Goal: Task Accomplishment & Management: Complete application form

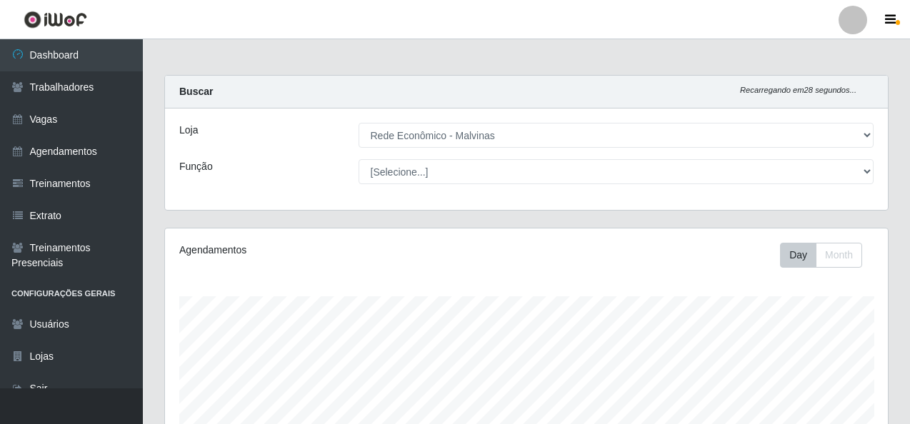
select select "194"
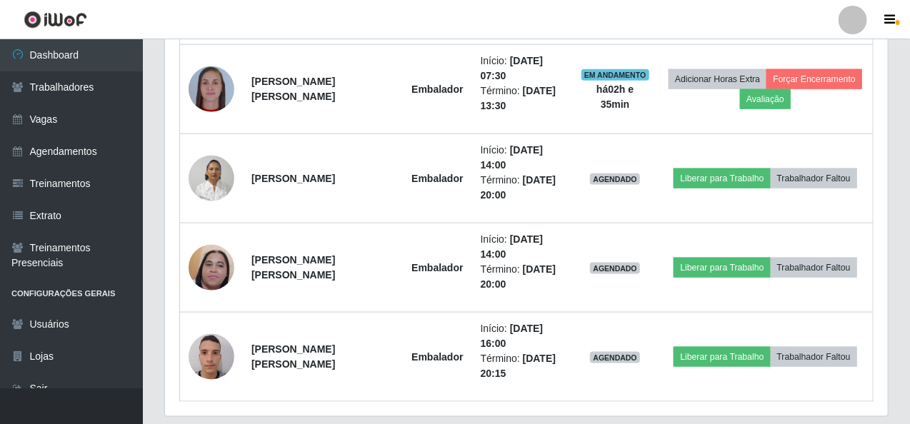
scroll to position [697, 0]
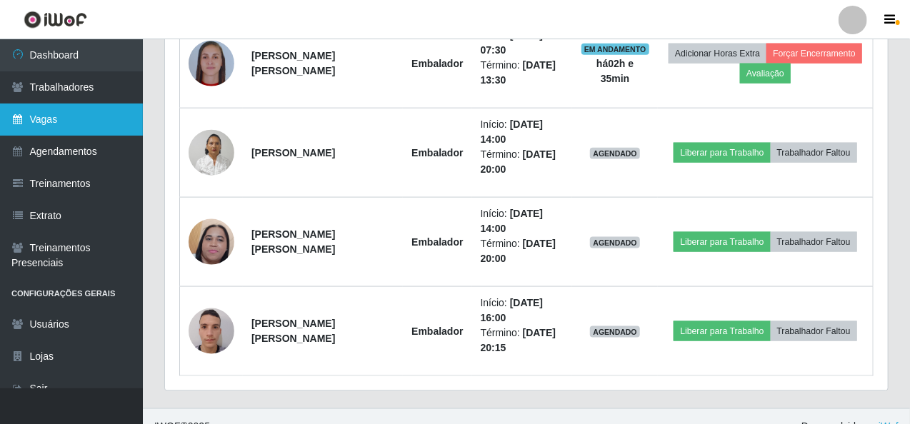
click at [71, 114] on link "Vagas" at bounding box center [71, 120] width 143 height 32
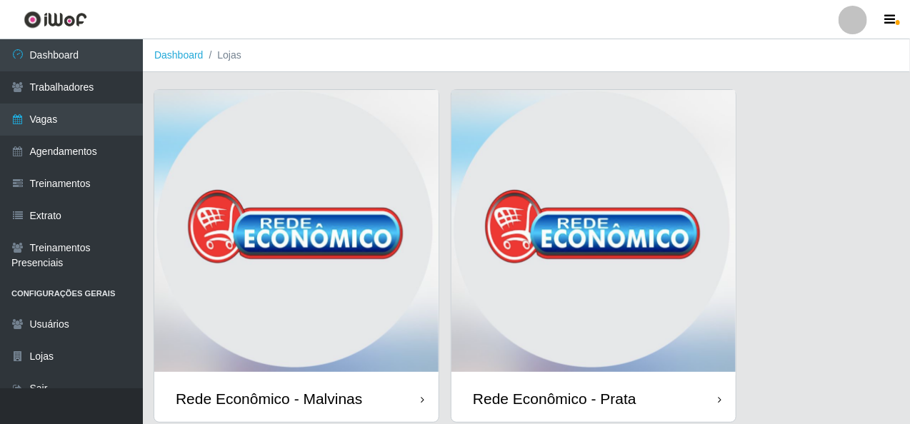
click at [369, 265] on img at bounding box center [296, 233] width 284 height 286
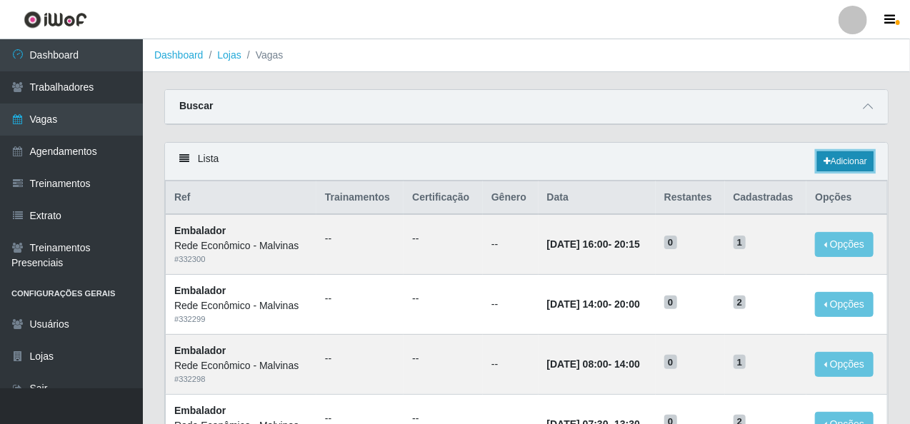
click at [830, 154] on link "Adicionar" at bounding box center [845, 161] width 56 height 20
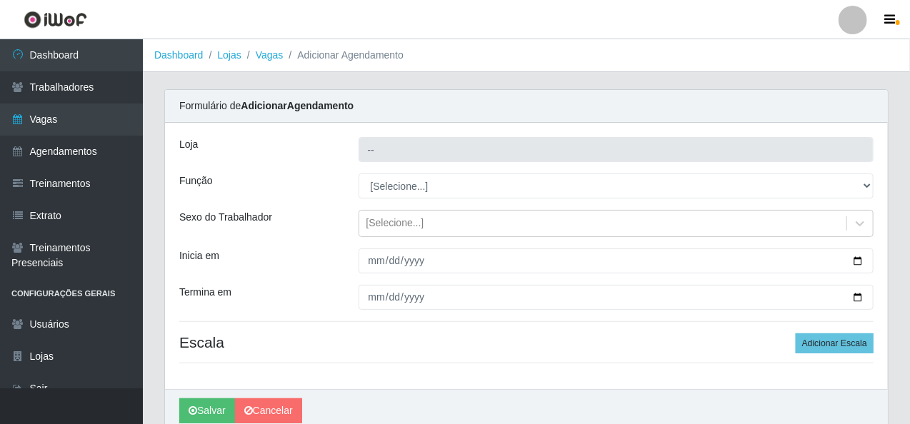
type input "Rede Econômico - Malvinas"
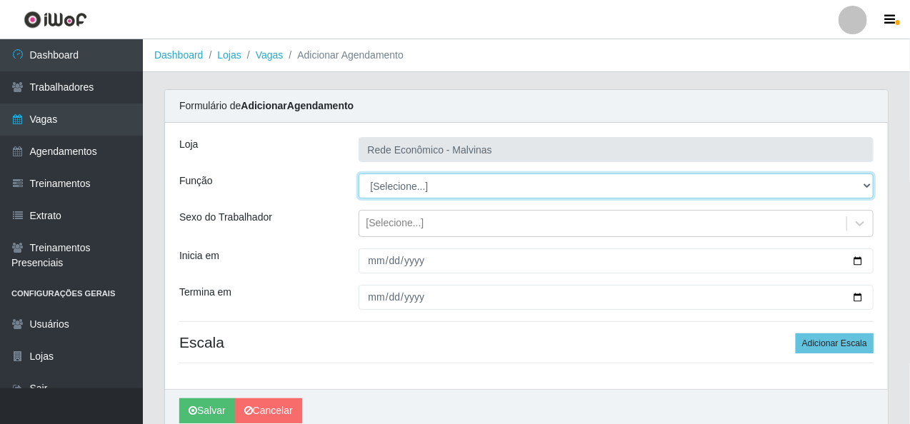
click at [422, 189] on select "[Selecione...] Embalador Embalador + Embalador ++ Operador de Caixa Operador de…" at bounding box center [617, 186] width 516 height 25
select select "70"
click at [359, 174] on select "[Selecione...] Embalador Embalador + Embalador ++ Operador de Caixa Operador de…" at bounding box center [617, 186] width 516 height 25
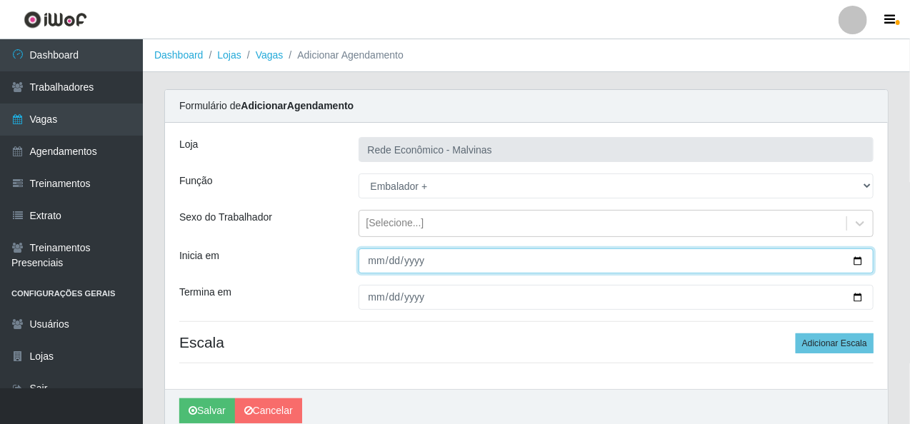
click at [407, 263] on input "Inicia em" at bounding box center [617, 261] width 516 height 25
click at [369, 259] on input "Inicia em" at bounding box center [617, 261] width 516 height 25
type input "[DATE]"
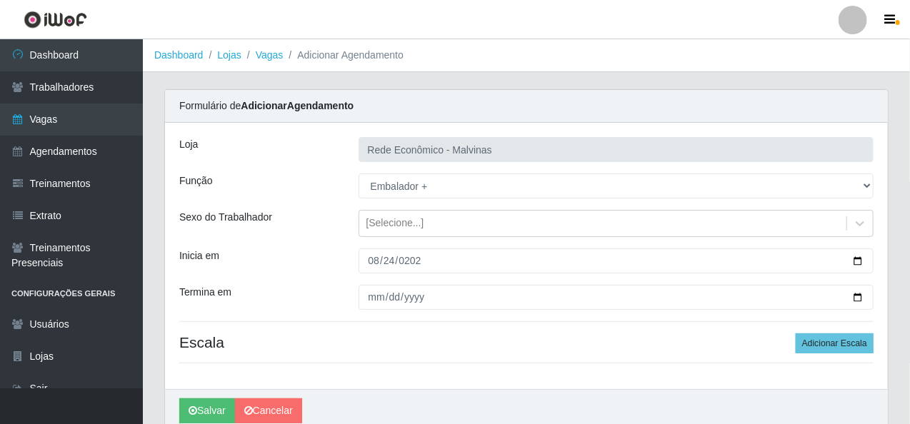
click at [357, 297] on div at bounding box center [616, 297] width 537 height 25
click at [469, 312] on div "Loja Rede Econômico - Malvinas Função [Selecione...] Embalador Embalador + Emba…" at bounding box center [526, 256] width 723 height 267
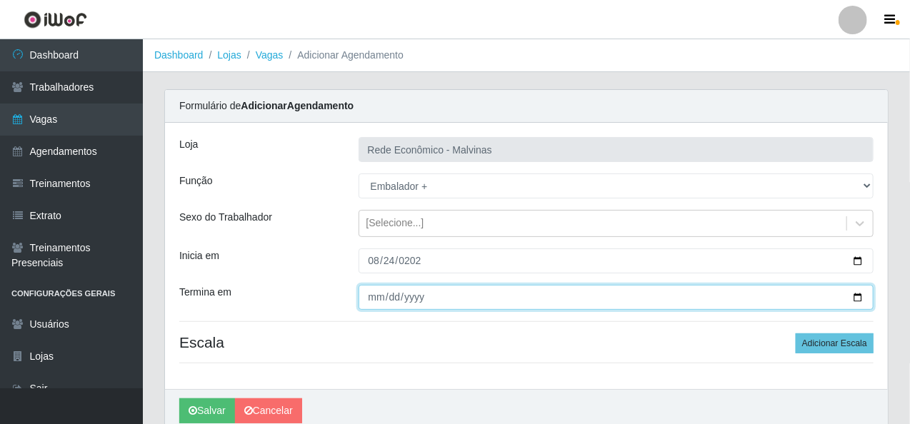
click at [451, 301] on input "Termina em" at bounding box center [617, 297] width 516 height 25
type input "[DATE]"
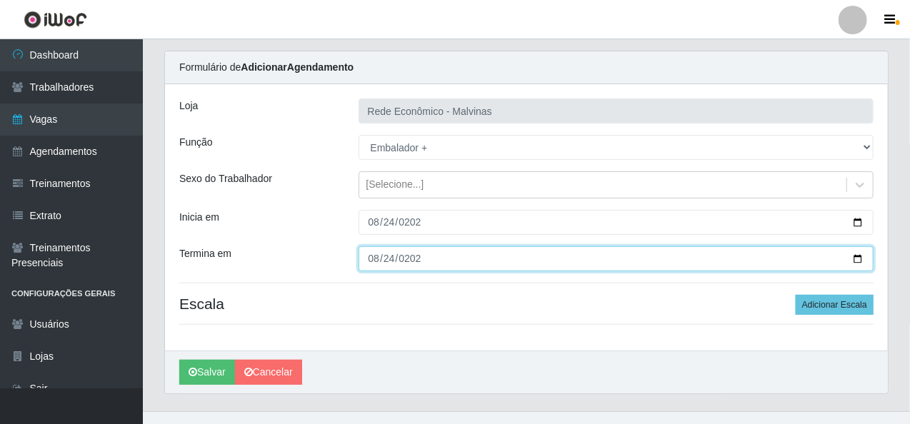
scroll to position [60, 0]
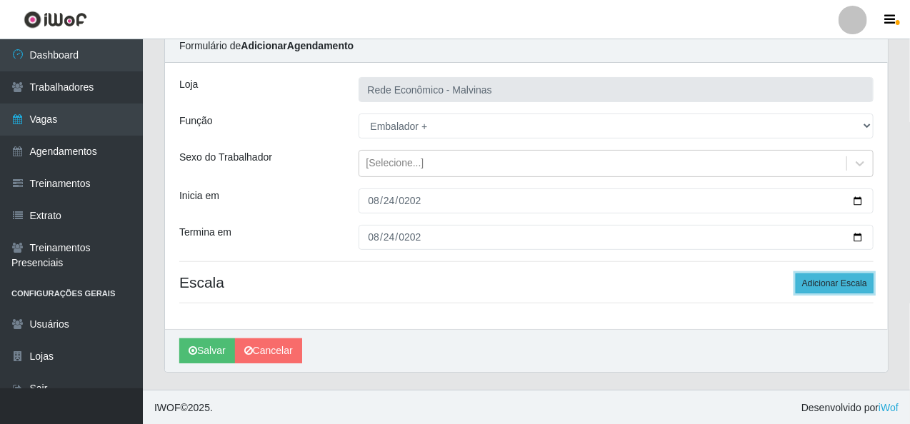
click at [812, 280] on button "Adicionar Escala" at bounding box center [835, 284] width 78 height 20
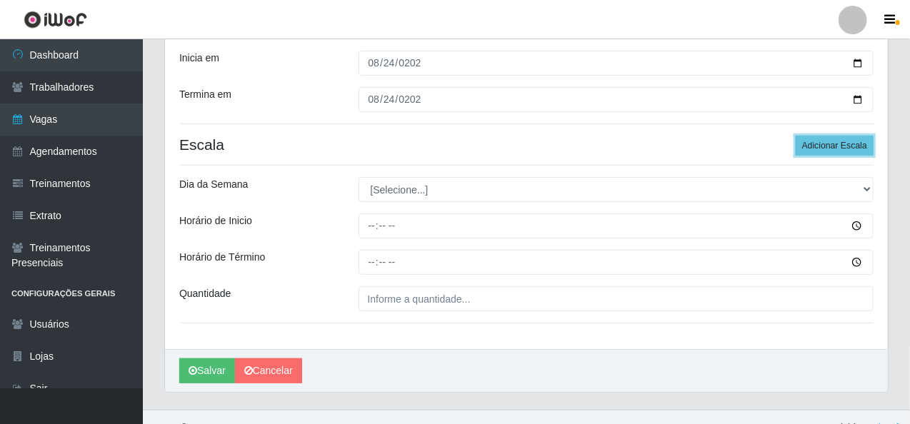
scroll to position [203, 0]
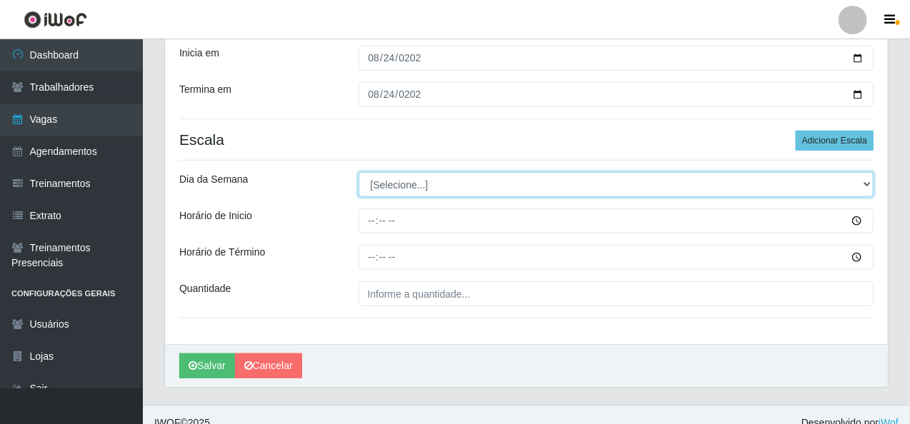
click at [435, 192] on select "[Selecione...] Segunda Terça Quarta Quinta Sexta Sábado Domingo" at bounding box center [617, 184] width 516 height 25
select select "0"
click at [359, 172] on select "[Selecione...] Segunda Terça Quarta Quinta Sexta Sábado Domingo" at bounding box center [617, 184] width 516 height 25
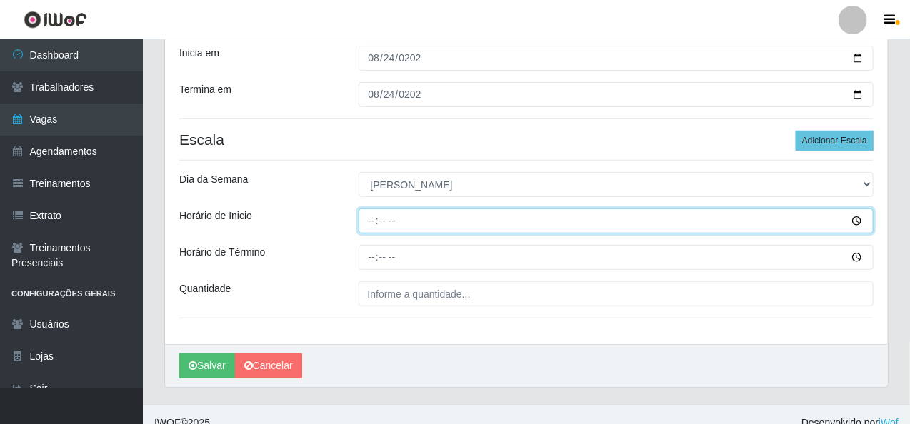
click at [362, 219] on input "Horário de Inicio" at bounding box center [617, 221] width 516 height 25
type input "07:30"
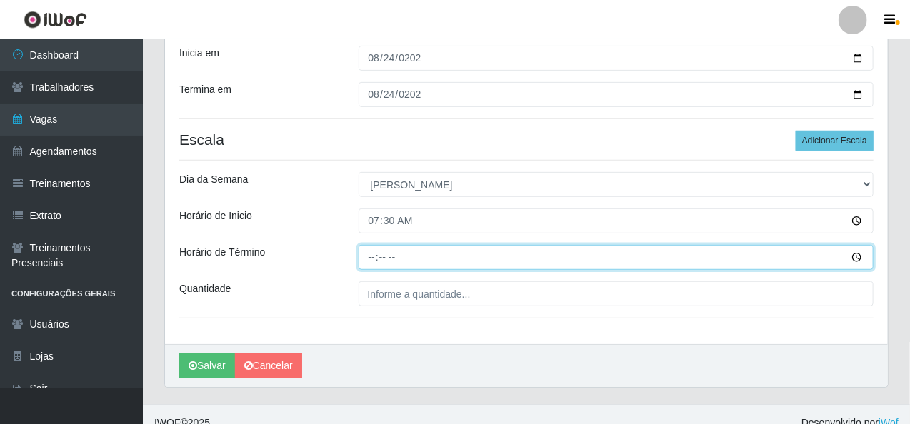
click at [367, 255] on input "Horário de Término" at bounding box center [617, 257] width 516 height 25
type input "12:30"
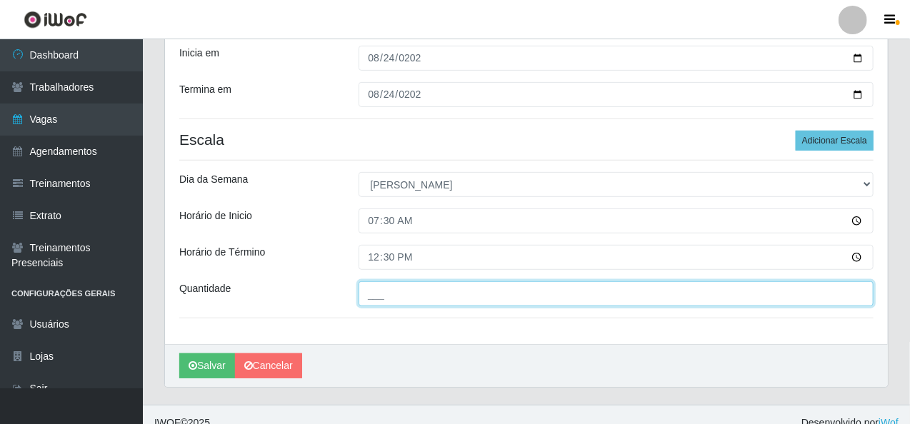
click at [380, 299] on input "___" at bounding box center [617, 294] width 516 height 25
type input "2__"
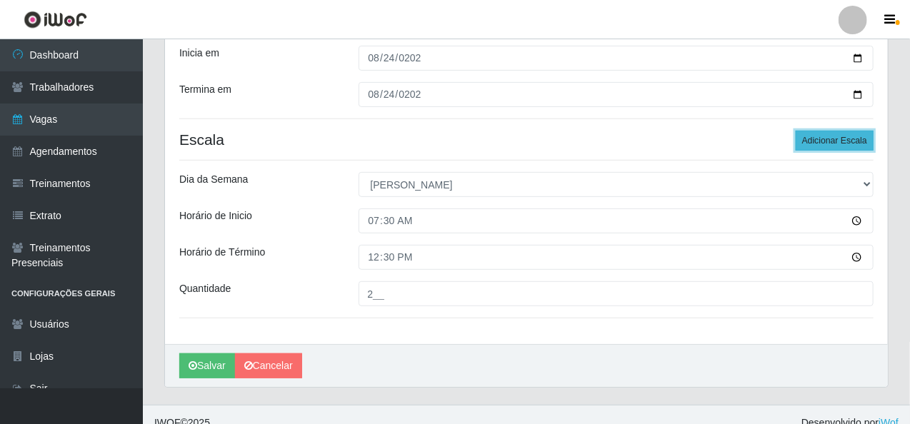
click at [845, 139] on button "Adicionar Escala" at bounding box center [835, 141] width 78 height 20
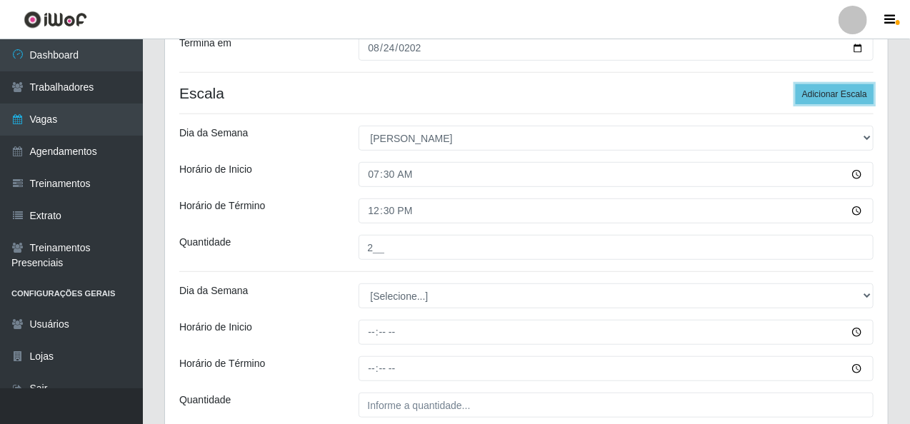
scroll to position [274, 0]
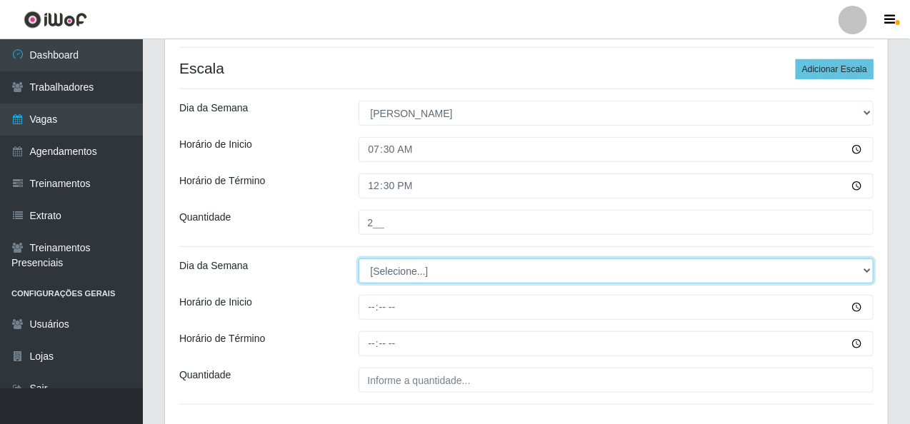
click at [429, 271] on select "[Selecione...] Segunda Terça Quarta Quinta Sexta Sábado Domingo" at bounding box center [617, 271] width 516 height 25
select select "0"
click at [359, 259] on select "[Selecione...] Segunda Terça Quarta Quinta Sexta Sábado Domingo" at bounding box center [617, 271] width 516 height 25
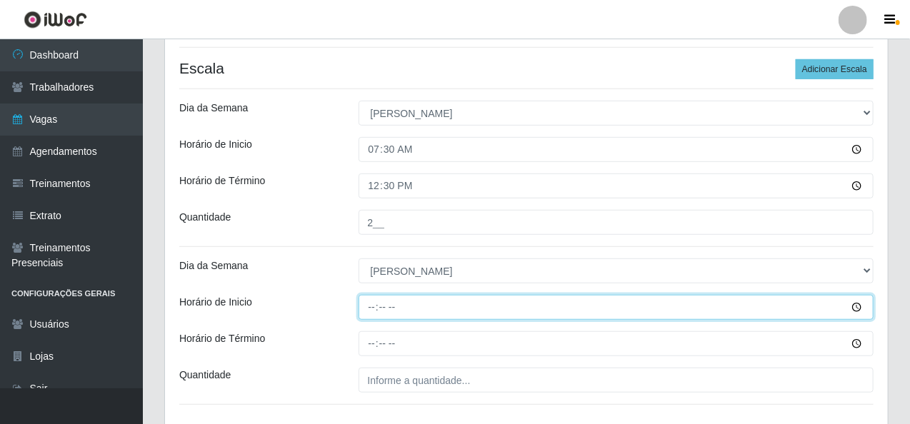
click at [372, 308] on input "Horário de Inicio" at bounding box center [617, 307] width 516 height 25
type input "08:00"
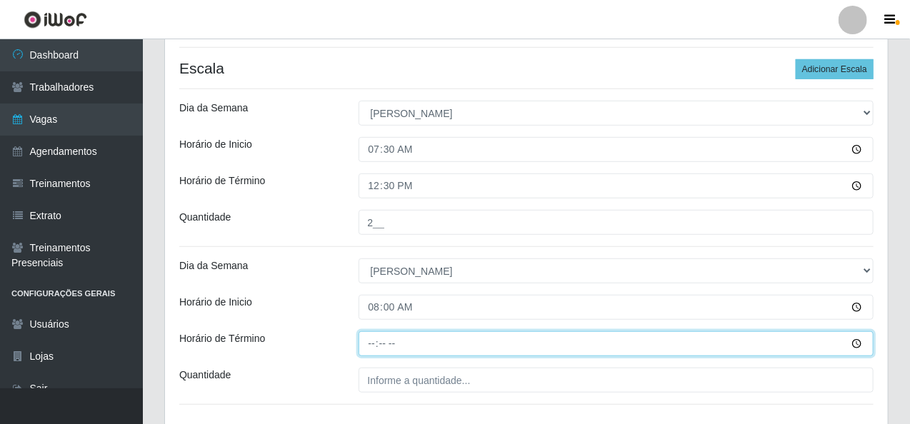
click at [364, 348] on input "Horário de Término" at bounding box center [617, 344] width 516 height 25
type input "13:00"
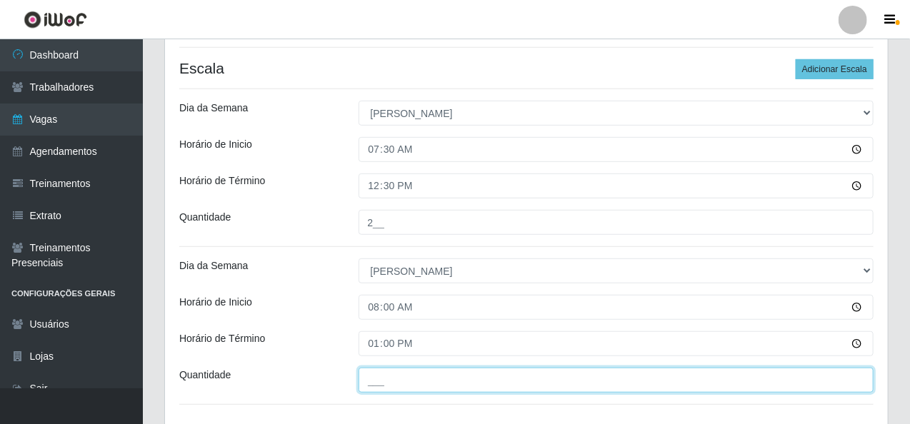
click at [380, 383] on input "___" at bounding box center [617, 380] width 516 height 25
type input "1__"
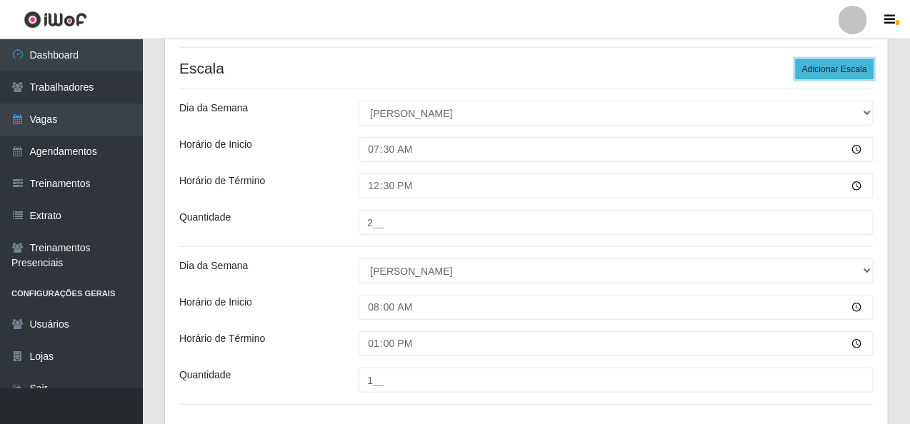
click at [822, 66] on button "Adicionar Escala" at bounding box center [835, 69] width 78 height 20
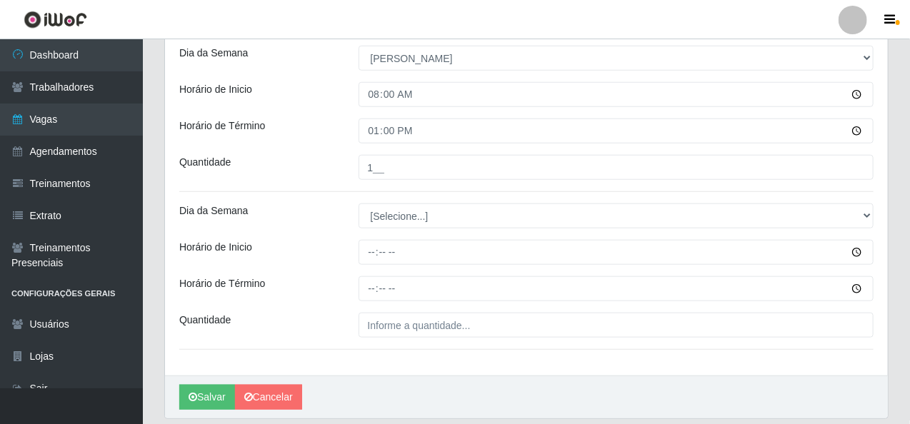
scroll to position [489, 0]
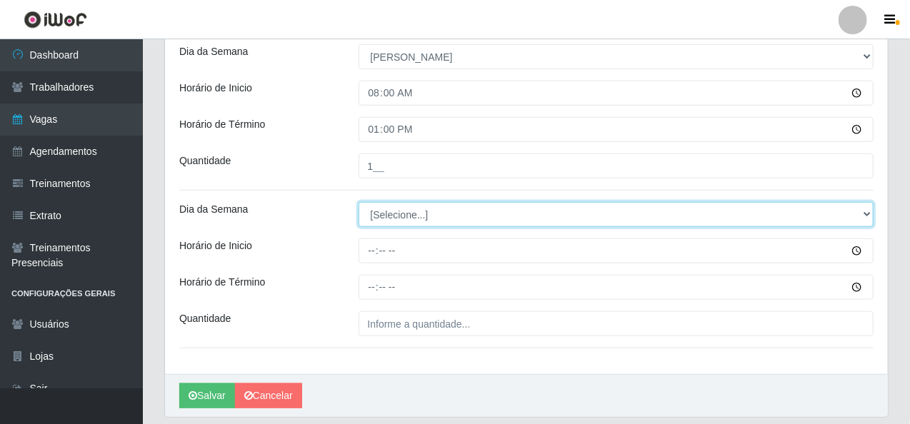
click at [397, 211] on select "[Selecione...] Segunda Terça Quarta Quinta Sexta Sábado Domingo" at bounding box center [617, 214] width 516 height 25
select select "0"
click at [359, 202] on select "[Selecione...] Segunda Terça Quarta Quinta Sexta Sábado Domingo" at bounding box center [617, 214] width 516 height 25
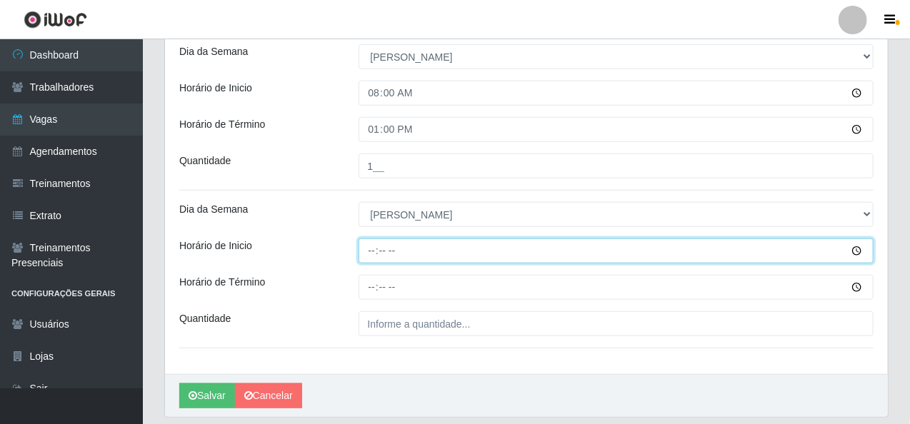
click at [373, 247] on input "Horário de Inicio" at bounding box center [617, 251] width 516 height 25
type input "09:00"
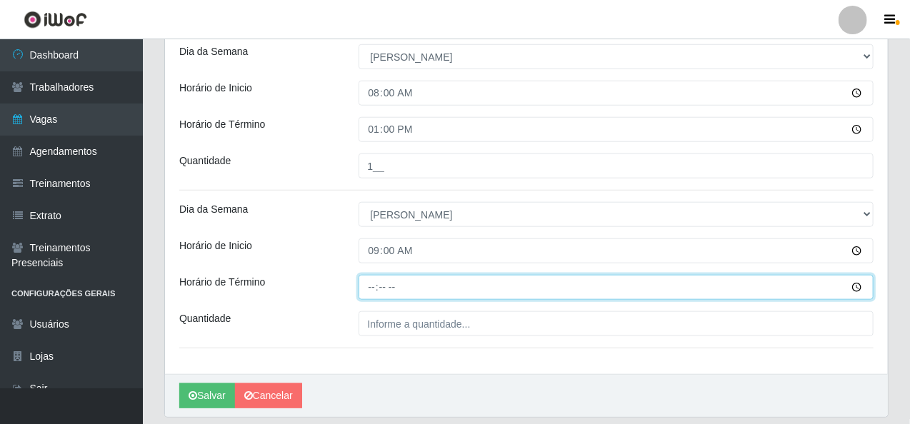
click at [374, 282] on input "Horário de Término" at bounding box center [617, 287] width 516 height 25
type input "13:10"
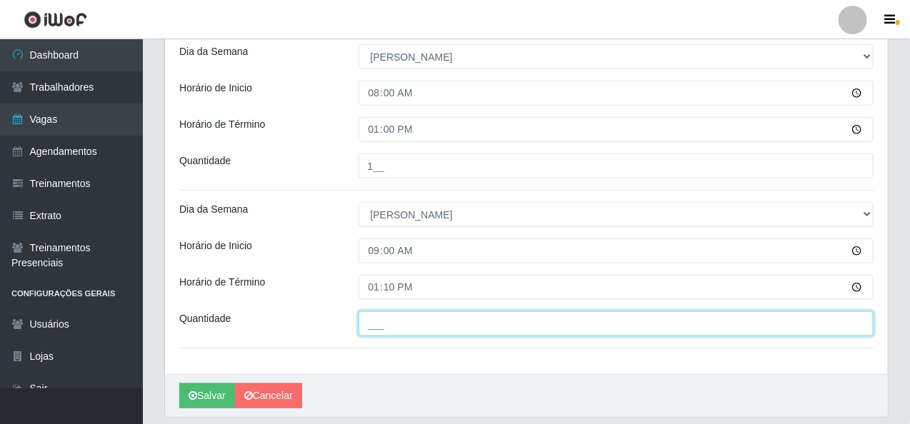
click at [367, 324] on input "___" at bounding box center [617, 324] width 516 height 25
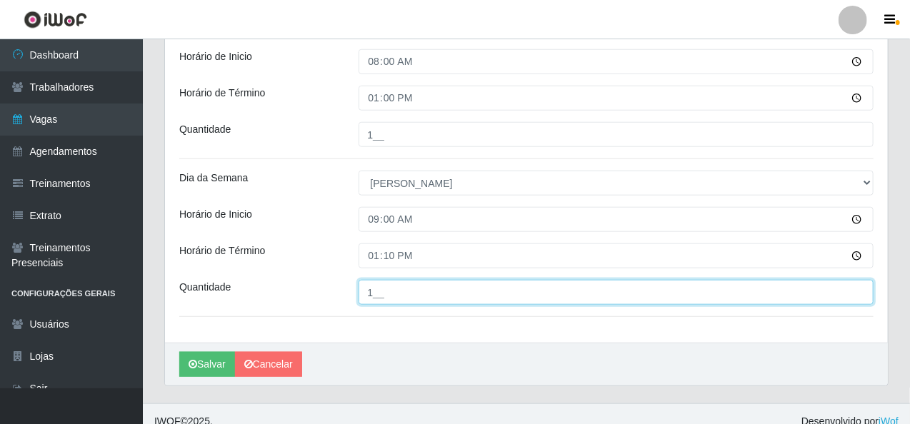
scroll to position [534, 0]
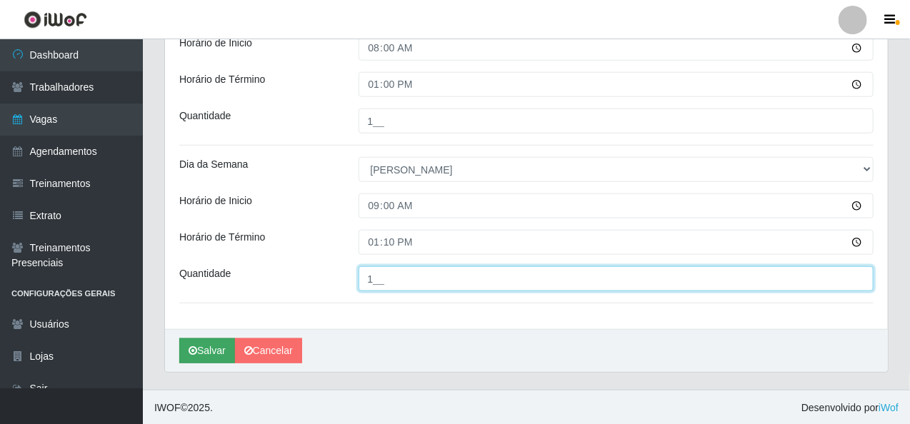
type input "1__"
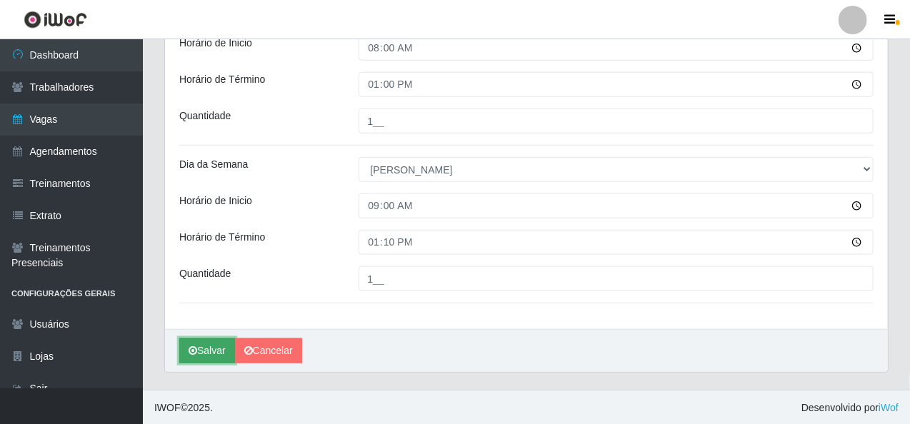
click at [202, 354] on button "Salvar" at bounding box center [207, 351] width 56 height 25
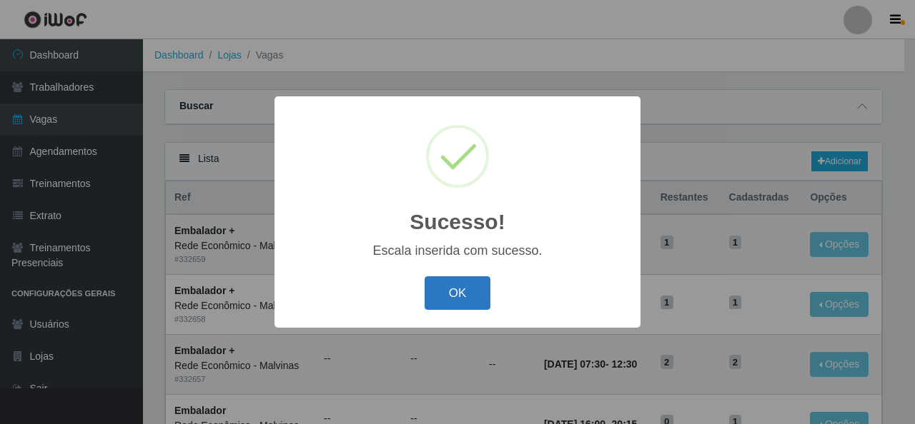
click at [455, 295] on button "OK" at bounding box center [457, 294] width 66 height 34
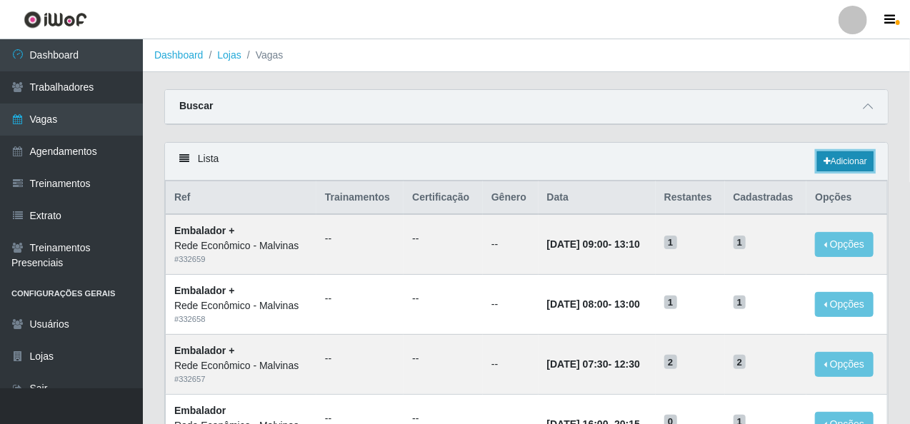
click at [842, 163] on link "Adicionar" at bounding box center [845, 161] width 56 height 20
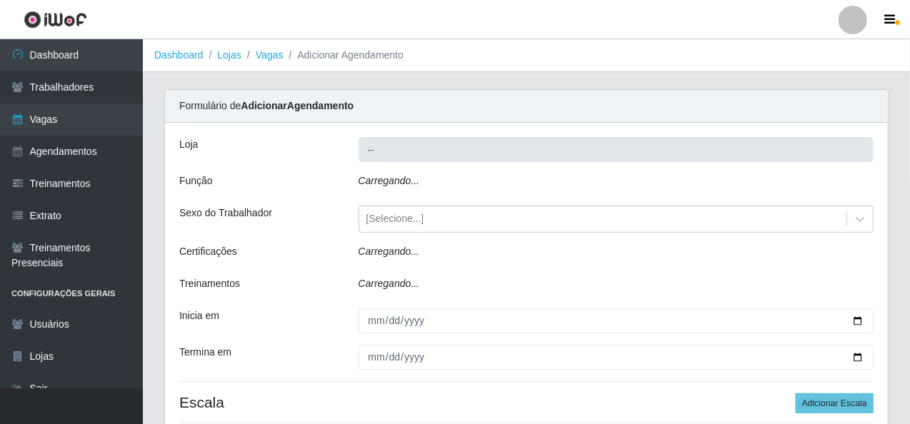
type input "Rede Econômico - Malvinas"
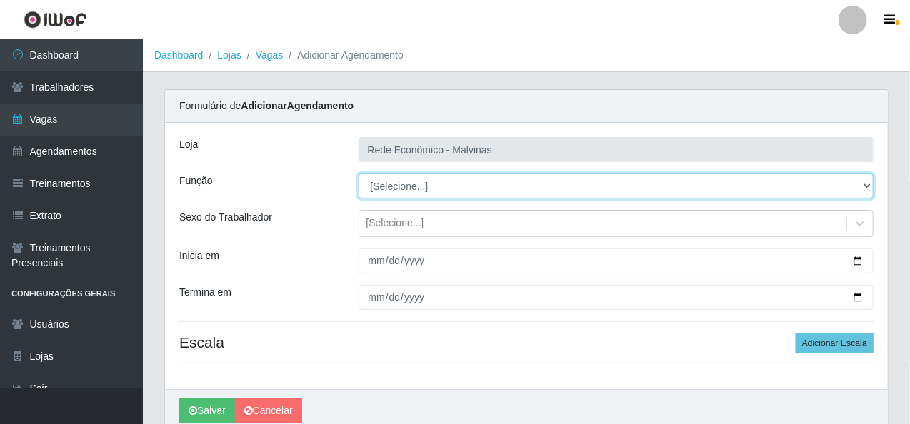
click at [405, 192] on select "[Selecione...] Embalador Embalador + Embalador ++ Operador de Caixa Operador de…" at bounding box center [617, 186] width 516 height 25
select select "1"
click at [359, 174] on select "[Selecione...] Embalador Embalador + Embalador ++ Operador de Caixa Operador de…" at bounding box center [617, 186] width 516 height 25
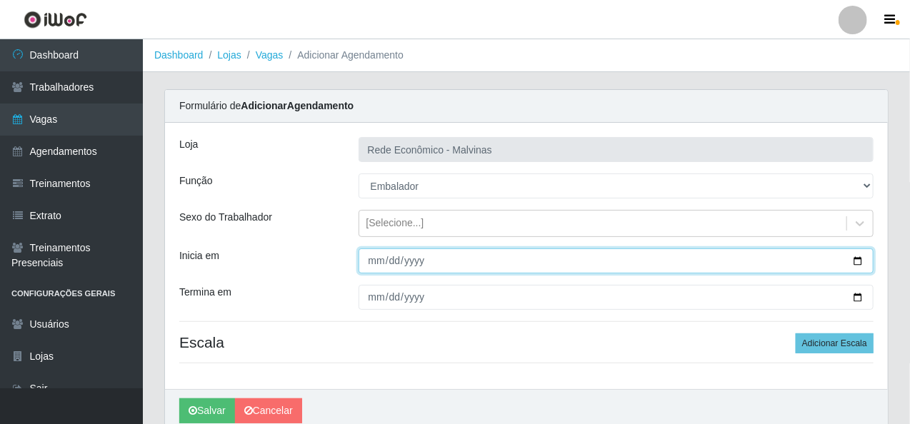
click at [373, 266] on input "Inicia em" at bounding box center [617, 261] width 516 height 25
type input "[DATE]"
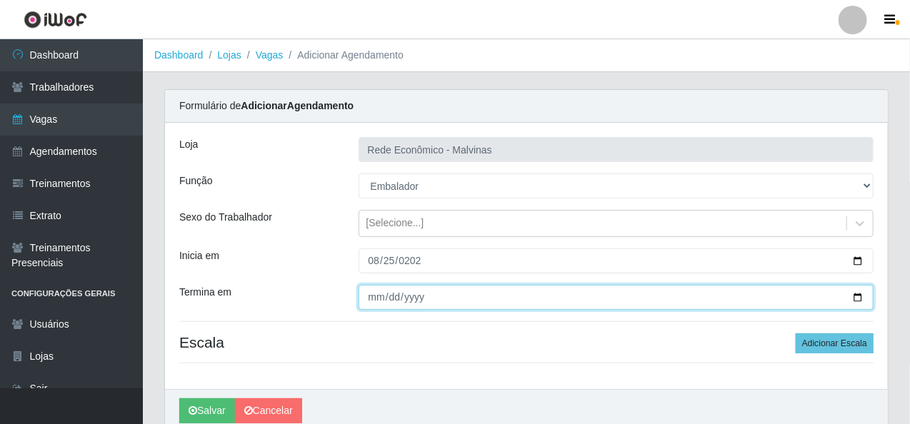
click at [372, 297] on input "Termina em" at bounding box center [617, 297] width 516 height 25
type input "[DATE]"
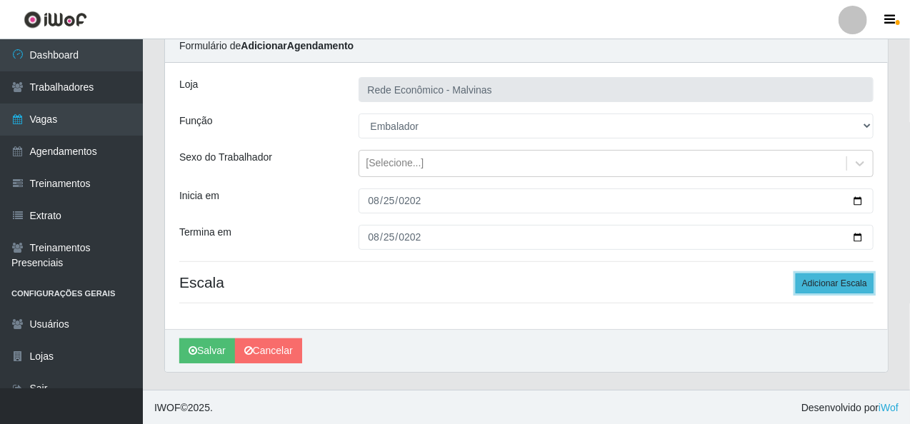
click at [837, 281] on button "Adicionar Escala" at bounding box center [835, 284] width 78 height 20
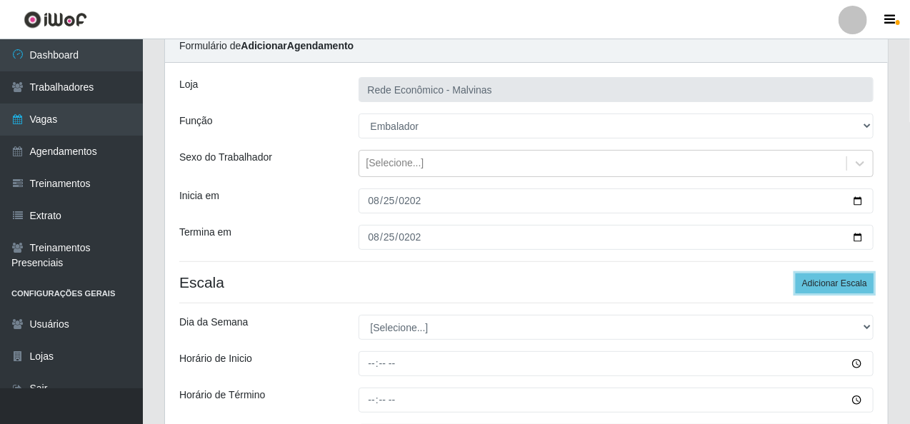
scroll to position [131, 0]
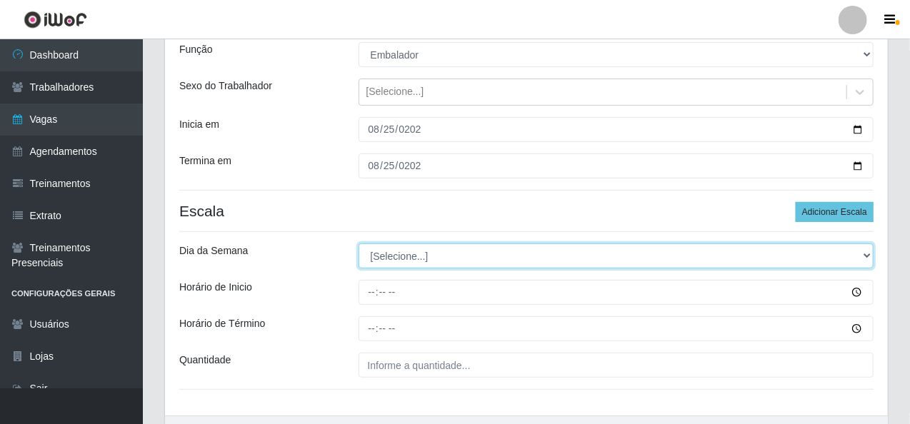
click at [381, 257] on select "[Selecione...] Segunda Terça Quarta Quinta Sexta Sábado Domingo" at bounding box center [617, 256] width 516 height 25
select select "1"
click at [359, 244] on select "[Selecione...] Segunda Terça Quarta Quinta Sexta Sábado Domingo" at bounding box center [617, 256] width 516 height 25
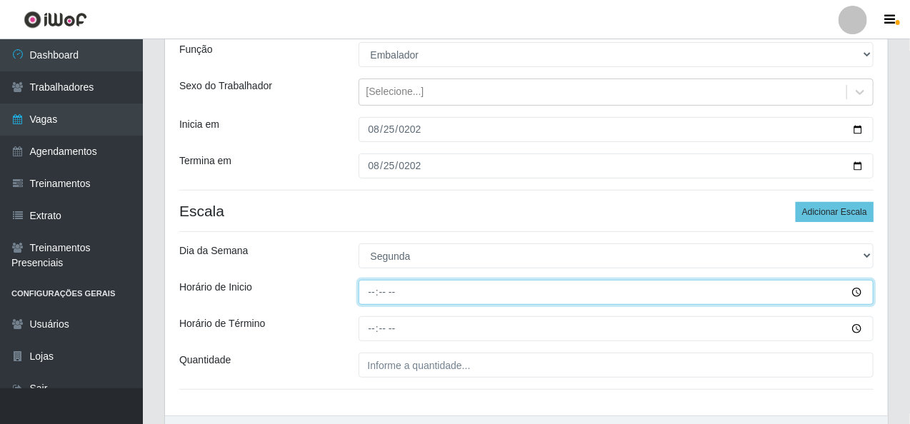
click at [369, 289] on input "Horário de Inicio" at bounding box center [617, 292] width 516 height 25
type input "07:30"
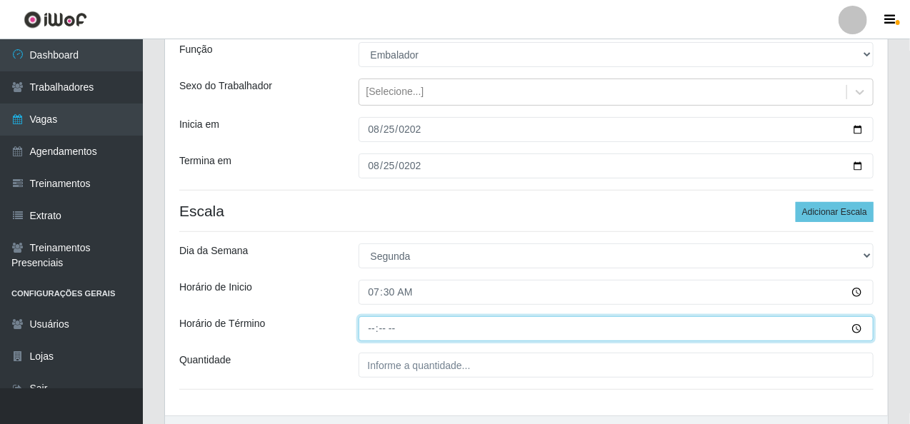
click at [371, 329] on input "Horário de Término" at bounding box center [617, 329] width 516 height 25
type input "13:30"
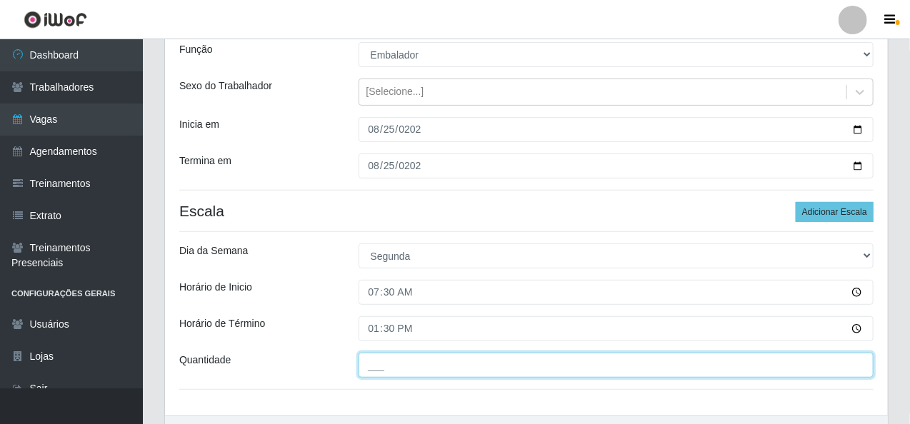
click at [381, 364] on input "___" at bounding box center [617, 365] width 516 height 25
type input "2__"
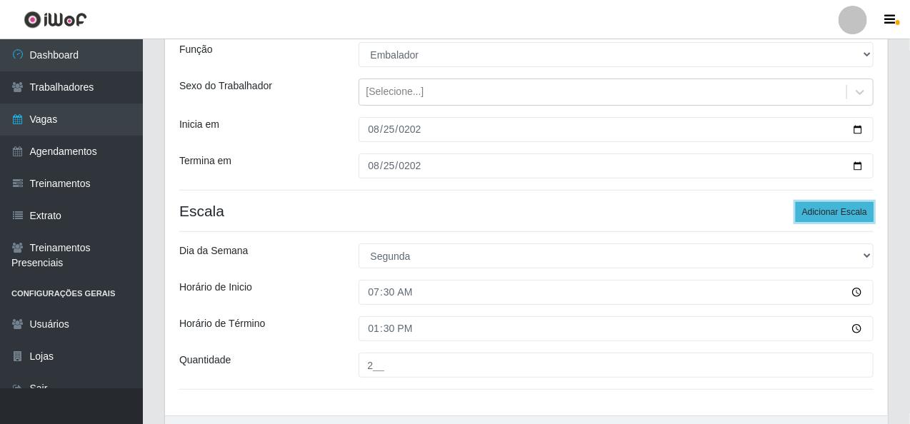
click at [828, 206] on button "Adicionar Escala" at bounding box center [835, 212] width 78 height 20
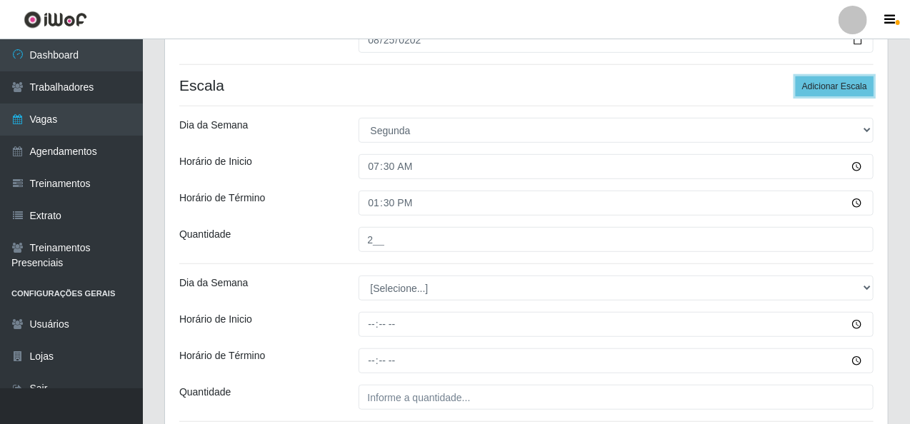
scroll to position [274, 0]
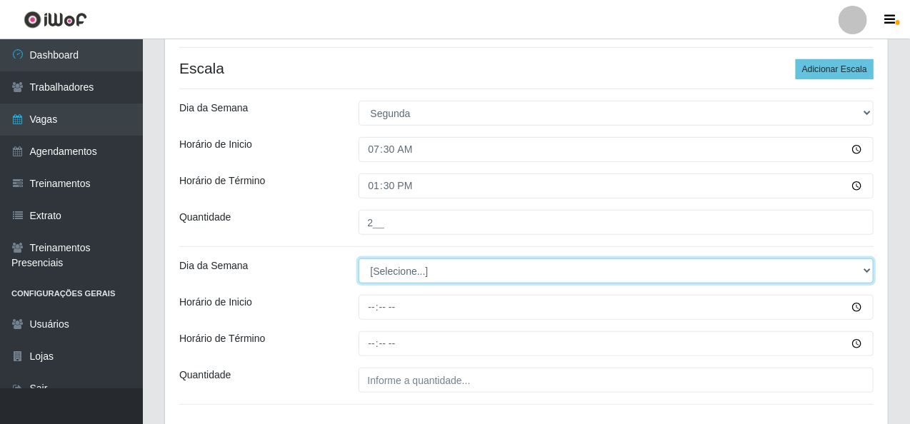
click at [405, 276] on select "[Selecione...] Segunda Terça Quarta Quinta Sexta Sábado Domingo" at bounding box center [617, 271] width 516 height 25
select select "1"
click at [359, 259] on select "[Selecione...] Segunda Terça Quarta Quinta Sexta Sábado Domingo" at bounding box center [617, 271] width 516 height 25
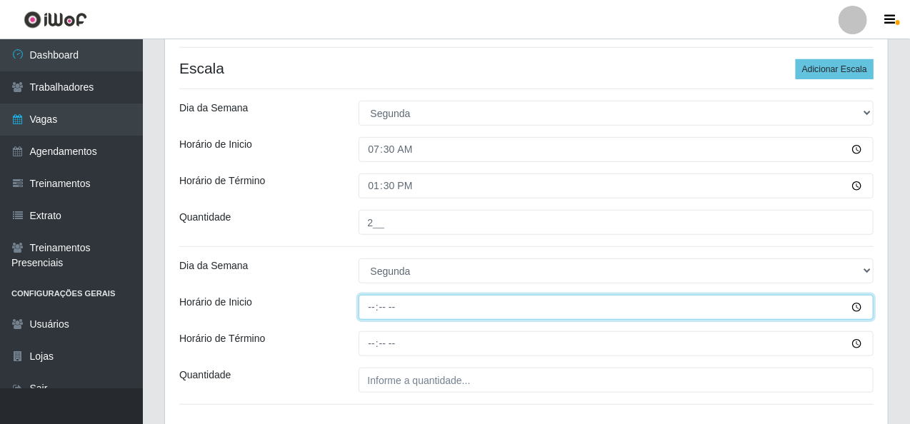
click at [361, 302] on input "Horário de Inicio" at bounding box center [617, 307] width 516 height 25
type input "14:00"
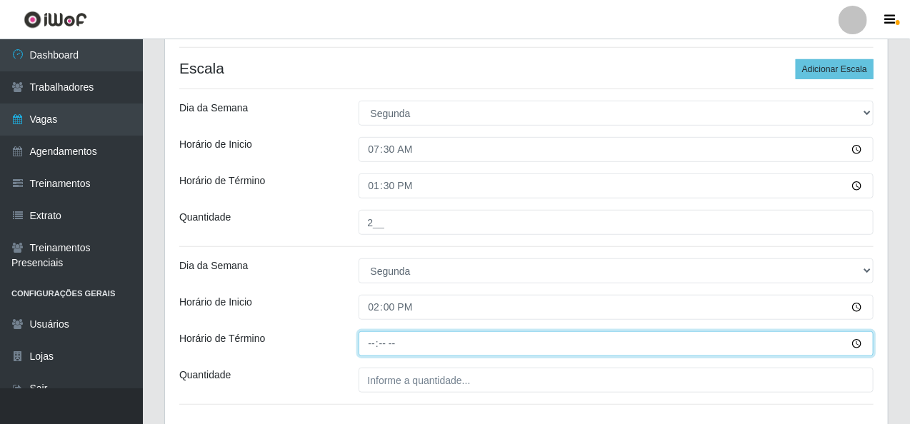
click at [364, 349] on input "Horário de Término" at bounding box center [617, 344] width 516 height 25
type input "20:00"
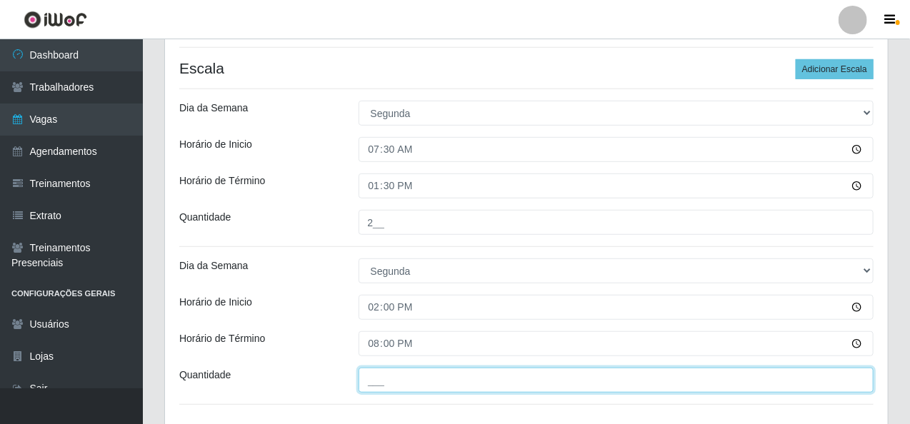
click at [383, 388] on input "___" at bounding box center [617, 380] width 516 height 25
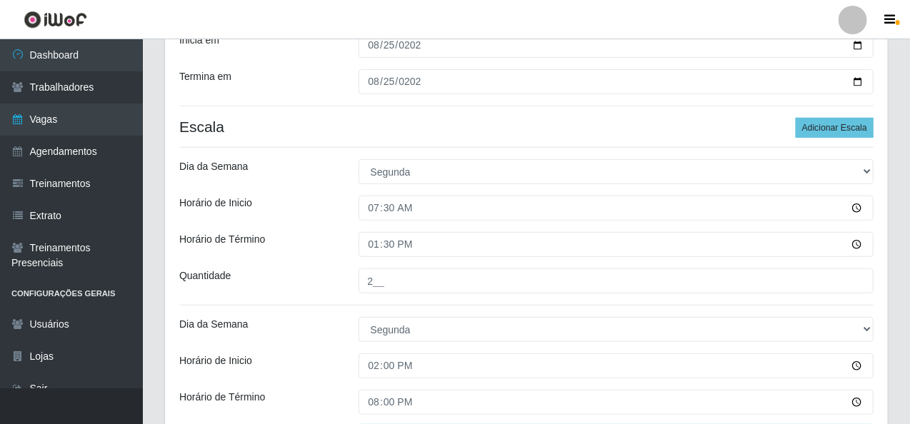
scroll to position [203, 0]
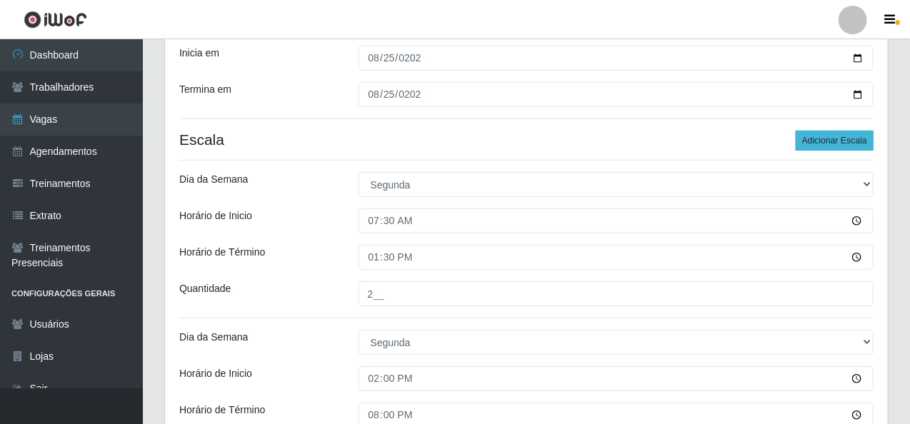
type input "2__"
click at [813, 138] on button "Adicionar Escala" at bounding box center [835, 141] width 78 height 20
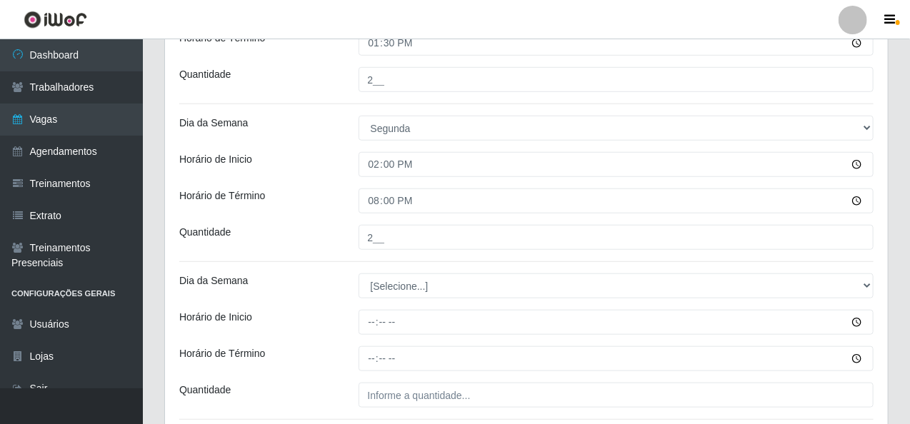
scroll to position [489, 0]
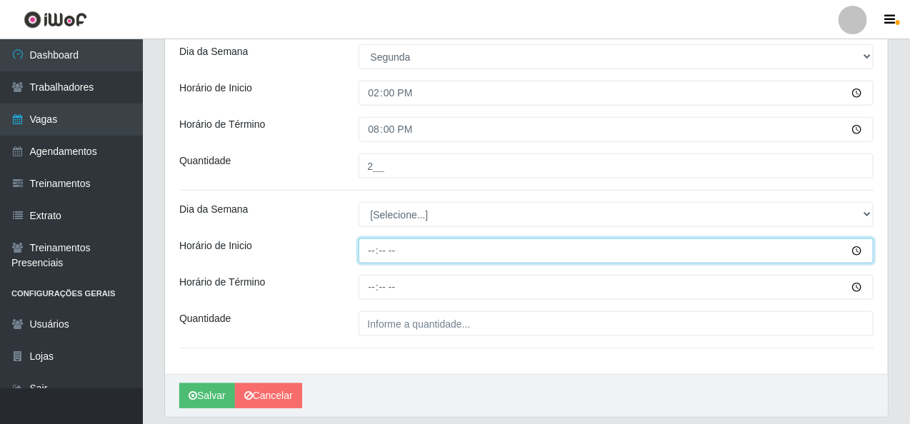
click at [369, 252] on input "Horário de Inicio" at bounding box center [617, 251] width 516 height 25
type input "16:00"
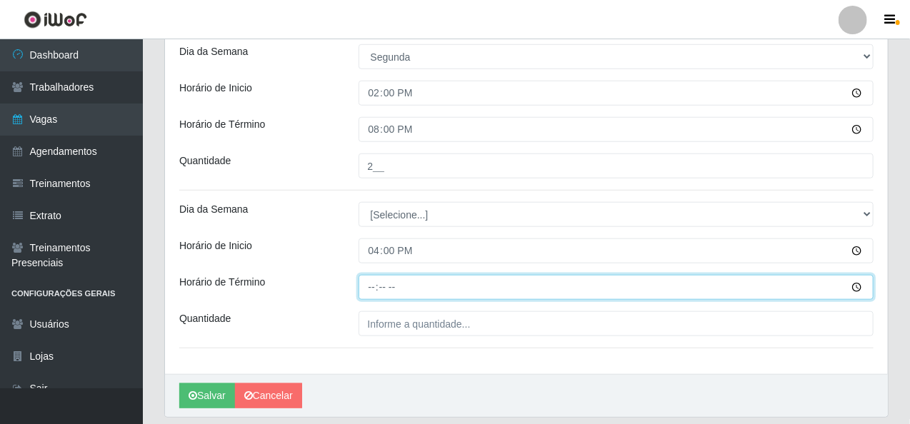
click at [369, 287] on input "Horário de Término" at bounding box center [617, 287] width 516 height 25
type input "20:15"
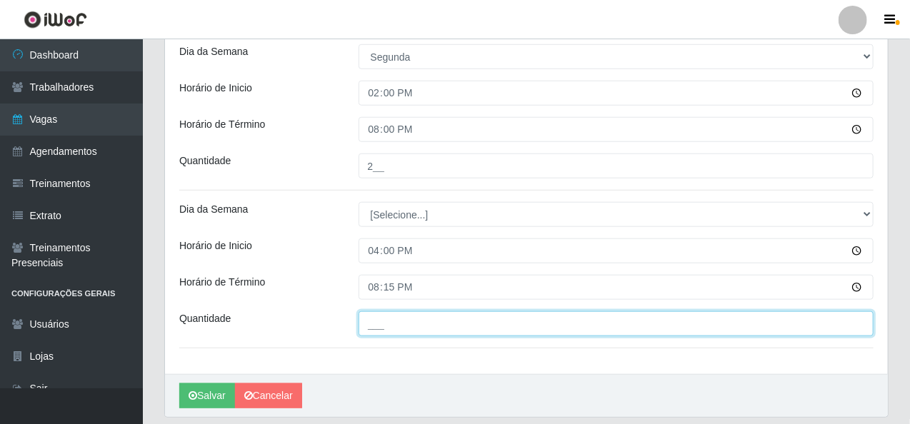
click at [374, 329] on input "___" at bounding box center [617, 324] width 516 height 25
type input "1__"
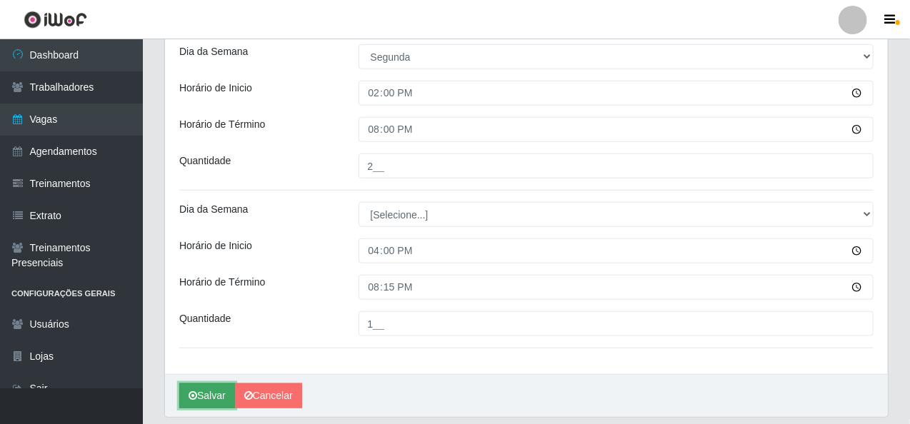
click at [217, 394] on button "Salvar" at bounding box center [207, 396] width 56 height 25
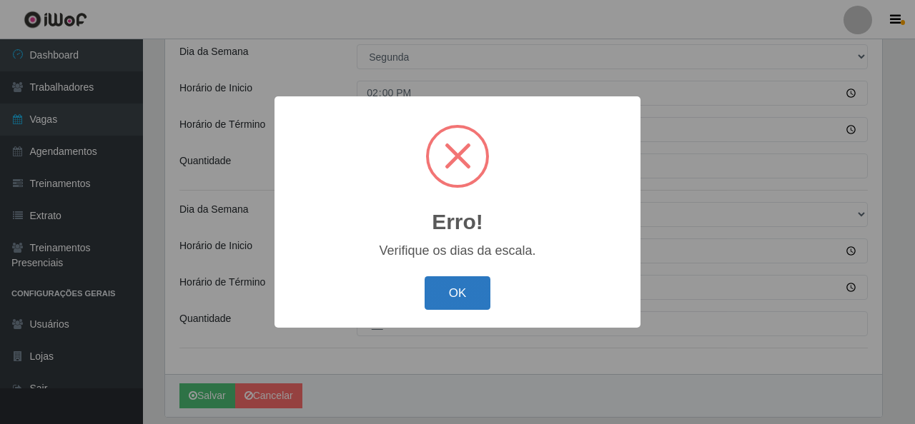
click at [482, 296] on button "OK" at bounding box center [457, 294] width 66 height 34
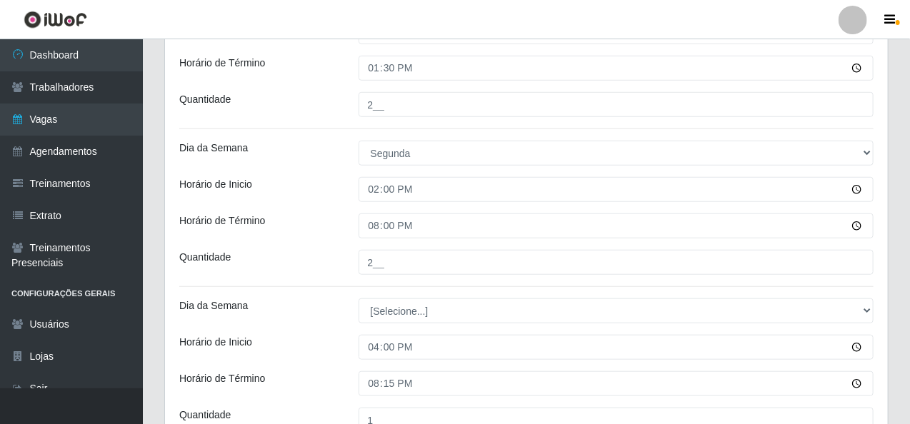
scroll to position [417, 0]
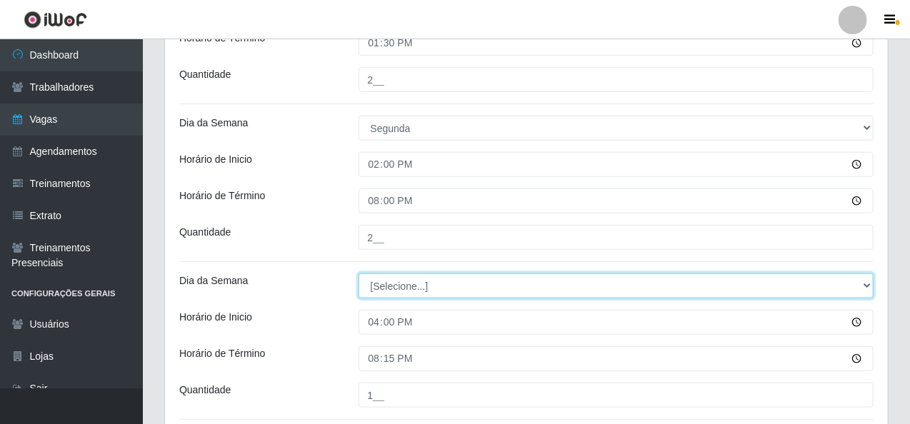
click at [423, 287] on select "[Selecione...] Segunda Terça Quarta Quinta Sexta Sábado Domingo" at bounding box center [617, 286] width 516 height 25
select select "1"
click at [359, 274] on select "[Selecione...] Segunda Terça Quarta Quinta Sexta Sábado Domingo" at bounding box center [617, 286] width 516 height 25
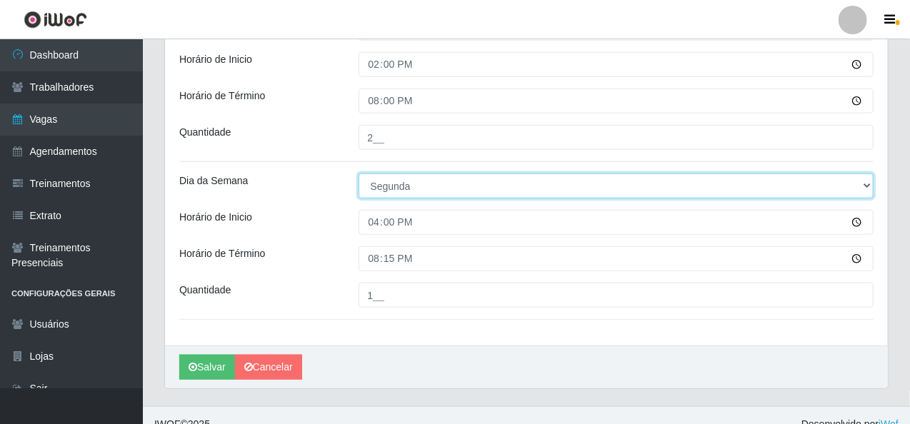
scroll to position [534, 0]
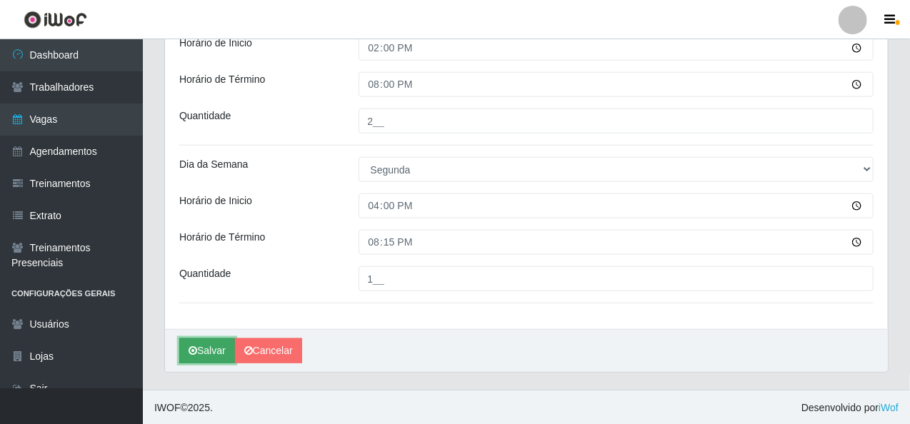
click at [217, 348] on button "Salvar" at bounding box center [207, 351] width 56 height 25
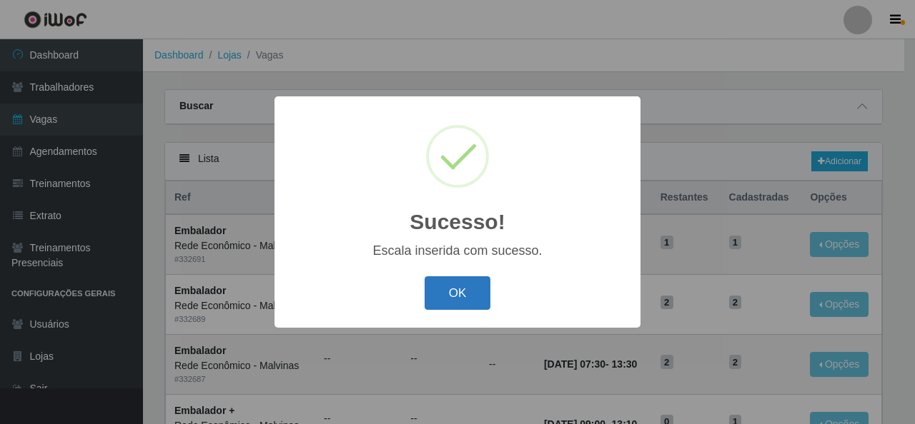
click at [443, 297] on button "OK" at bounding box center [457, 294] width 66 height 34
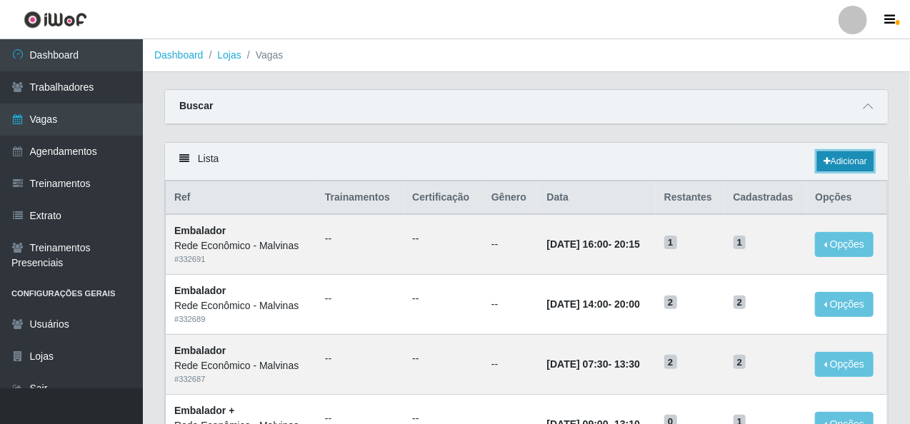
click at [849, 154] on link "Adicionar" at bounding box center [845, 161] width 56 height 20
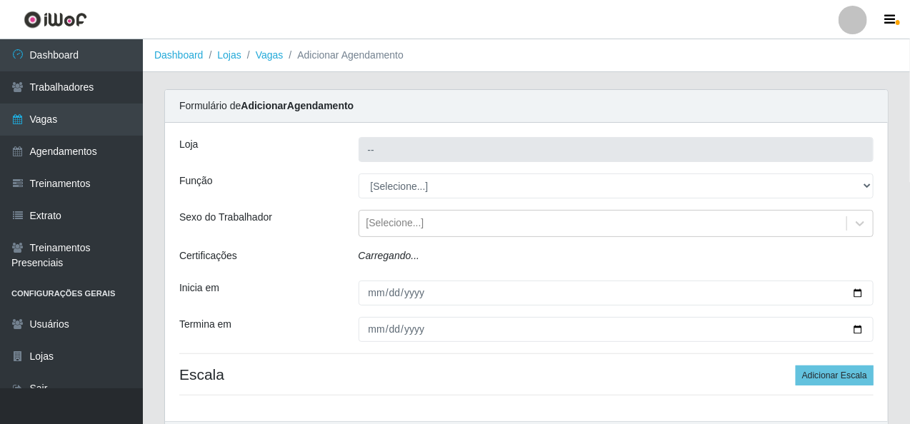
type input "Rede Econômico - Malvinas"
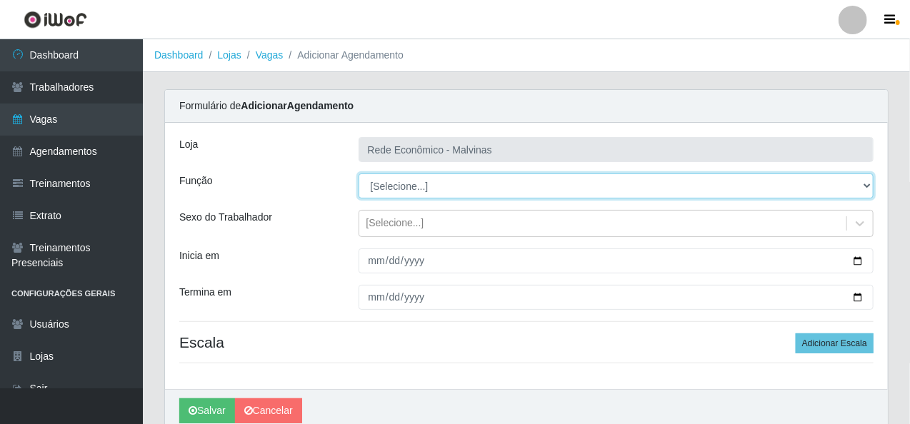
click at [386, 184] on select "[Selecione...] Embalador Embalador + Embalador ++ Operador de Caixa Operador de…" at bounding box center [617, 186] width 516 height 25
select select "1"
click at [359, 174] on select "[Selecione...] Embalador Embalador + Embalador ++ Operador de Caixa Operador de…" at bounding box center [617, 186] width 516 height 25
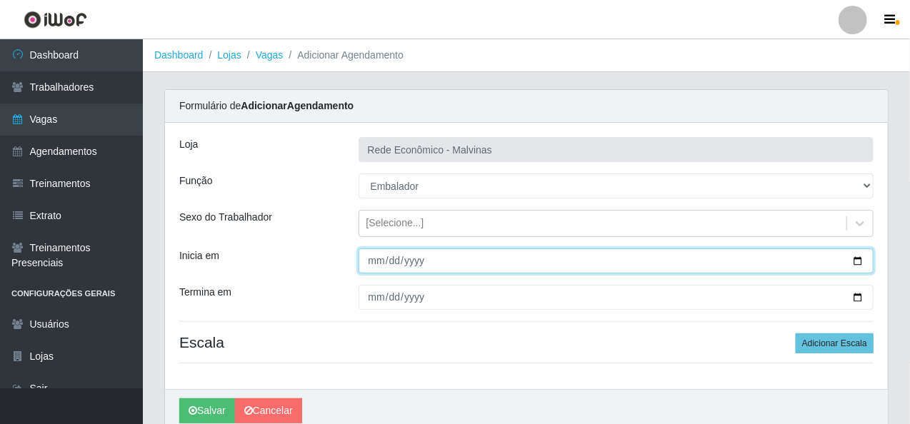
click at [374, 261] on input "Inicia em" at bounding box center [617, 261] width 516 height 25
type input "0200-08-26"
type input "0025-08-26"
type input "[DATE]"
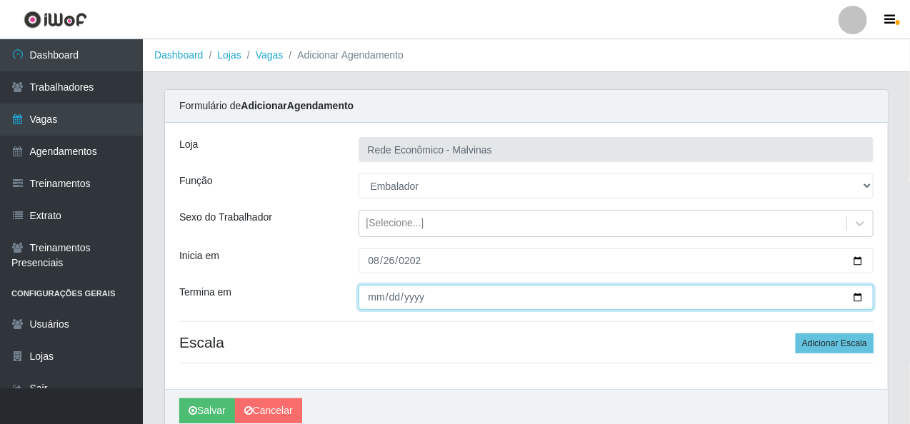
click at [374, 296] on input "Termina em" at bounding box center [617, 297] width 516 height 25
type input "[DATE]"
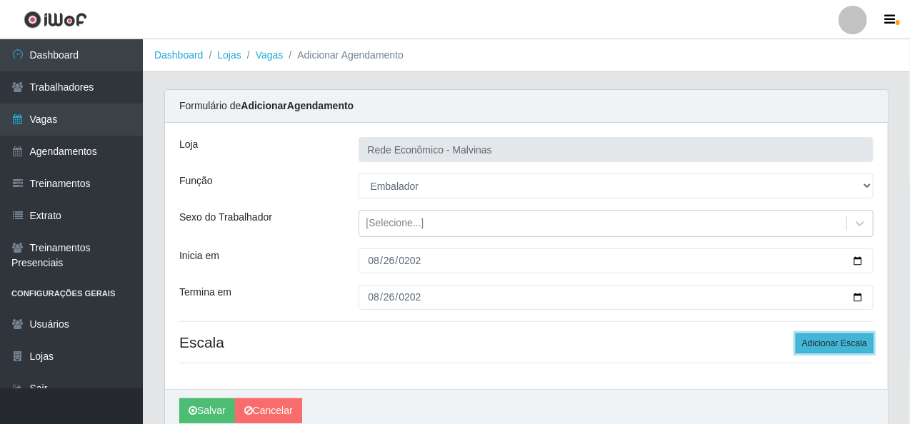
click at [825, 338] on button "Adicionar Escala" at bounding box center [835, 344] width 78 height 20
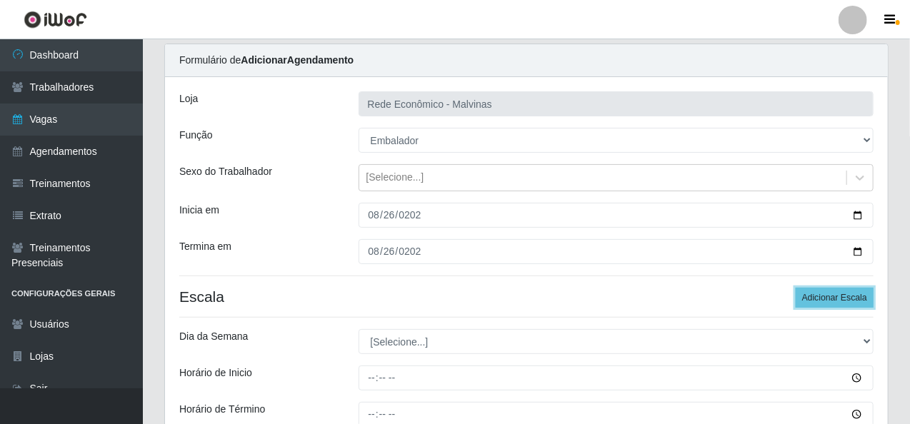
scroll to position [71, 0]
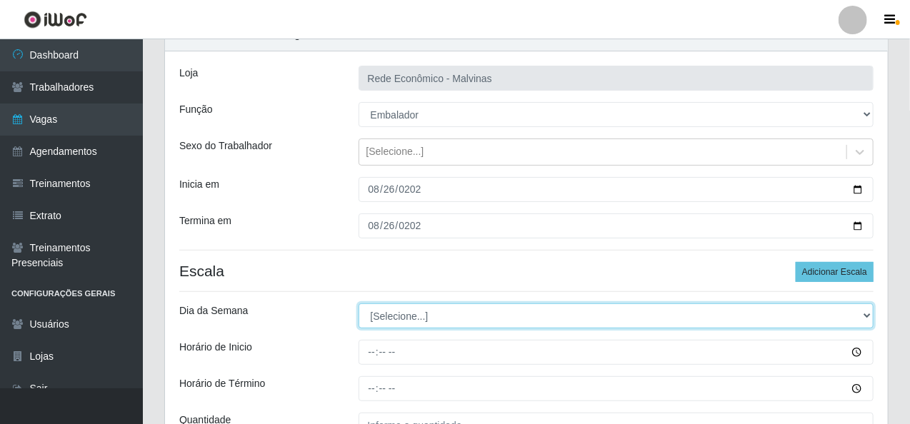
click at [402, 319] on select "[Selecione...] Segunda Terça Quarta Quinta Sexta Sábado Domingo" at bounding box center [617, 316] width 516 height 25
select select "2"
click at [359, 304] on select "[Selecione...] Segunda Terça Quarta Quinta Sexta Sábado Domingo" at bounding box center [617, 316] width 516 height 25
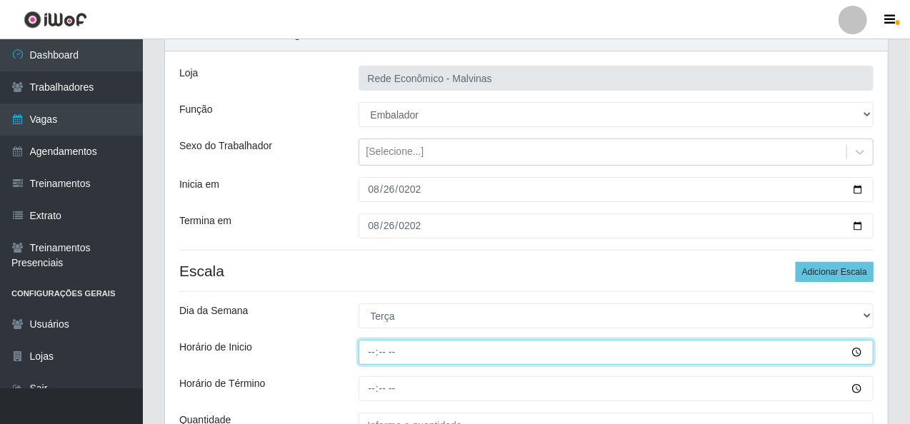
click at [366, 350] on input "Horário de Inicio" at bounding box center [617, 352] width 516 height 25
type input "07:30"
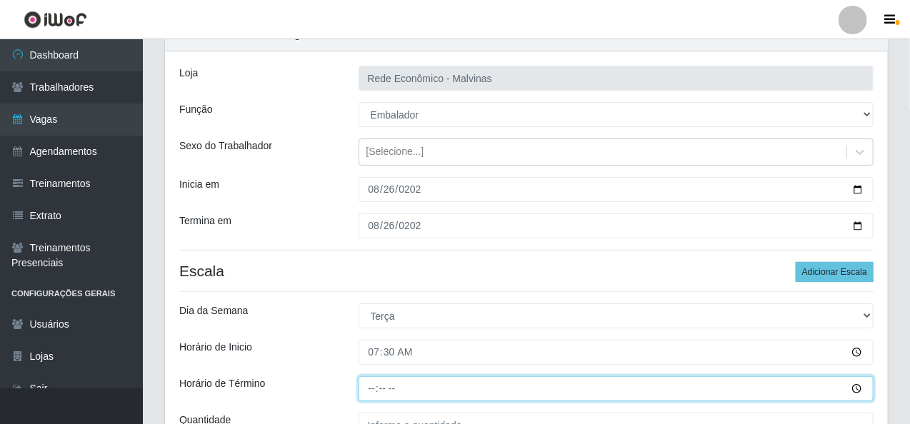
click at [369, 387] on input "Horário de Término" at bounding box center [617, 389] width 516 height 25
type input "13:30"
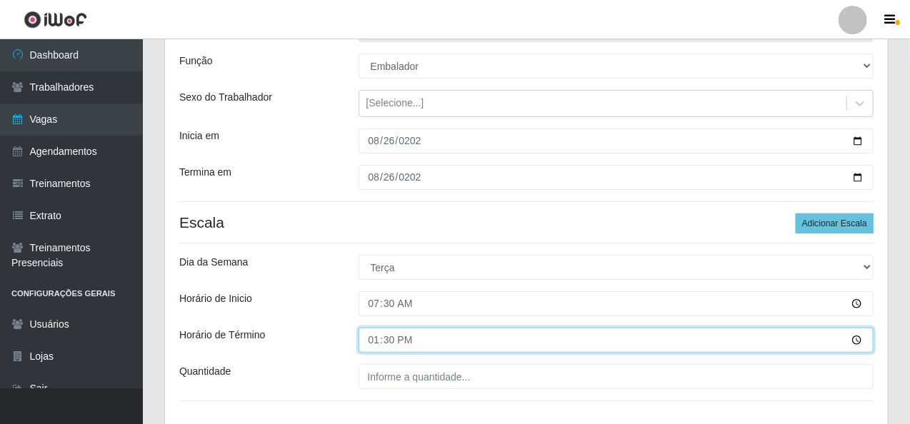
scroll to position [143, 0]
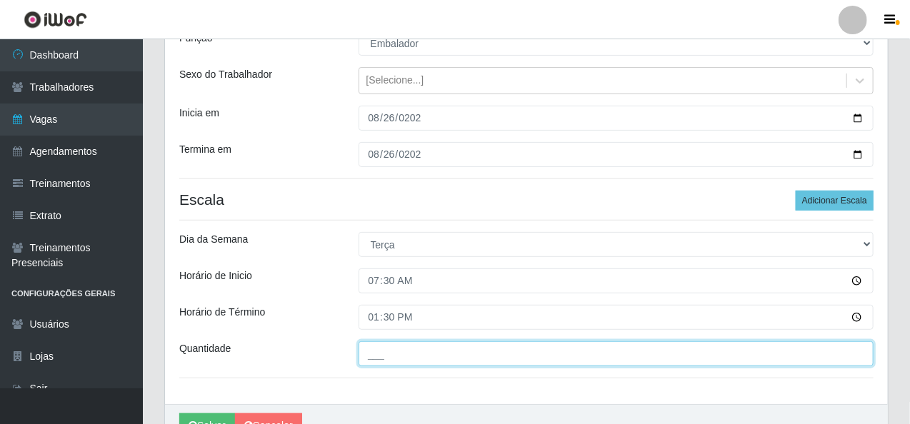
click at [374, 351] on input "___" at bounding box center [617, 354] width 516 height 25
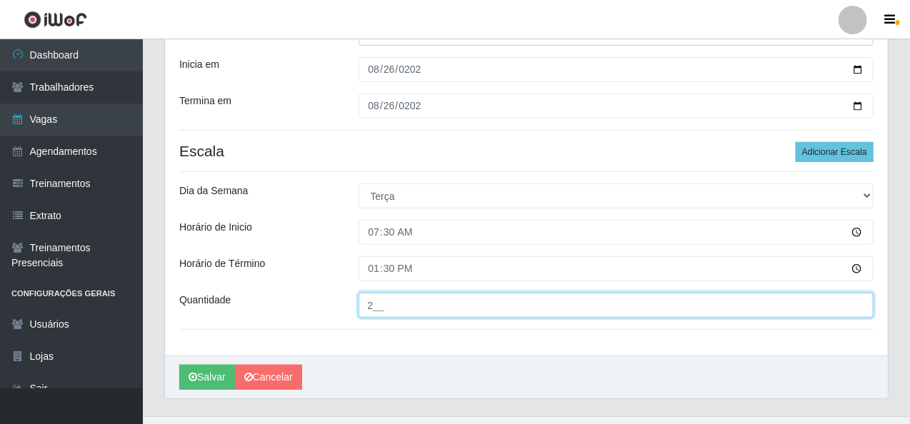
scroll to position [214, 0]
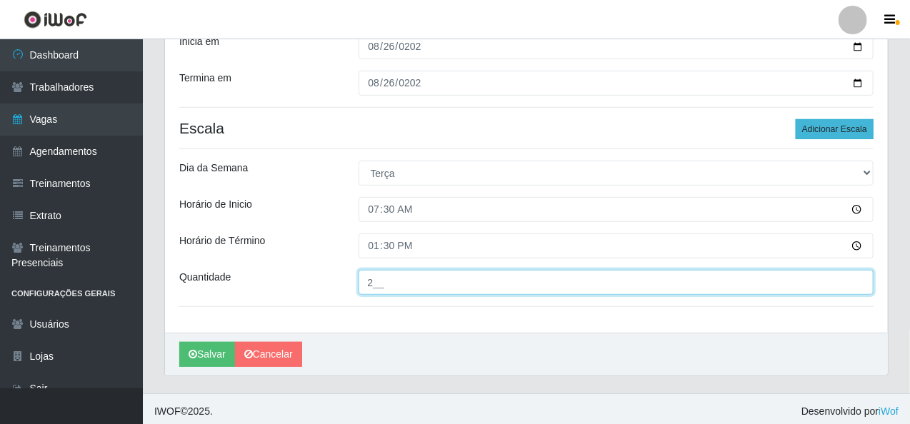
type input "2__"
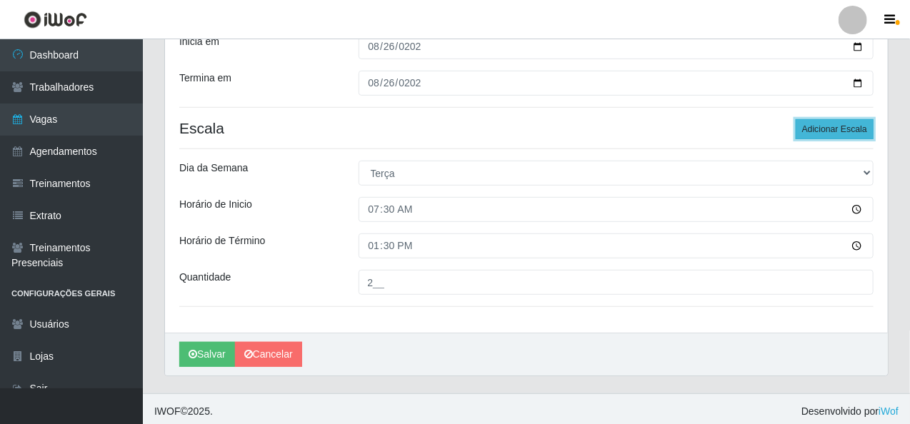
click at [832, 129] on button "Adicionar Escala" at bounding box center [835, 129] width 78 height 20
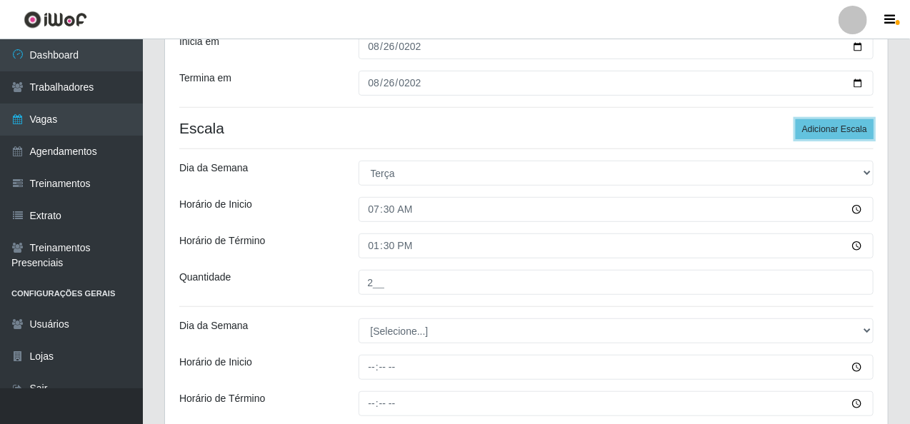
scroll to position [357, 0]
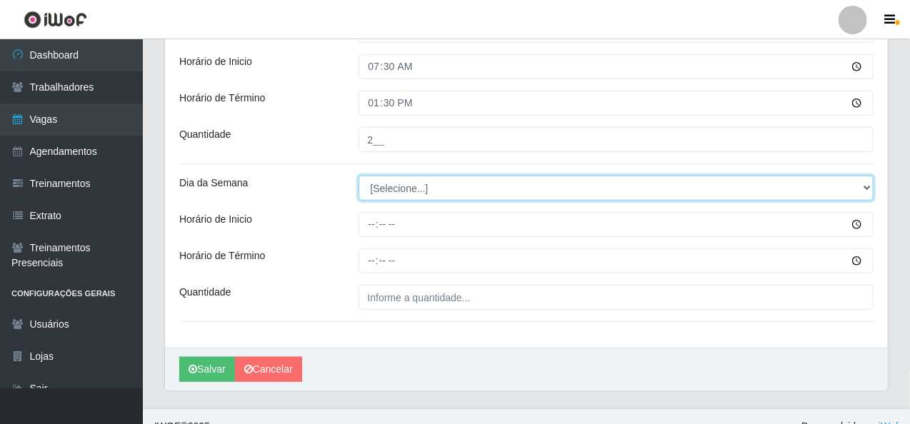
click at [422, 185] on select "[Selecione...] Segunda Terça Quarta Quinta Sexta Sábado Domingo" at bounding box center [617, 188] width 516 height 25
select select "2"
click at [359, 176] on select "[Selecione...] Segunda Terça Quarta Quinta Sexta Sábado Domingo" at bounding box center [617, 188] width 516 height 25
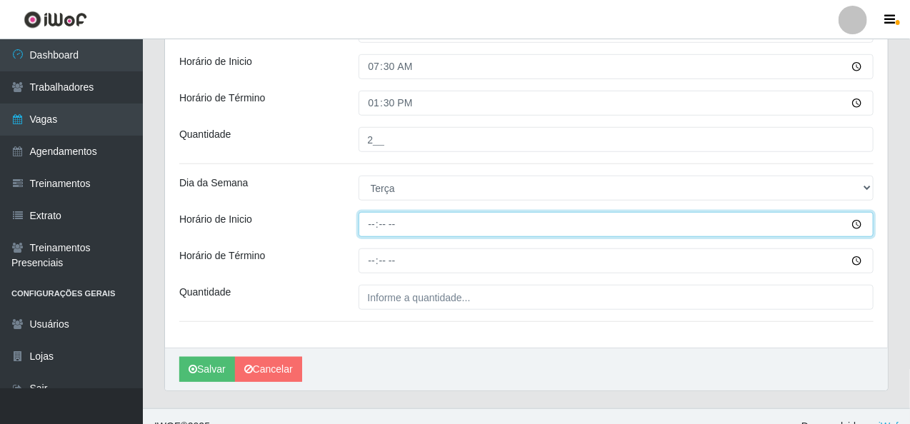
click at [369, 222] on input "Horário de Inicio" at bounding box center [617, 224] width 516 height 25
type input "04:41"
click at [370, 217] on input "Horário de Inicio" at bounding box center [617, 224] width 516 height 25
type input "14:00"
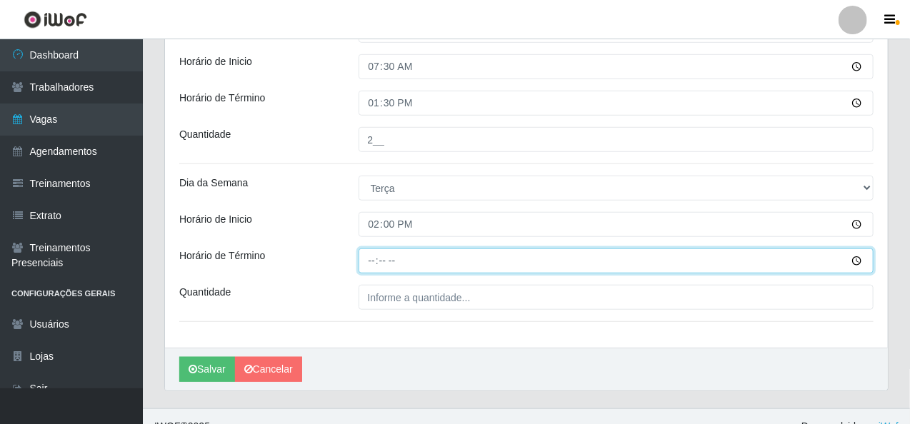
click at [367, 263] on input "Horário de Término" at bounding box center [617, 261] width 516 height 25
type input "20:00"
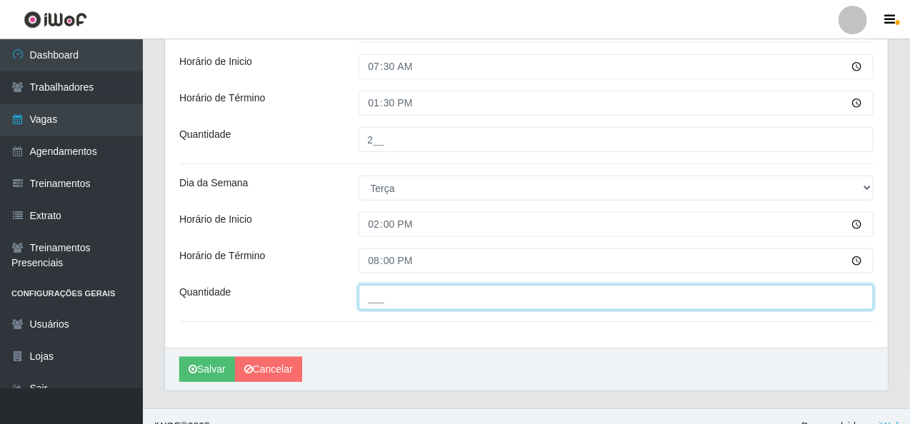
drag, startPoint x: 377, startPoint y: 301, endPoint x: 372, endPoint y: 293, distance: 9.3
click at [377, 301] on input "___" at bounding box center [617, 297] width 516 height 25
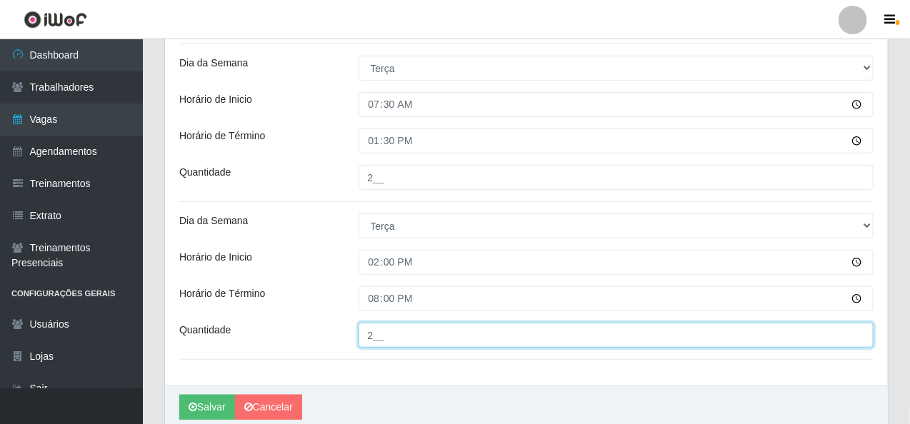
scroll to position [286, 0]
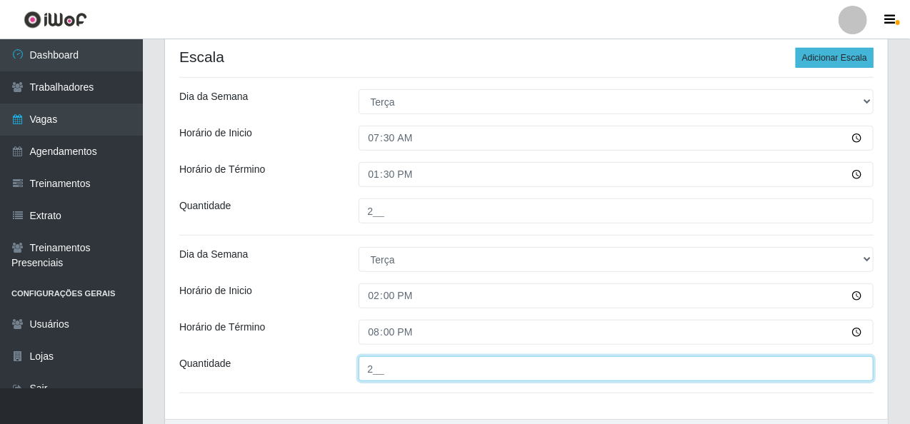
type input "2__"
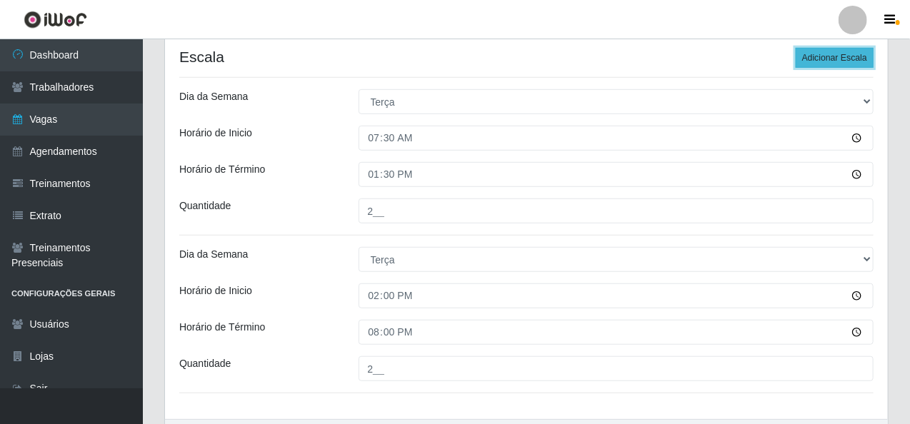
click at [835, 54] on button "Adicionar Escala" at bounding box center [835, 58] width 78 height 20
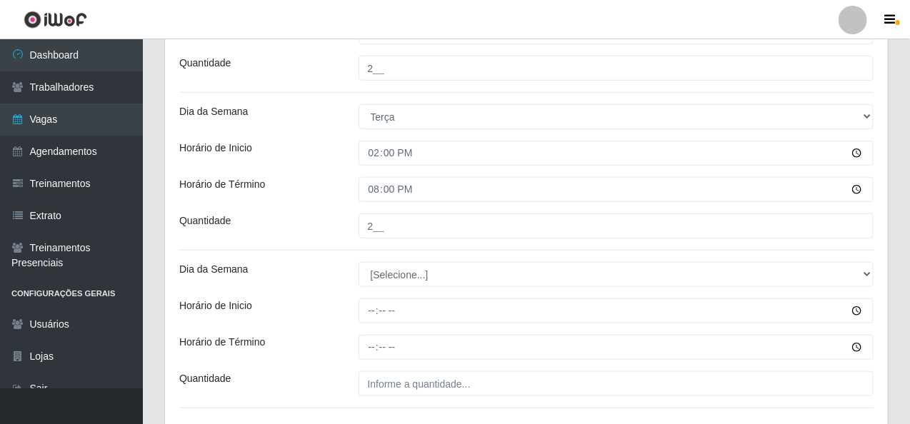
scroll to position [500, 0]
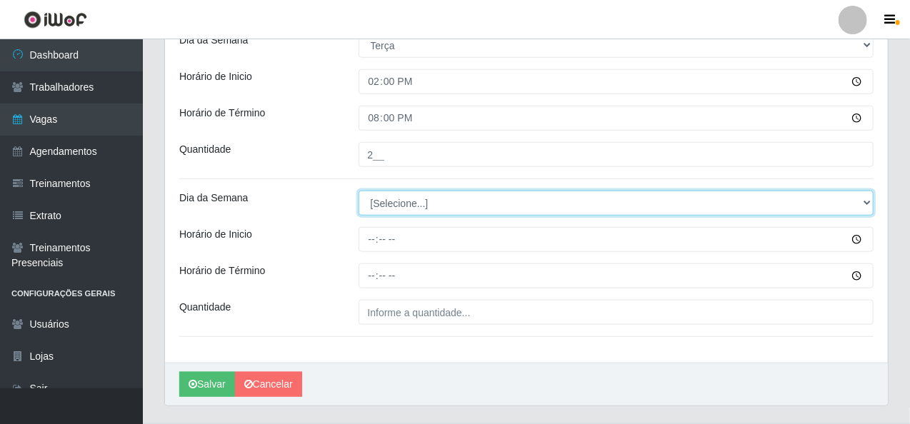
click at [384, 202] on select "[Selecione...] Segunda Terça Quarta Quinta Sexta Sábado Domingo" at bounding box center [617, 203] width 516 height 25
select select "2"
click at [359, 191] on select "[Selecione...] Segunda Terça Quarta Quinta Sexta Sábado Domingo" at bounding box center [617, 203] width 516 height 25
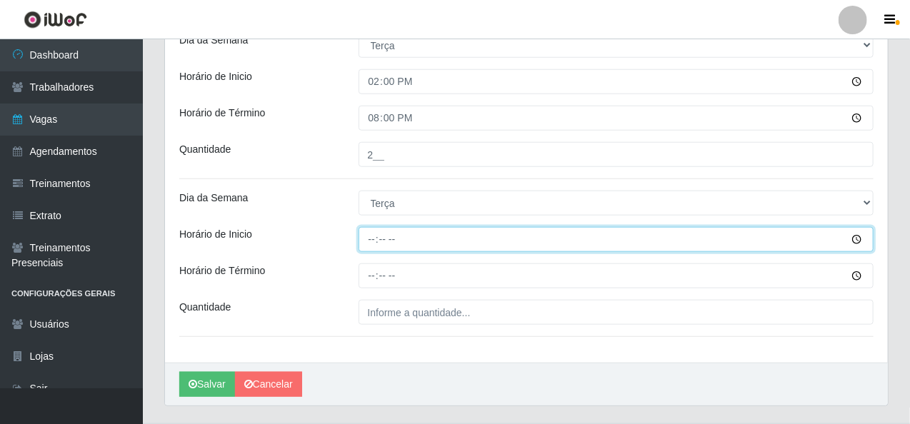
click at [370, 241] on input "Horário de Inicio" at bounding box center [617, 239] width 516 height 25
type input "16:00"
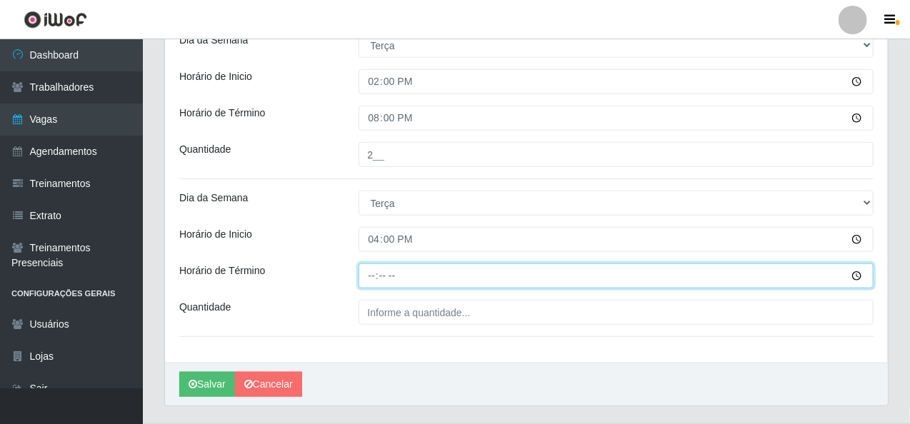
click at [366, 281] on input "Horário de Término" at bounding box center [617, 276] width 516 height 25
type input "20:15"
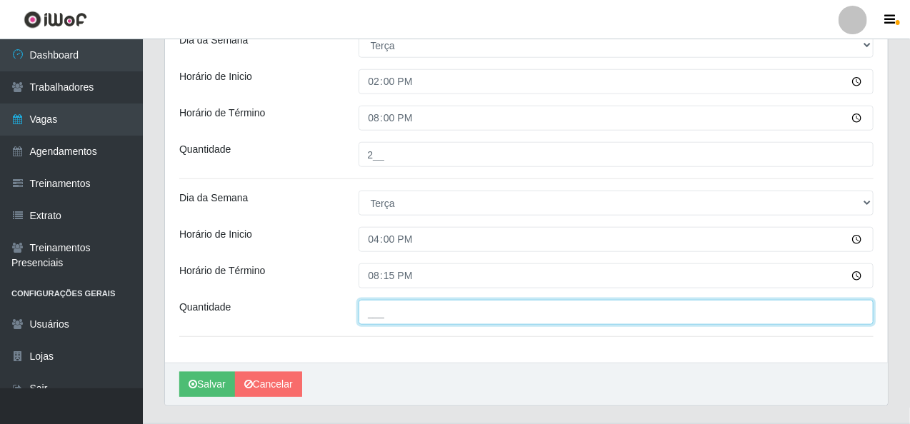
click at [370, 315] on input "___" at bounding box center [617, 312] width 516 height 25
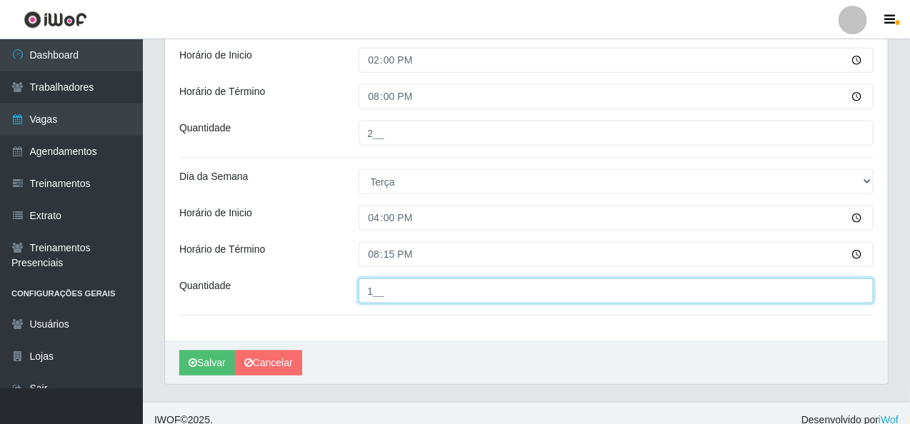
scroll to position [534, 0]
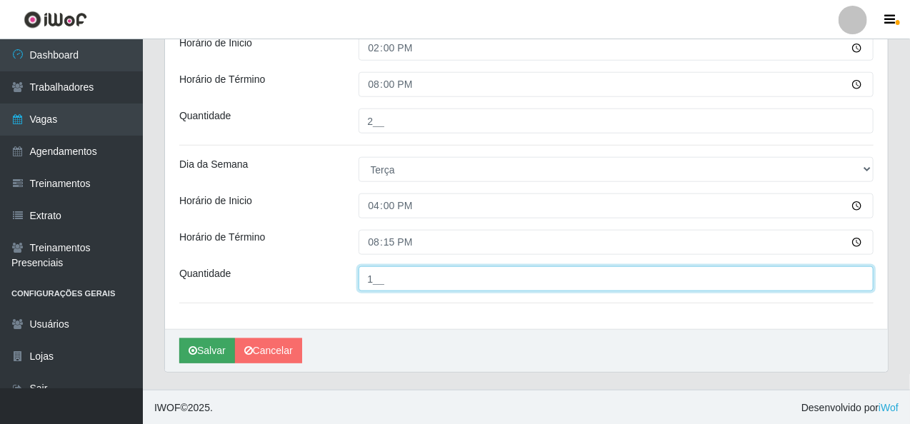
type input "1__"
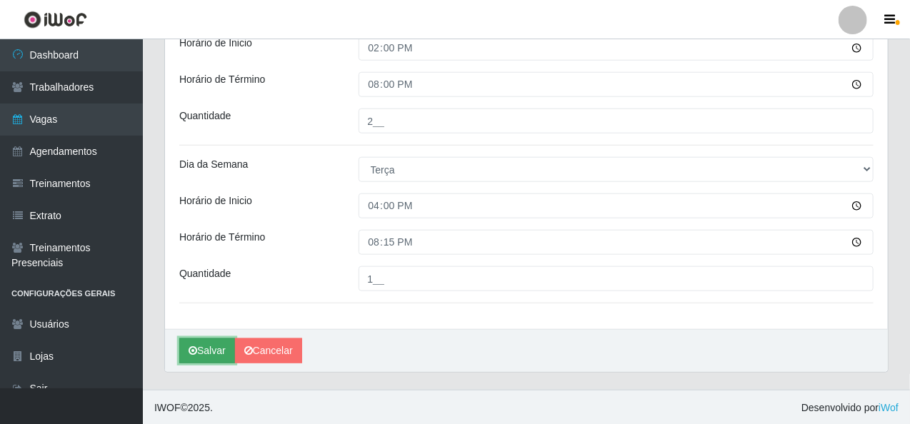
click at [221, 349] on button "Salvar" at bounding box center [207, 351] width 56 height 25
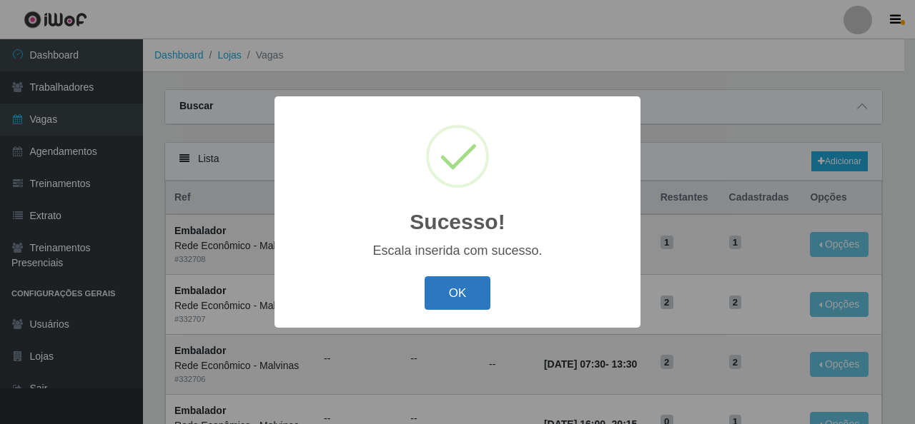
click at [448, 296] on button "OK" at bounding box center [457, 294] width 66 height 34
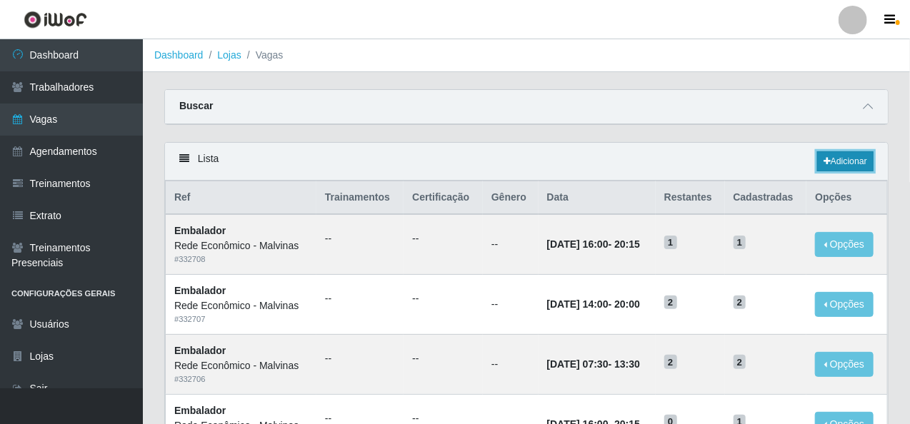
click at [837, 158] on link "Adicionar" at bounding box center [845, 161] width 56 height 20
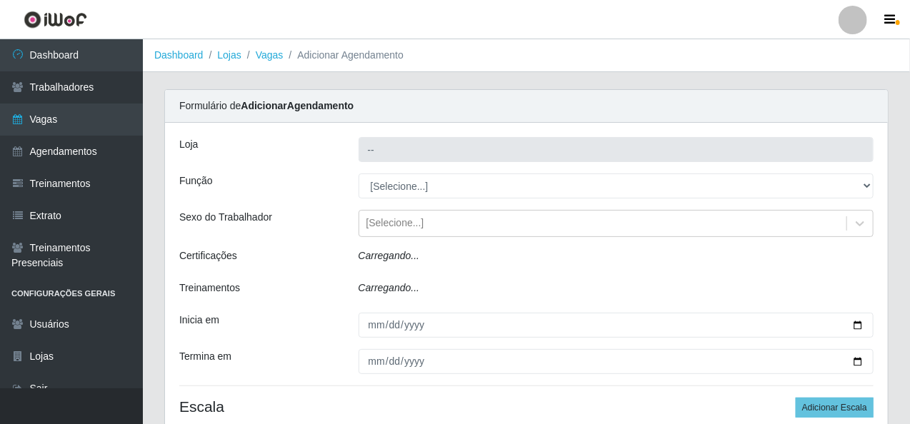
type input "Rede Econômico - Malvinas"
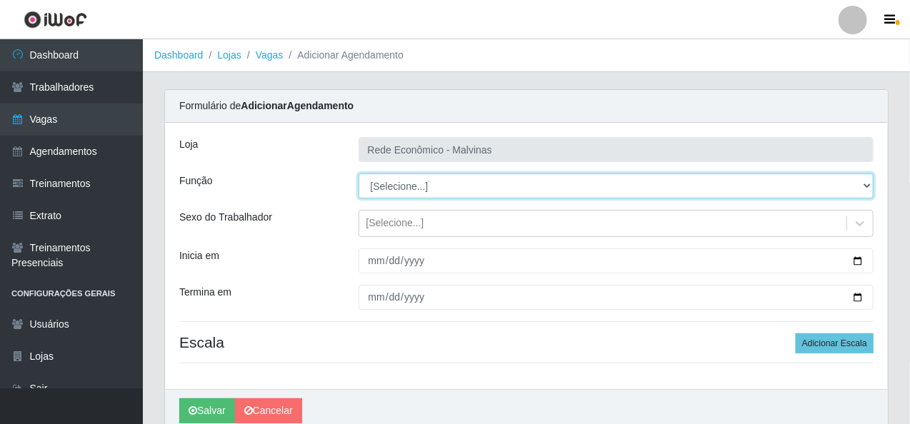
click at [402, 194] on select "[Selecione...] Embalador Embalador + Embalador ++ Operador de Caixa Operador de…" at bounding box center [617, 186] width 516 height 25
select select "1"
click at [359, 174] on select "[Selecione...] Embalador Embalador + Embalador ++ Operador de Caixa Operador de…" at bounding box center [617, 186] width 516 height 25
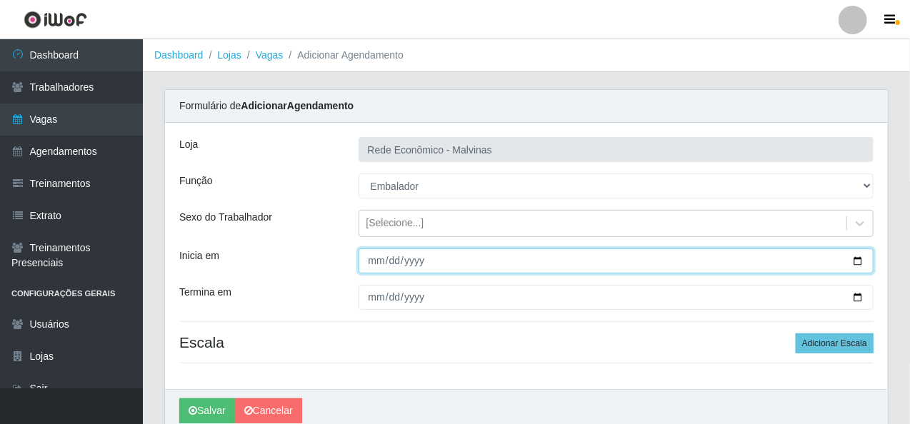
click at [369, 260] on input "Inicia em" at bounding box center [617, 261] width 516 height 25
type input "[DATE]"
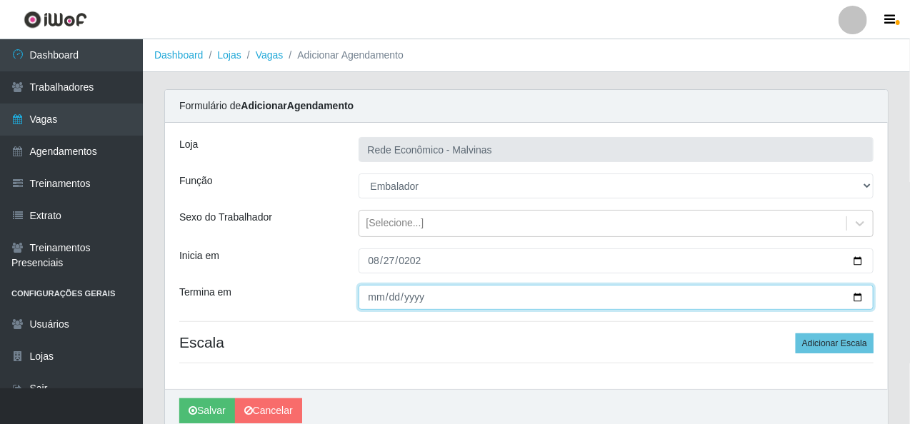
click at [373, 298] on input "Termina em" at bounding box center [617, 297] width 516 height 25
type input "[DATE]"
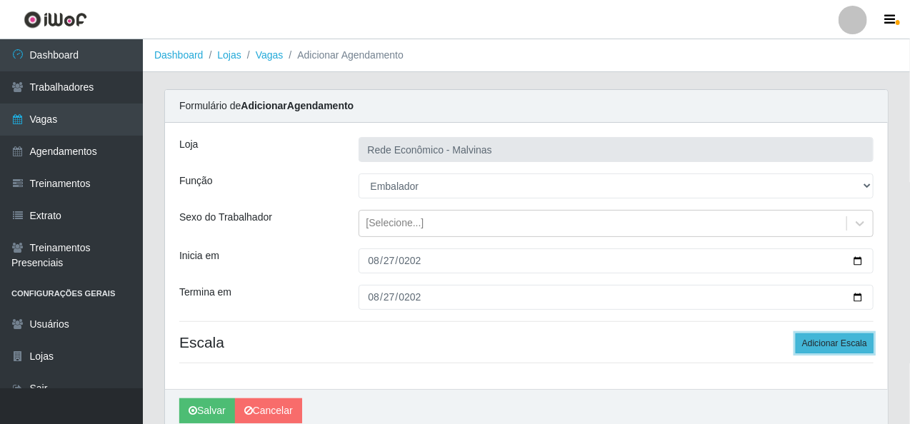
click at [809, 343] on button "Adicionar Escala" at bounding box center [835, 344] width 78 height 20
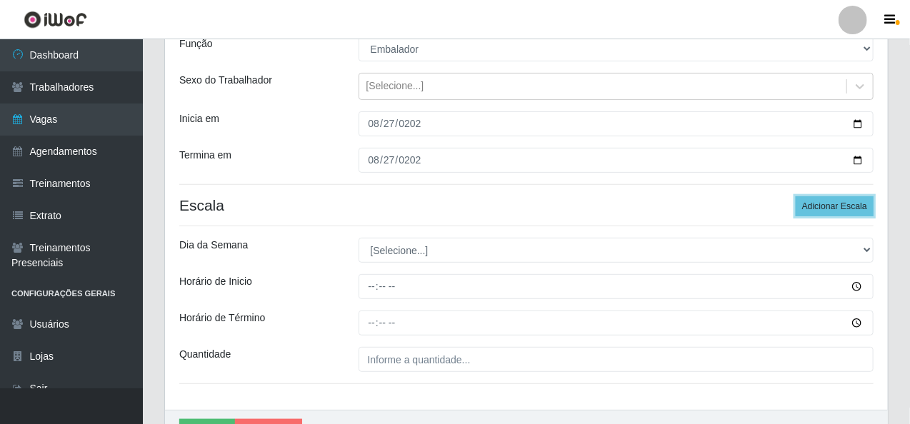
scroll to position [143, 0]
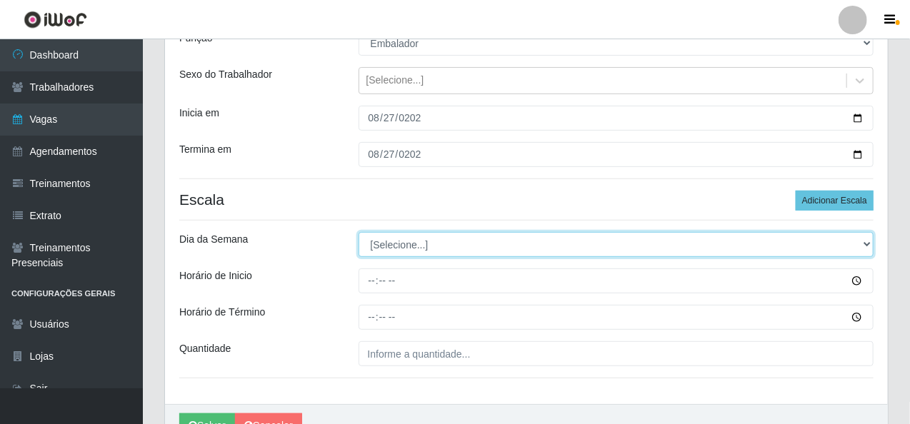
click at [412, 247] on select "[Selecione...] Segunda Terça Quarta Quinta Sexta Sábado Domingo" at bounding box center [617, 244] width 516 height 25
select select "3"
click at [359, 232] on select "[Selecione...] Segunda Terça Quarta Quinta Sexta Sábado Domingo" at bounding box center [617, 244] width 516 height 25
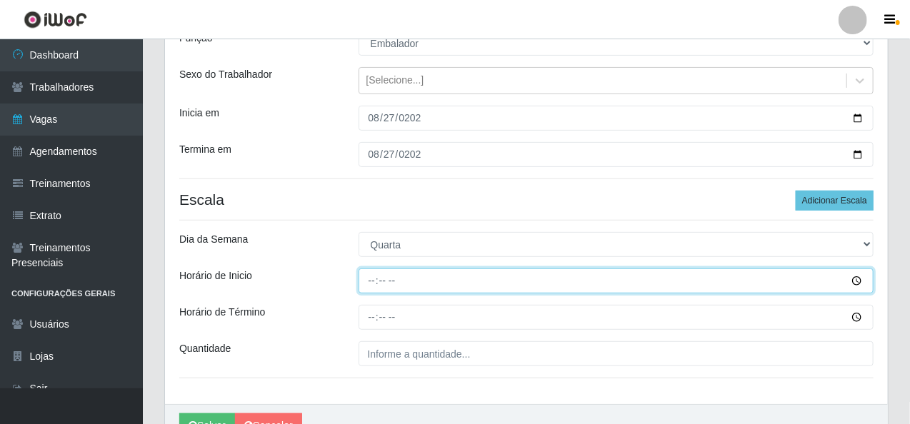
click at [367, 285] on input "Horário de Inicio" at bounding box center [617, 281] width 516 height 25
type input "07:30"
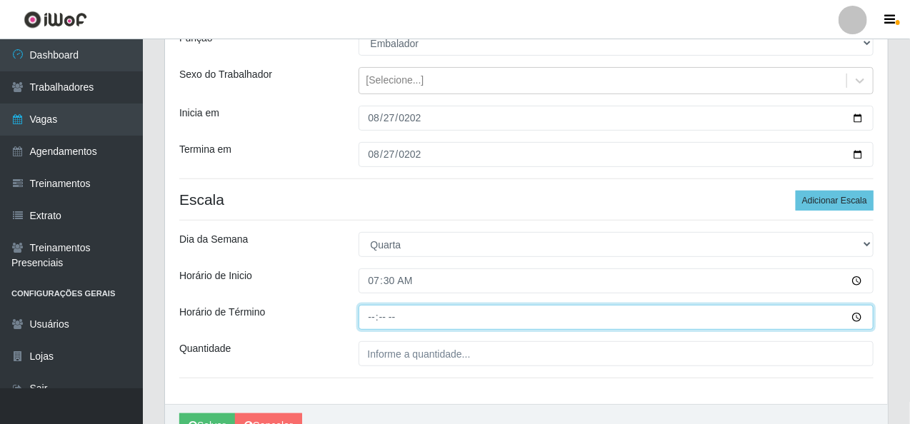
click at [367, 322] on input "Horário de Término" at bounding box center [617, 317] width 516 height 25
type input "13:30"
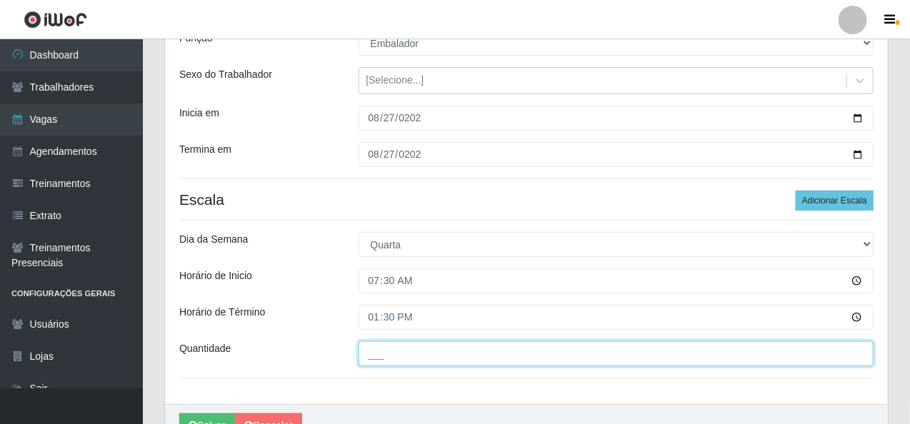
click at [379, 361] on input "___" at bounding box center [617, 354] width 516 height 25
type input "2__"
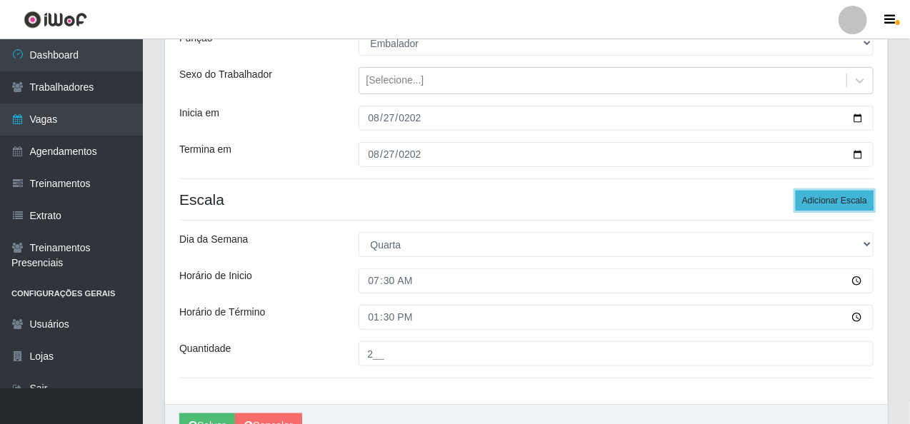
click at [816, 195] on button "Adicionar Escala" at bounding box center [835, 201] width 78 height 20
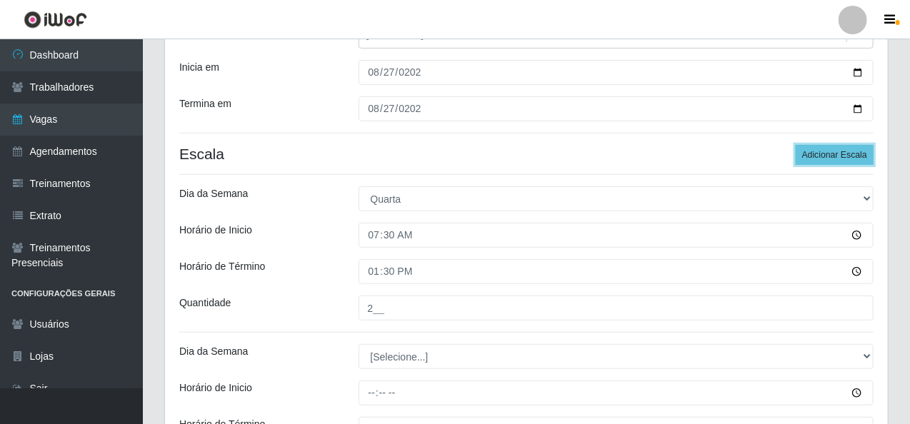
scroll to position [214, 0]
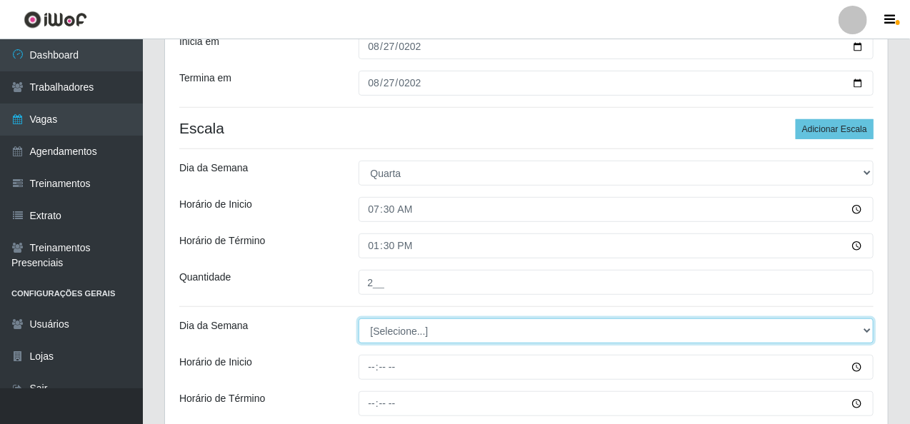
click at [374, 333] on select "[Selecione...] Segunda Terça Quarta Quinta Sexta Sábado Domingo" at bounding box center [617, 331] width 516 height 25
select select "3"
click at [359, 319] on select "[Selecione...] Segunda Terça Quarta Quinta Sexta Sábado Domingo" at bounding box center [617, 331] width 516 height 25
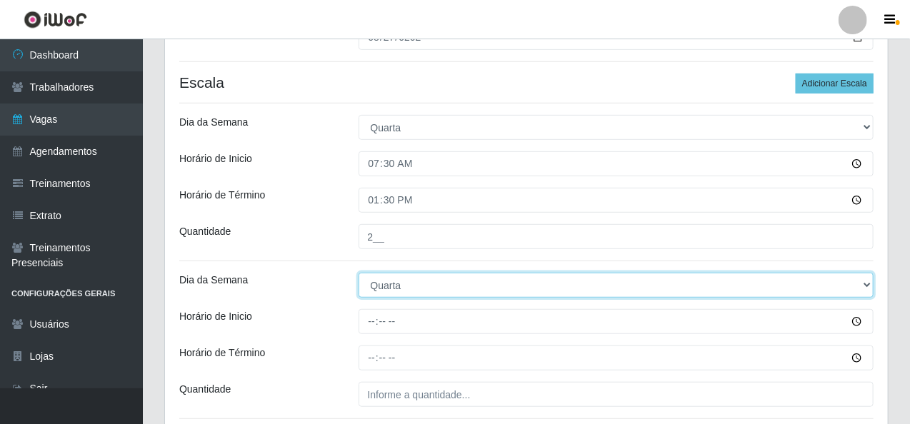
scroll to position [286, 0]
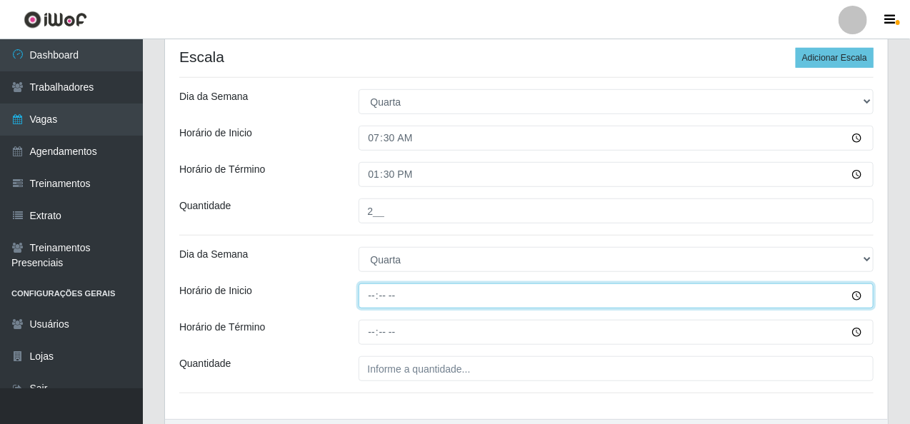
click at [374, 297] on input "Horário de Inicio" at bounding box center [617, 296] width 516 height 25
type input "14:00"
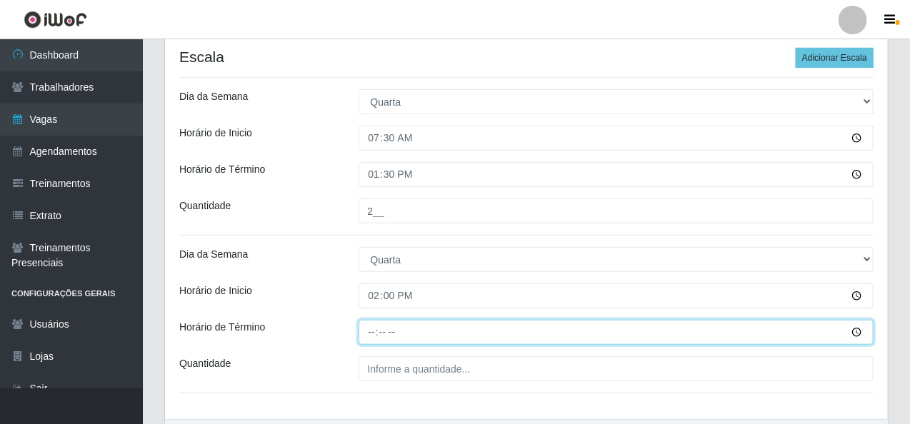
click at [369, 336] on input "Horário de Término" at bounding box center [617, 332] width 516 height 25
type input "20:00"
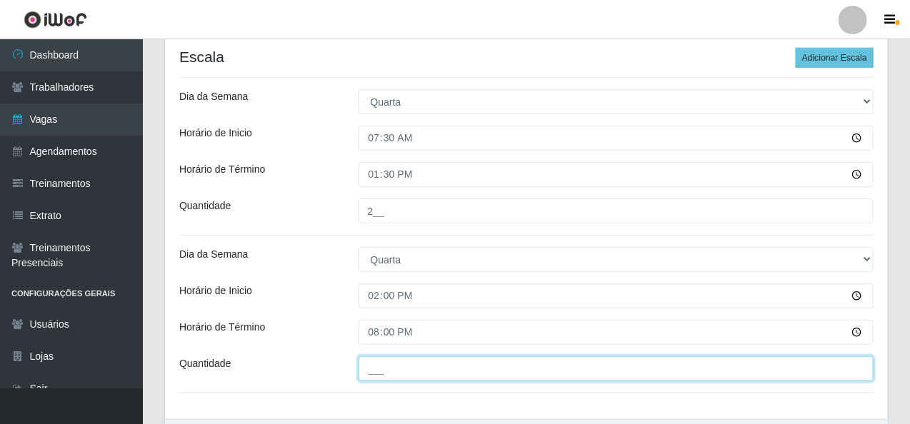
click at [389, 365] on input "___" at bounding box center [617, 369] width 516 height 25
type input "2__"
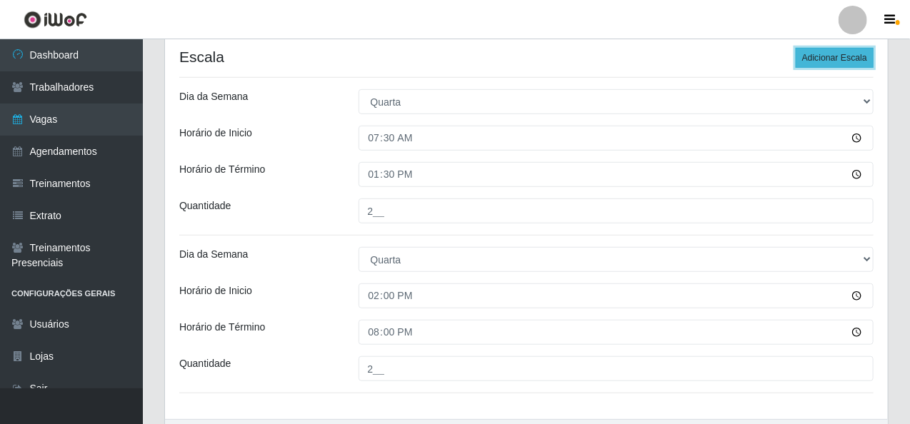
click at [815, 59] on button "Adicionar Escala" at bounding box center [835, 58] width 78 height 20
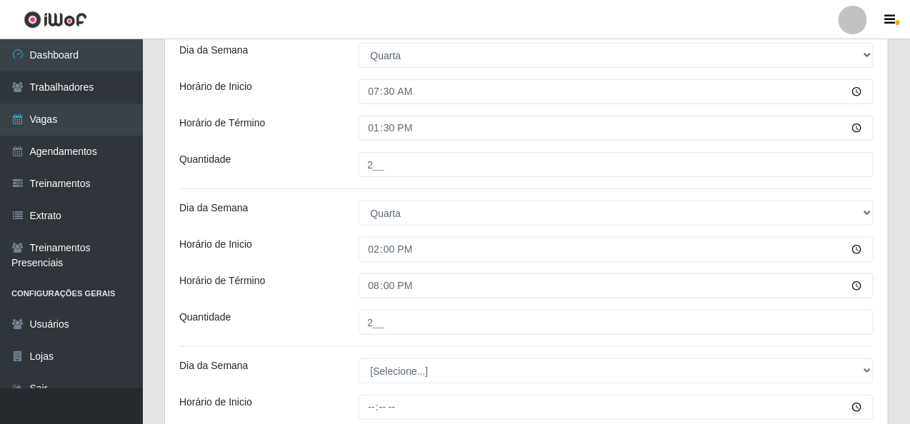
scroll to position [357, 0]
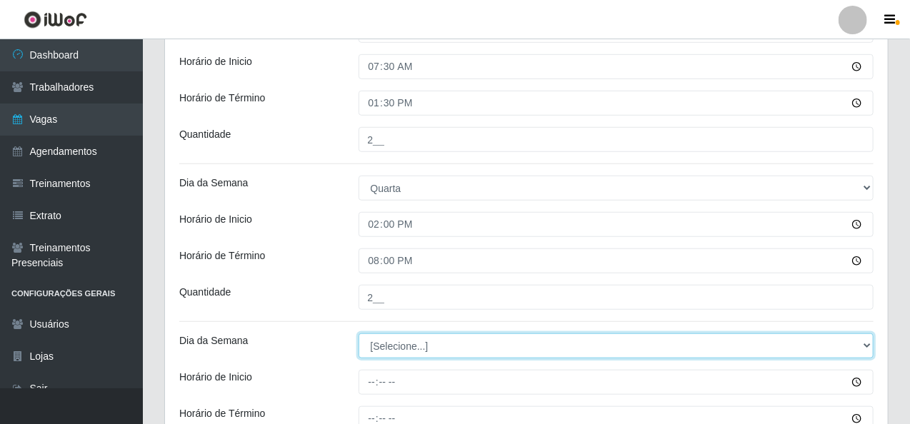
click at [386, 345] on select "[Selecione...] Segunda Terça Quarta Quinta Sexta Sábado Domingo" at bounding box center [617, 346] width 516 height 25
select select "3"
click at [359, 334] on select "[Selecione...] Segunda Terça Quarta Quinta Sexta Sábado Domingo" at bounding box center [617, 346] width 516 height 25
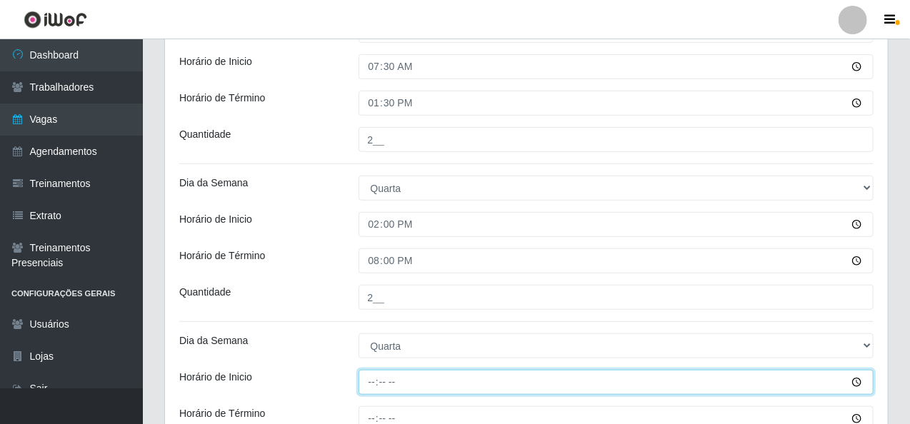
click at [367, 386] on input "Horário de Inicio" at bounding box center [617, 382] width 516 height 25
type input "16:00"
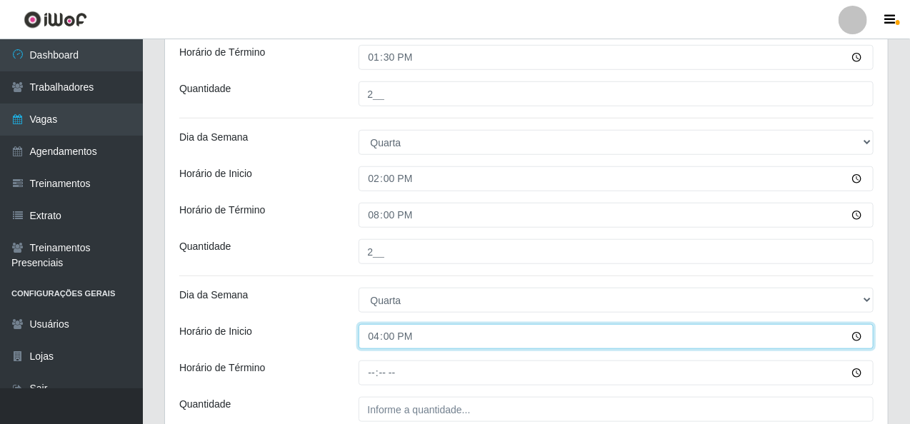
scroll to position [429, 0]
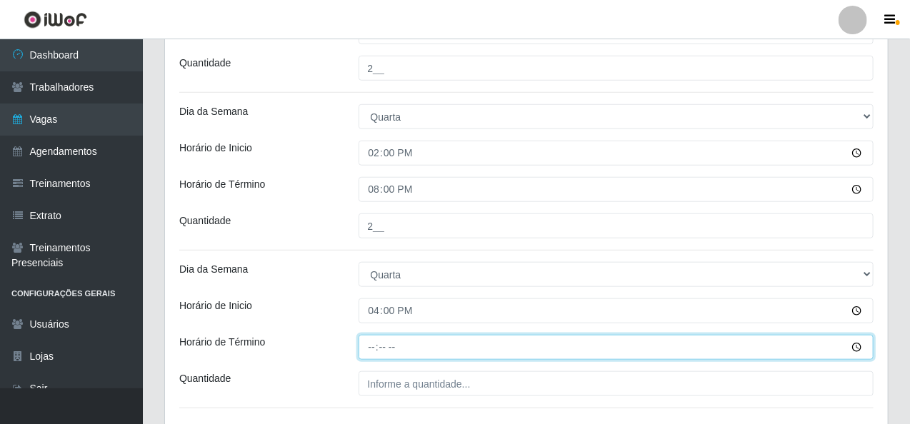
click at [374, 348] on input "Horário de Término" at bounding box center [617, 347] width 516 height 25
type input "20:15"
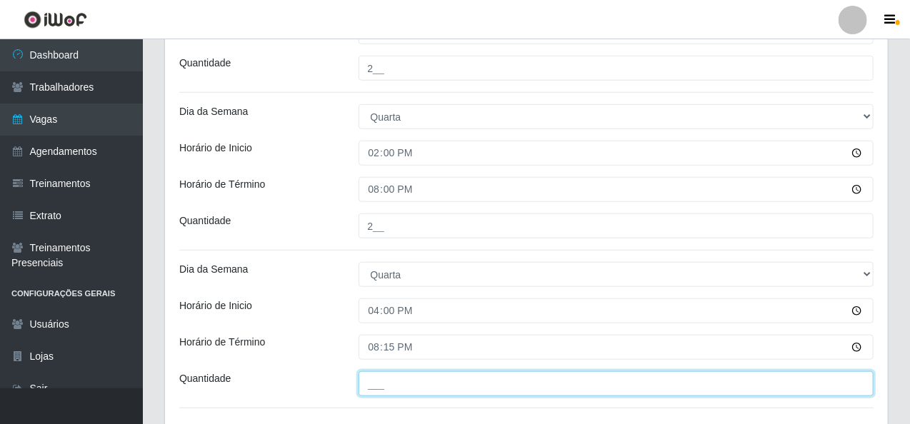
click at [387, 382] on input "___" at bounding box center [617, 384] width 516 height 25
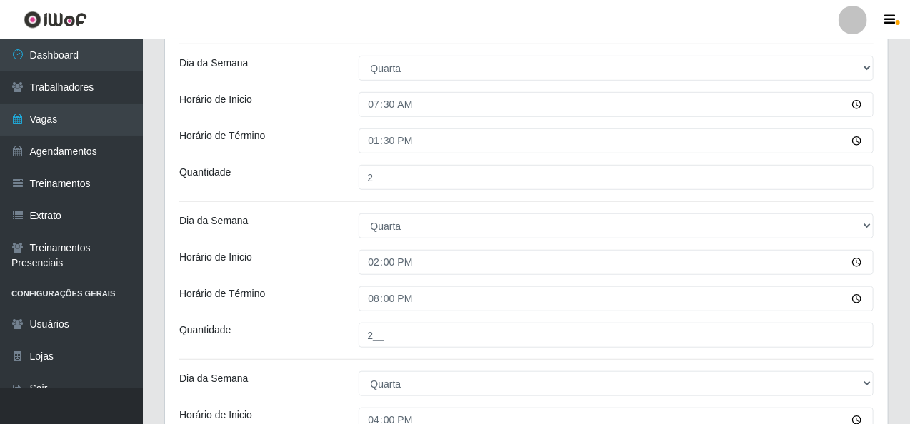
scroll to position [534, 0]
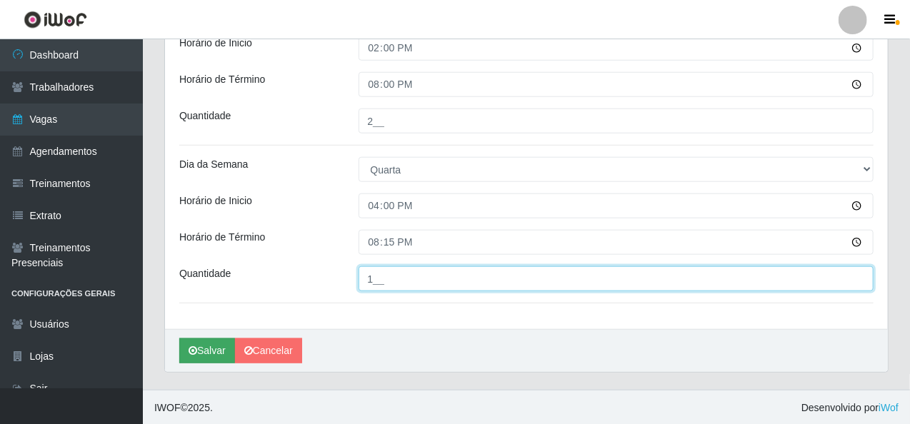
type input "1__"
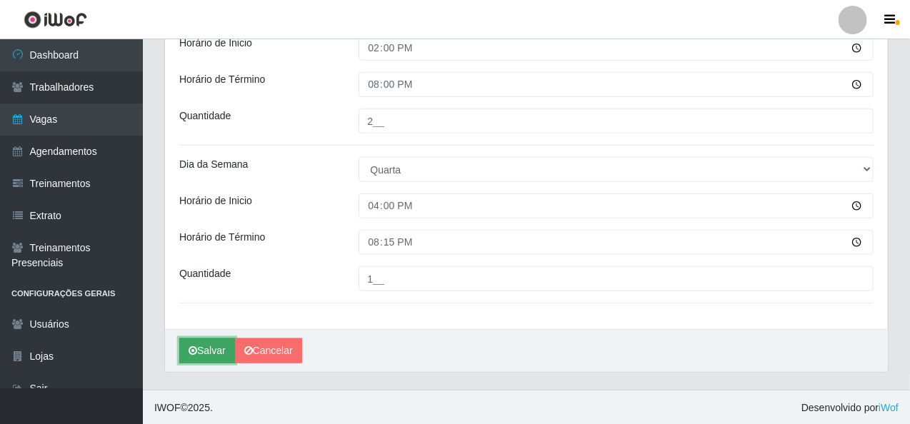
click at [212, 339] on button "Salvar" at bounding box center [207, 351] width 56 height 25
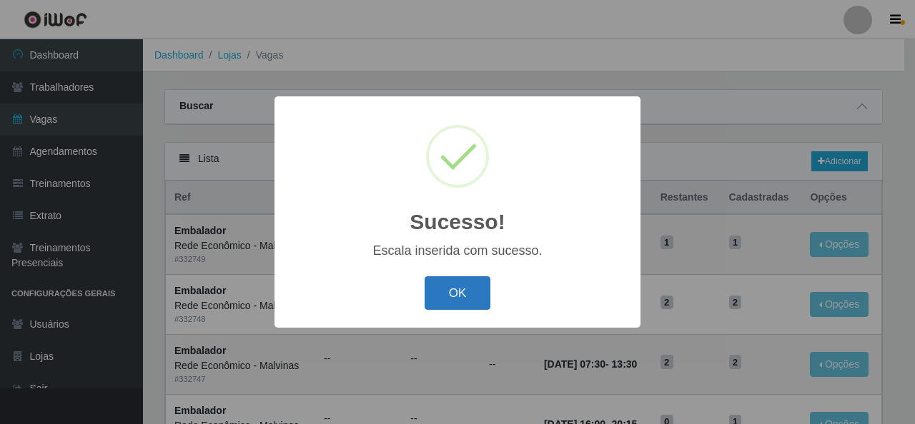
click at [452, 289] on button "OK" at bounding box center [457, 294] width 66 height 34
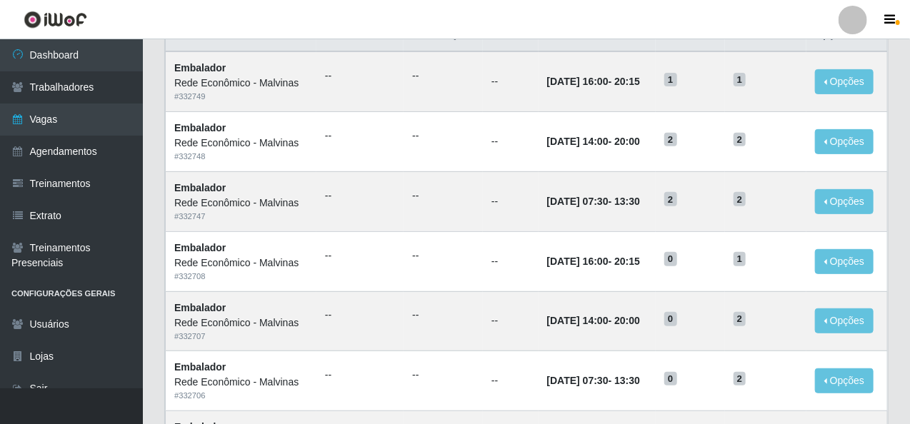
scroll to position [357, 0]
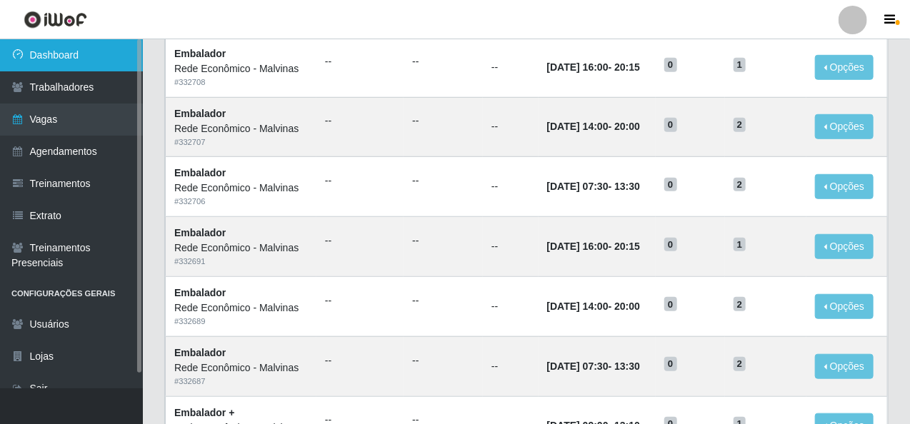
click at [54, 56] on link "Dashboard" at bounding box center [71, 55] width 143 height 32
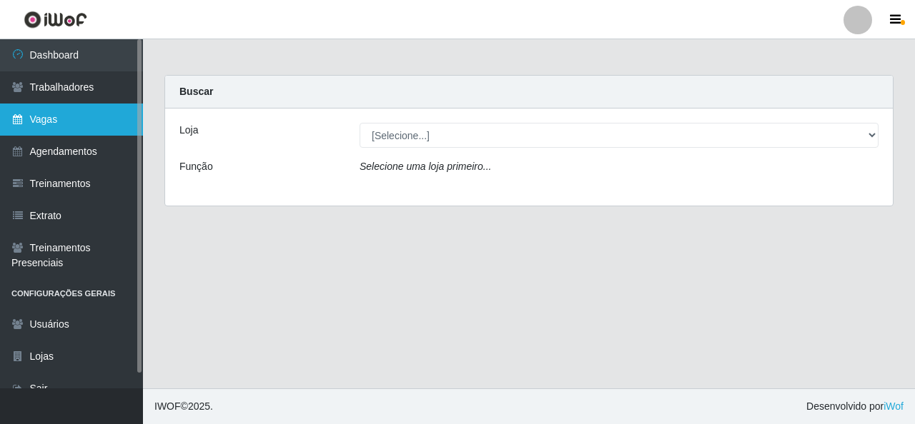
click at [86, 126] on link "Vagas" at bounding box center [71, 120] width 143 height 32
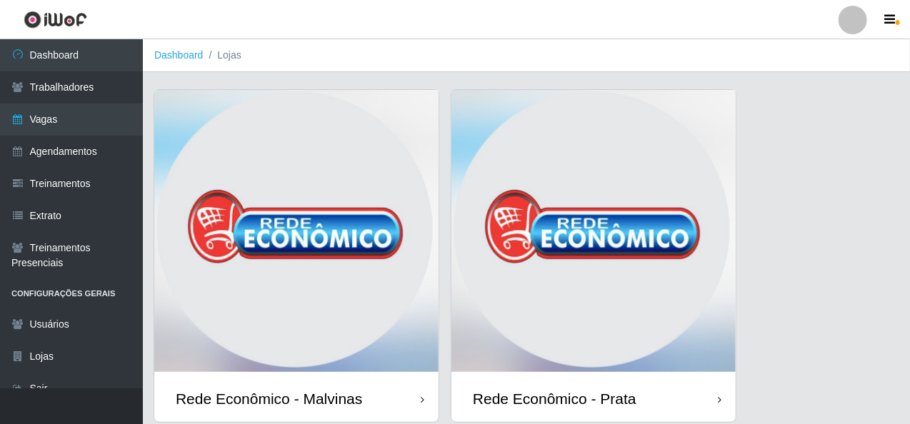
click at [369, 252] on img at bounding box center [296, 233] width 284 height 286
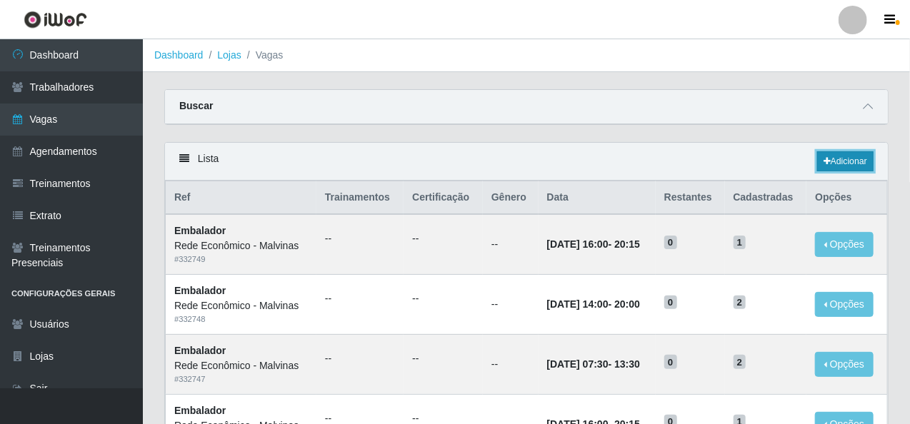
click at [849, 161] on link "Adicionar" at bounding box center [845, 161] width 56 height 20
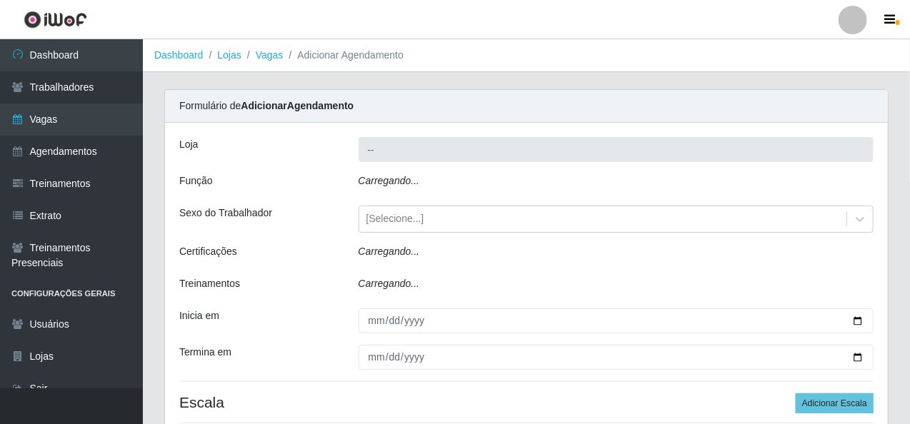
type input "Rede Econômico - Malvinas"
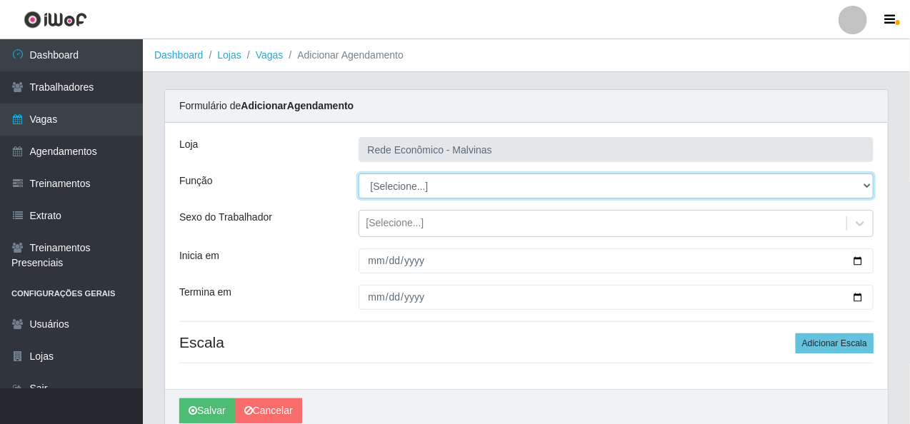
click at [395, 184] on select "[Selecione...] Embalador Embalador + Embalador ++ Operador de Caixa Operador de…" at bounding box center [617, 186] width 516 height 25
select select "1"
click at [359, 174] on select "[Selecione...] Embalador Embalador + Embalador ++ Operador de Caixa Operador de…" at bounding box center [617, 186] width 516 height 25
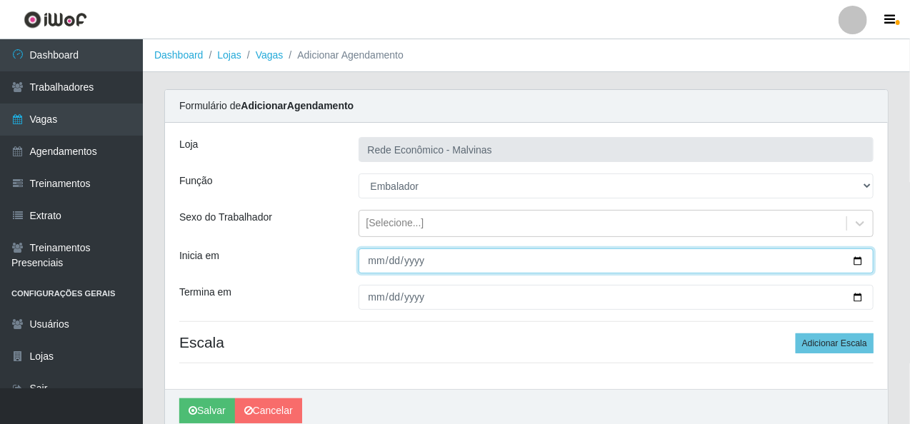
click at [374, 262] on input "Inicia em" at bounding box center [617, 261] width 516 height 25
type input "[DATE]"
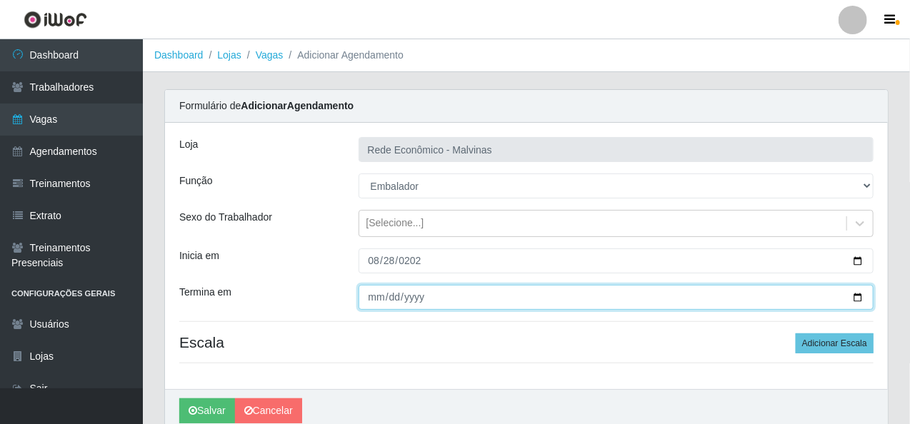
click at [369, 298] on input "Termina em" at bounding box center [617, 297] width 516 height 25
type input "[DATE]"
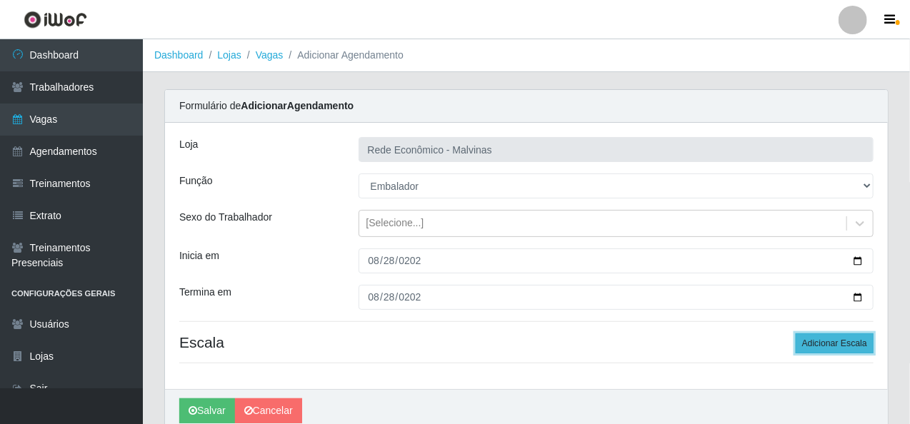
click at [819, 343] on button "Adicionar Escala" at bounding box center [835, 344] width 78 height 20
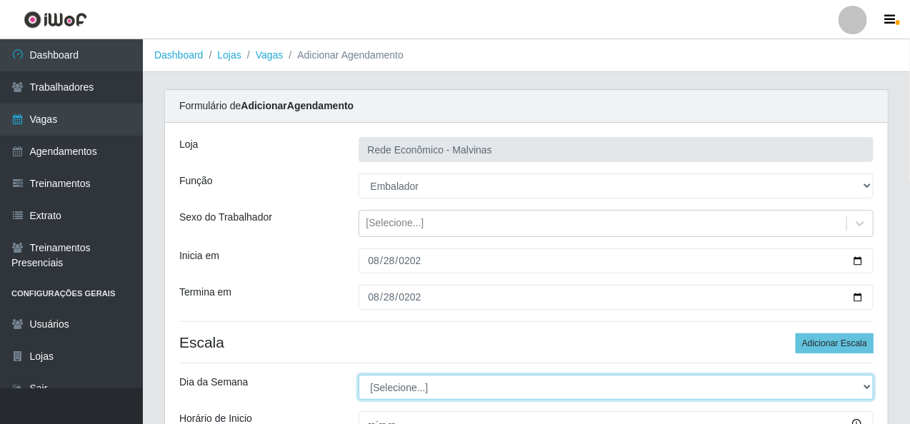
click at [394, 389] on select "[Selecione...] Segunda Terça Quarta Quinta Sexta Sábado Domingo" at bounding box center [617, 387] width 516 height 25
select select "4"
click at [359, 375] on select "[Selecione...] Segunda Terça Quarta Quinta Sexta Sábado Domingo" at bounding box center [617, 387] width 516 height 25
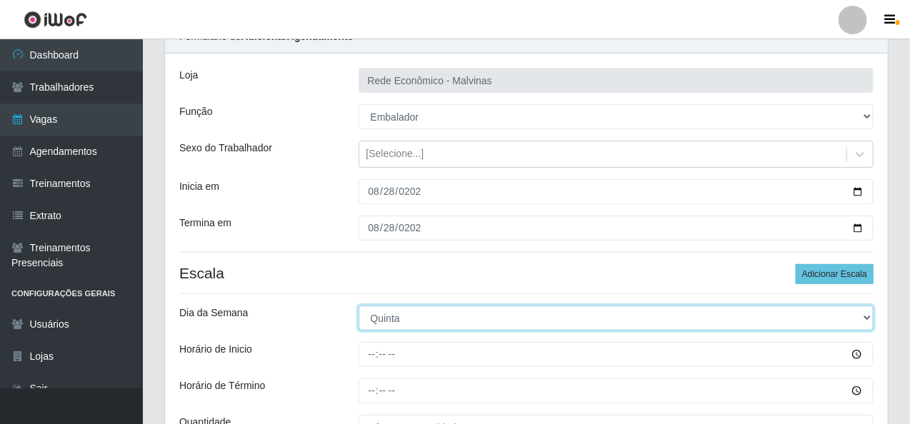
scroll to position [143, 0]
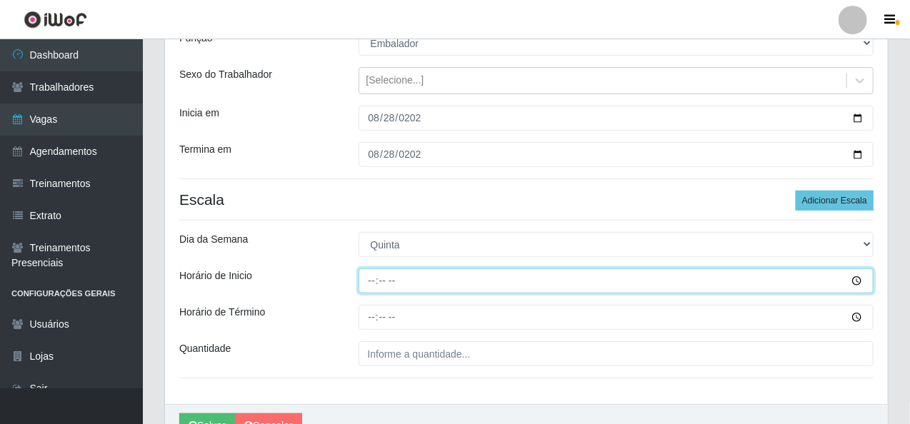
click at [366, 283] on input "Horário de Inicio" at bounding box center [617, 281] width 516 height 25
type input "07:30"
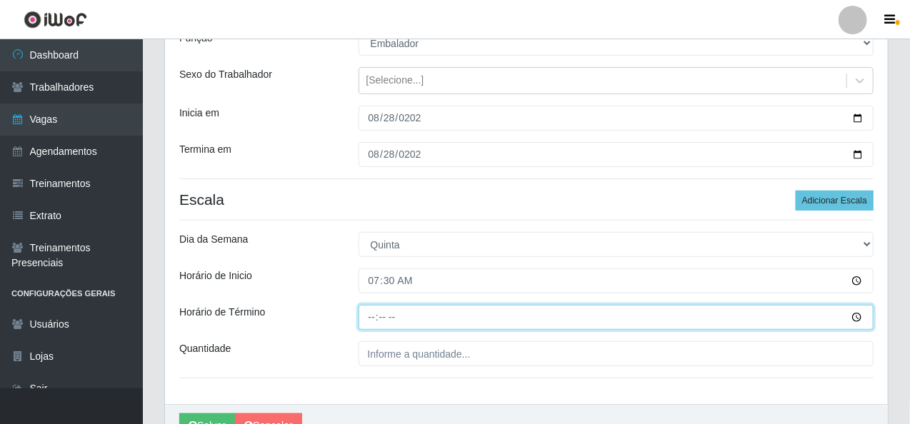
click at [374, 312] on input "Horário de Término" at bounding box center [617, 317] width 516 height 25
type input "13:30"
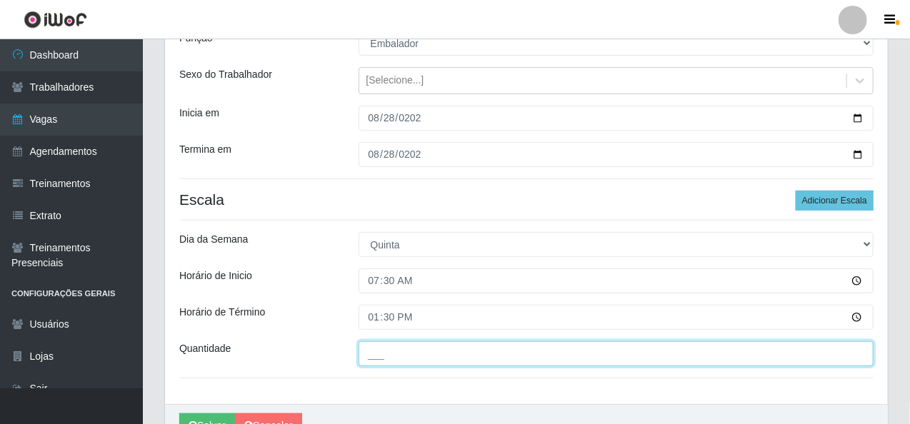
click at [361, 353] on input "___" at bounding box center [617, 354] width 516 height 25
type input "2__"
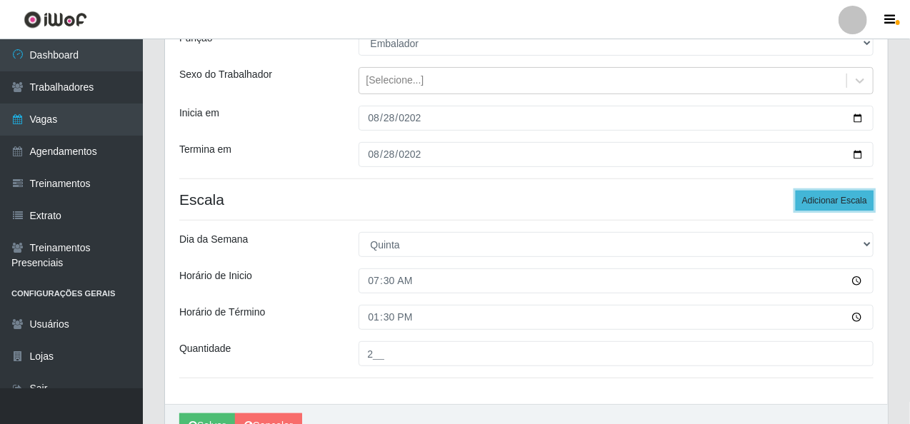
click at [820, 201] on button "Adicionar Escala" at bounding box center [835, 201] width 78 height 20
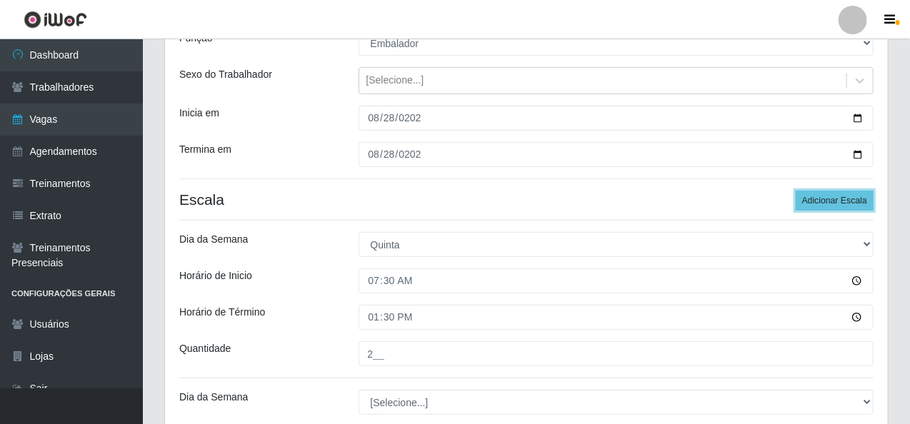
scroll to position [214, 0]
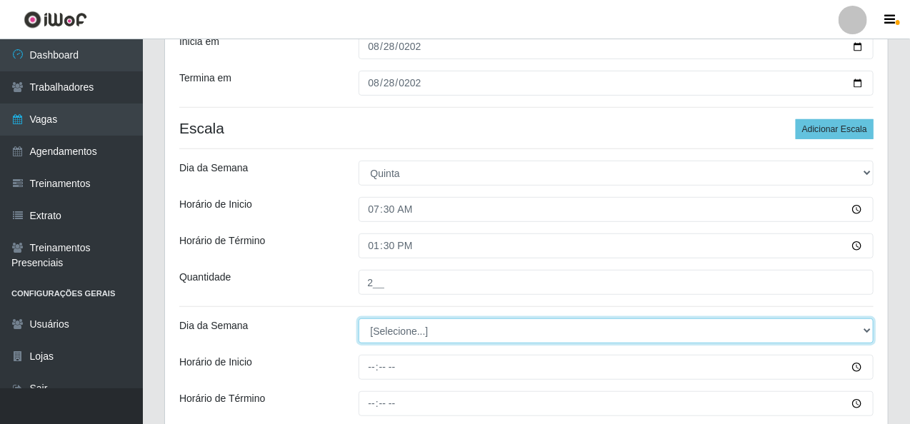
click at [408, 334] on select "[Selecione...] Segunda Terça Quarta Quinta Sexta Sábado Domingo" at bounding box center [617, 331] width 516 height 25
select select "4"
click at [359, 319] on select "[Selecione...] Segunda Terça Quarta Quinta Sexta Sábado Domingo" at bounding box center [617, 331] width 516 height 25
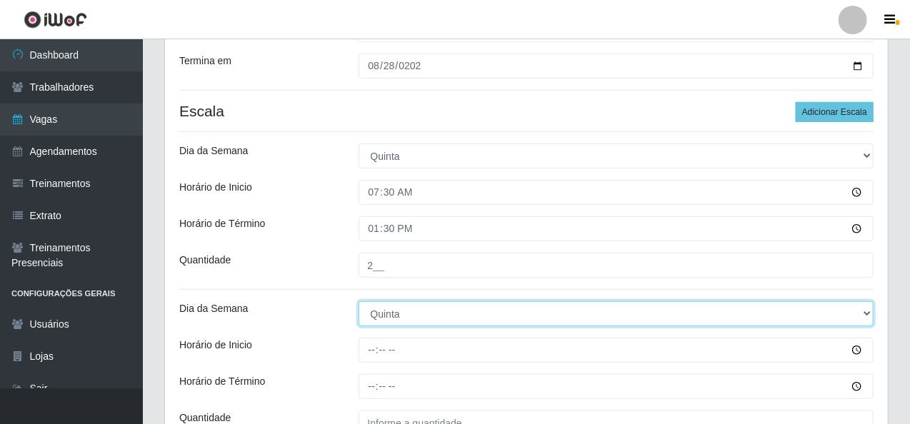
scroll to position [286, 0]
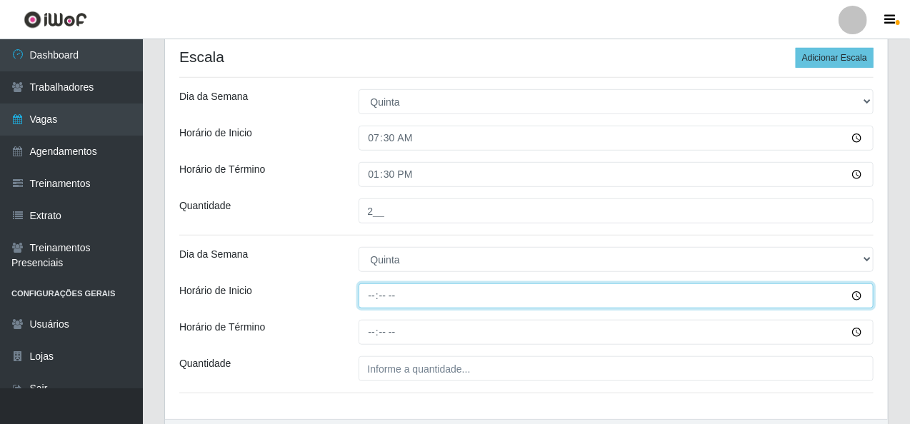
click at [374, 293] on input "Horário de Inicio" at bounding box center [617, 296] width 516 height 25
type input "09:00"
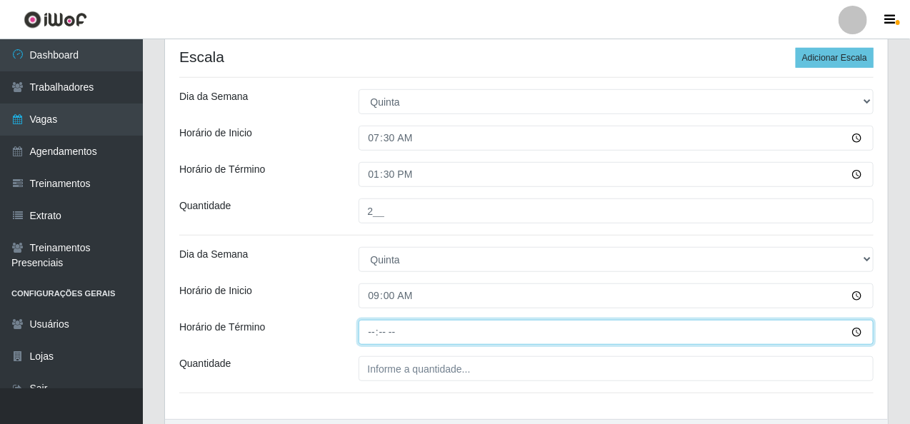
click at [368, 335] on input "Horário de Término" at bounding box center [617, 332] width 516 height 25
type input "15:00"
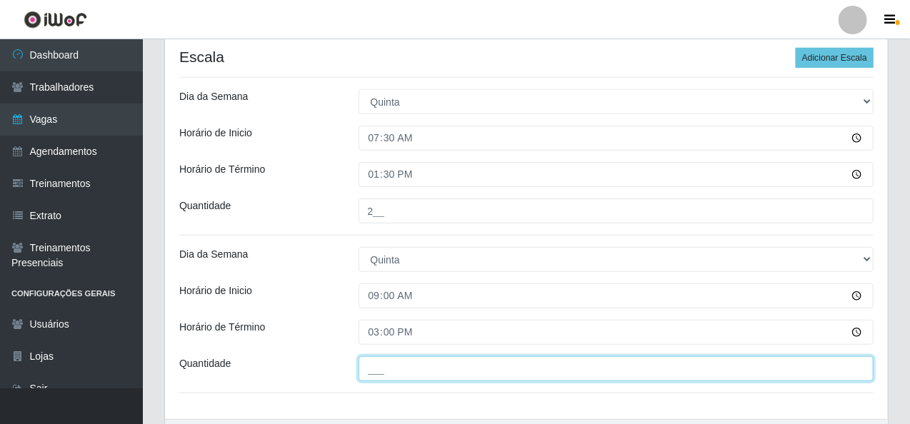
click at [372, 364] on input "___" at bounding box center [617, 369] width 516 height 25
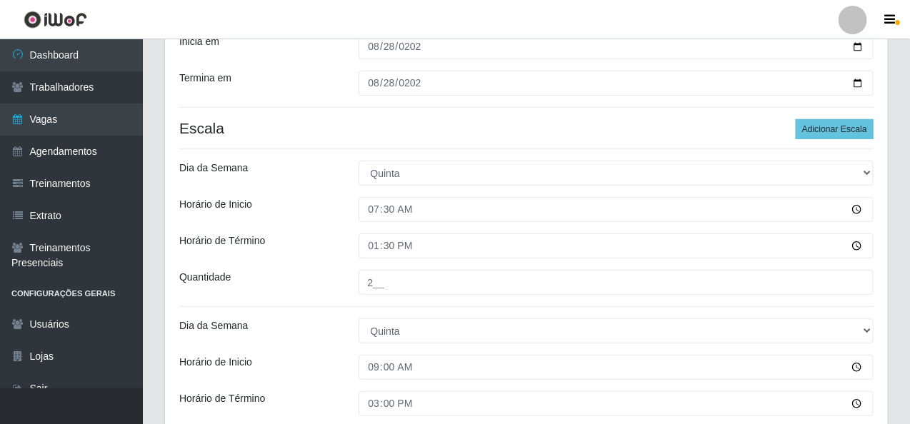
scroll to position [143, 0]
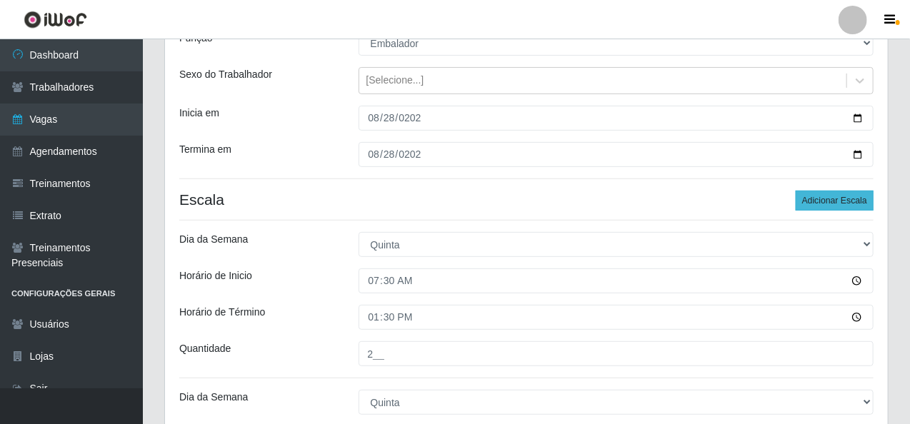
type input "1__"
click at [820, 200] on button "Adicionar Escala" at bounding box center [835, 201] width 78 height 20
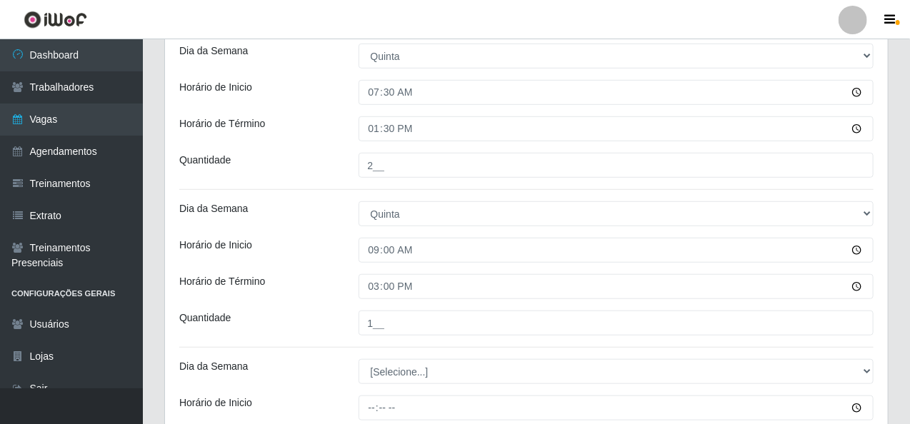
scroll to position [357, 0]
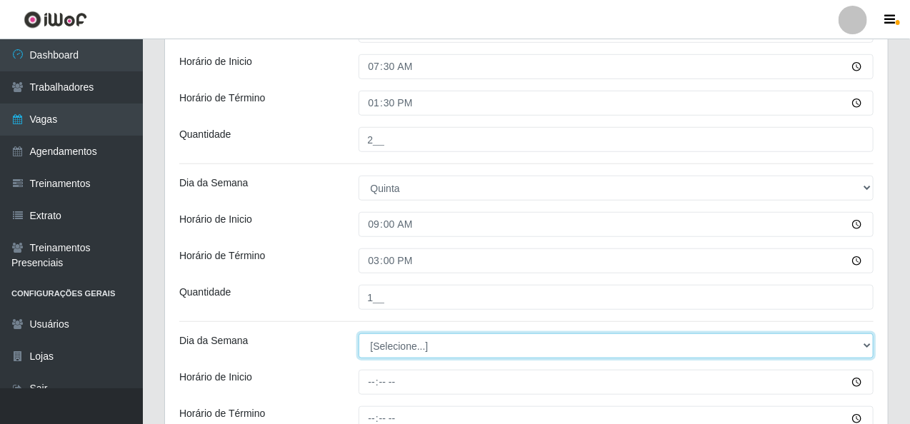
click at [406, 349] on select "[Selecione...] Segunda Terça Quarta Quinta Sexta Sábado Domingo" at bounding box center [617, 346] width 516 height 25
select select "4"
click at [359, 334] on select "[Selecione...] Segunda Terça Quarta Quinta Sexta Sábado Domingo" at bounding box center [617, 346] width 516 height 25
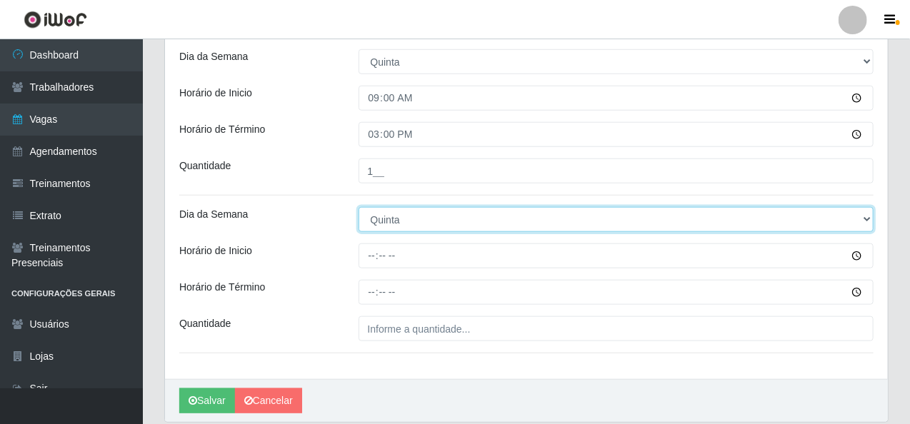
scroll to position [500, 0]
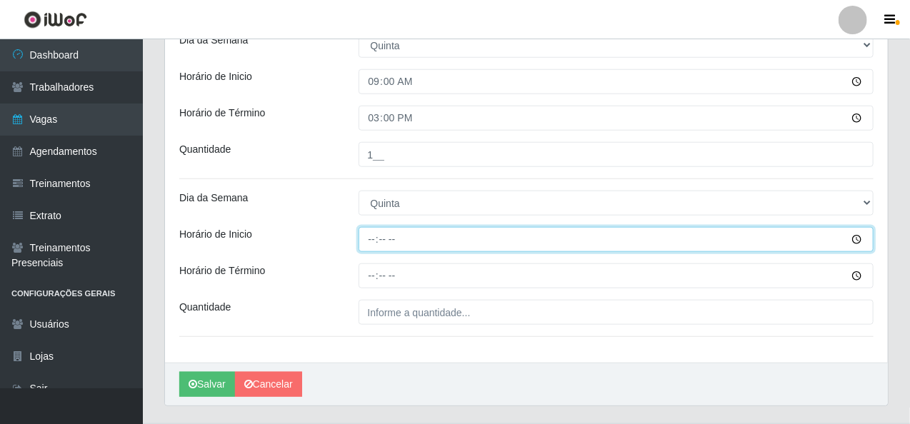
click at [371, 241] on input "Horário de Inicio" at bounding box center [617, 239] width 516 height 25
type input "14:00"
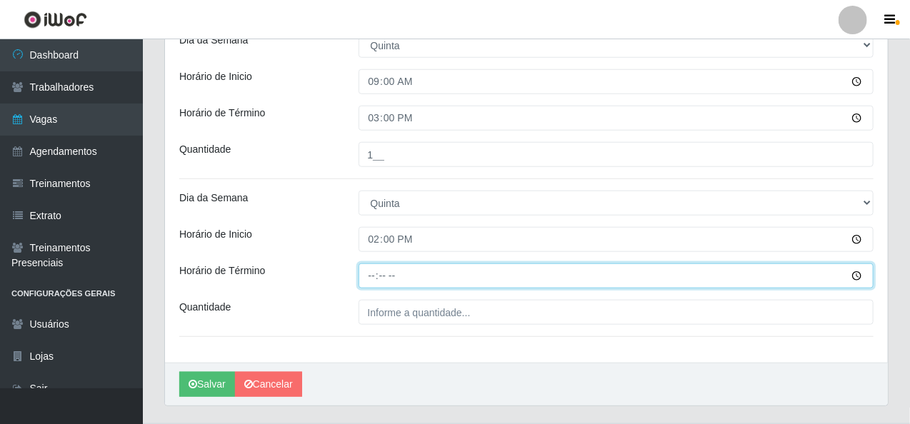
click at [370, 283] on input "Horário de Término" at bounding box center [617, 276] width 516 height 25
type input "20:00"
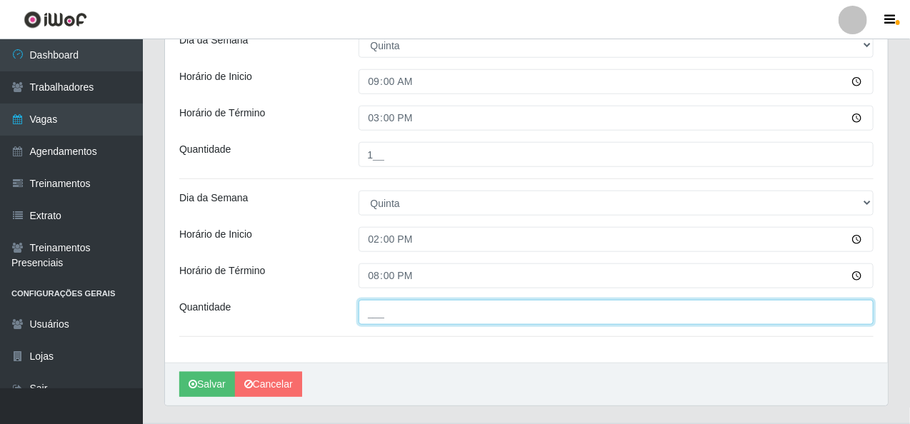
click at [372, 317] on input "___" at bounding box center [617, 312] width 516 height 25
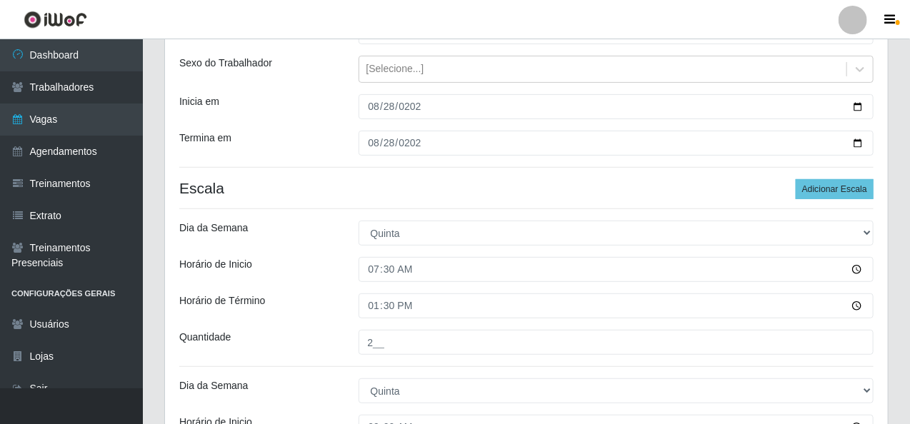
scroll to position [143, 0]
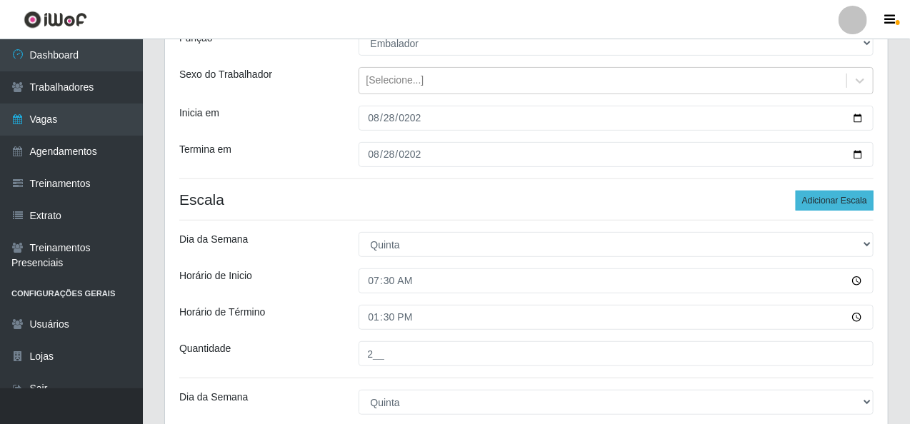
type input "2__"
click at [840, 193] on button "Adicionar Escala" at bounding box center [835, 201] width 78 height 20
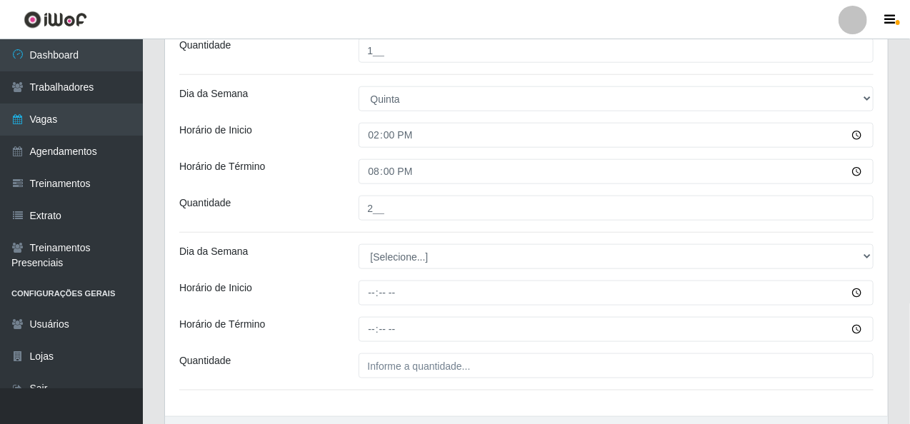
scroll to position [643, 0]
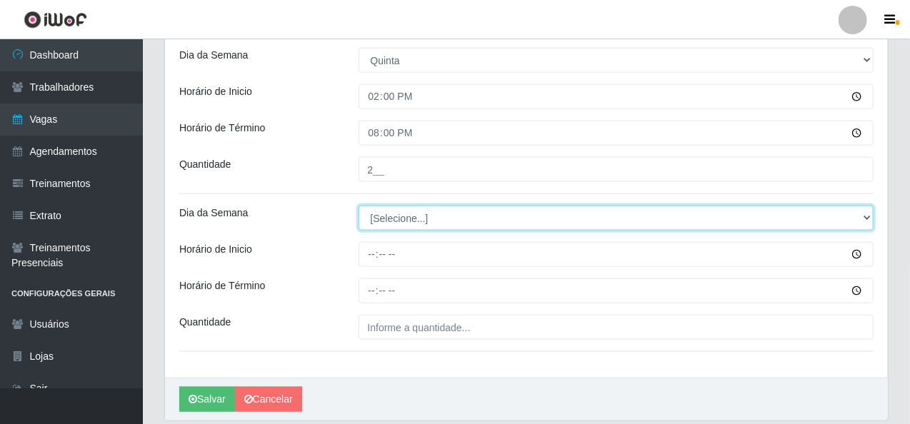
click at [374, 222] on select "[Selecione...] Segunda Terça Quarta Quinta Sexta Sábado Domingo" at bounding box center [617, 218] width 516 height 25
select select "4"
click at [359, 206] on select "[Selecione...] Segunda Terça Quarta Quinta Sexta Sábado Domingo" at bounding box center [617, 218] width 516 height 25
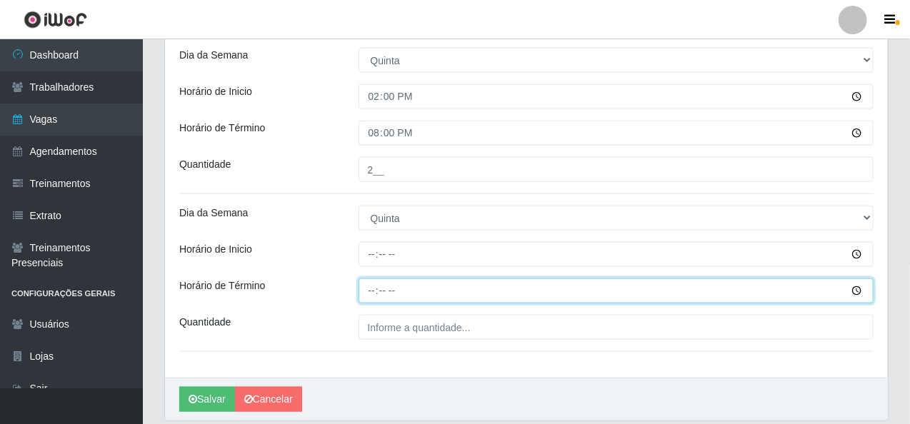
click at [371, 294] on input "Horário de Término" at bounding box center [617, 291] width 516 height 25
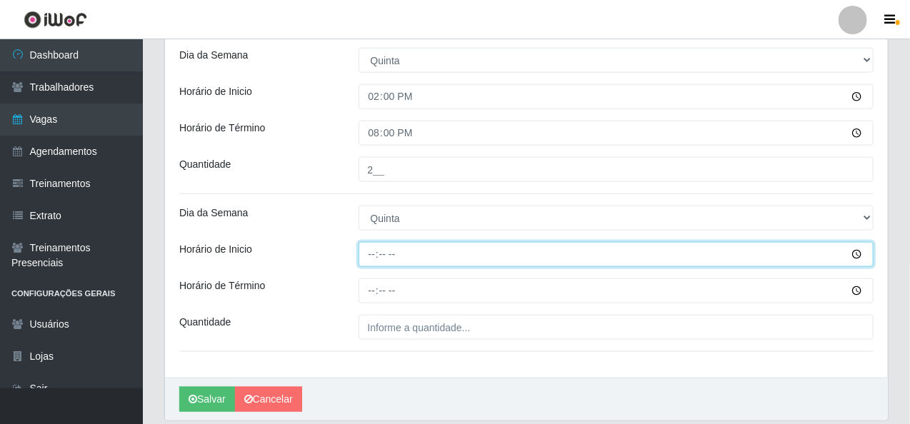
click at [367, 253] on input "Horário de Inicio" at bounding box center [617, 254] width 516 height 25
type input "16:00"
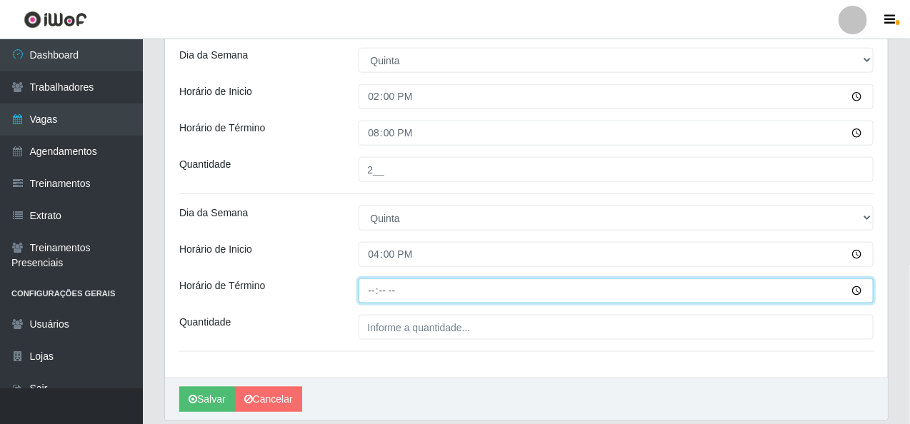
click at [369, 292] on input "Horário de Término" at bounding box center [617, 291] width 516 height 25
type input "20:15"
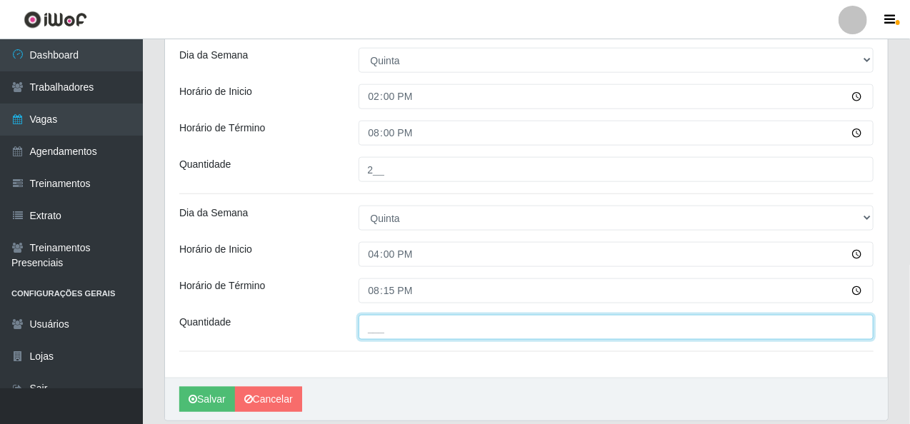
click at [369, 332] on input "___" at bounding box center [617, 327] width 516 height 25
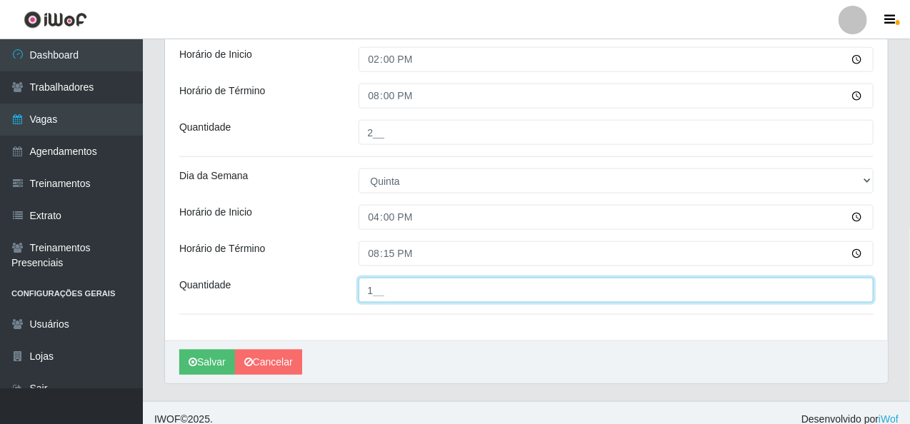
scroll to position [692, 0]
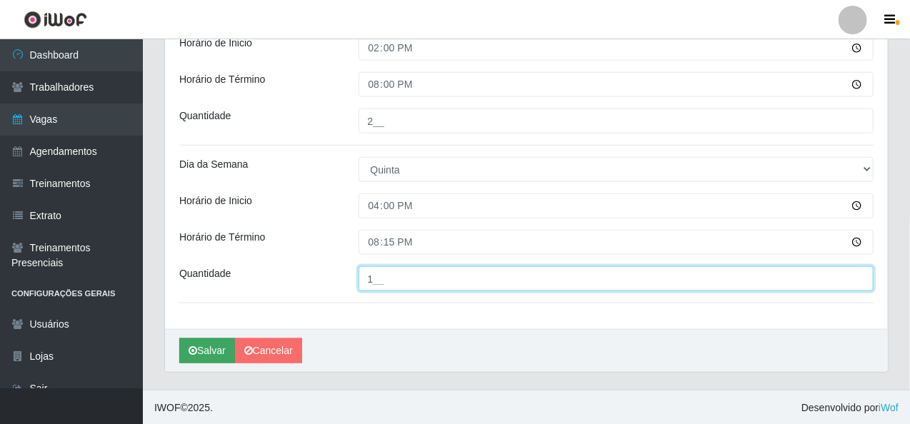
type input "1__"
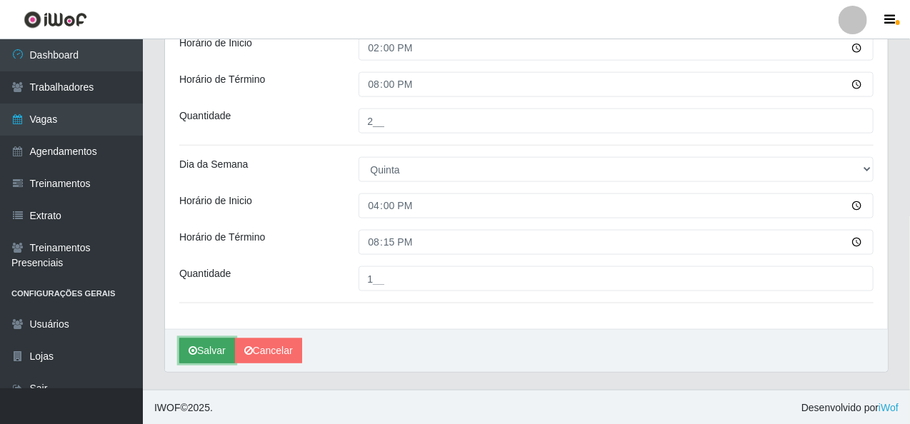
click at [207, 350] on button "Salvar" at bounding box center [207, 351] width 56 height 25
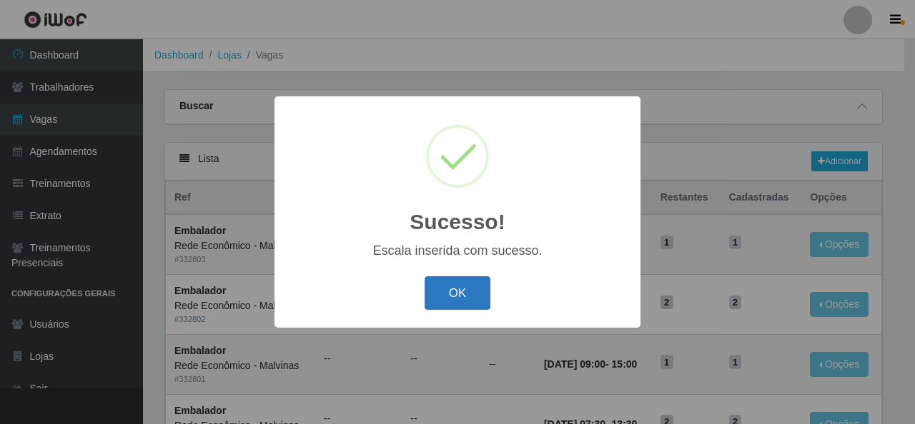
click at [469, 307] on button "OK" at bounding box center [457, 294] width 66 height 34
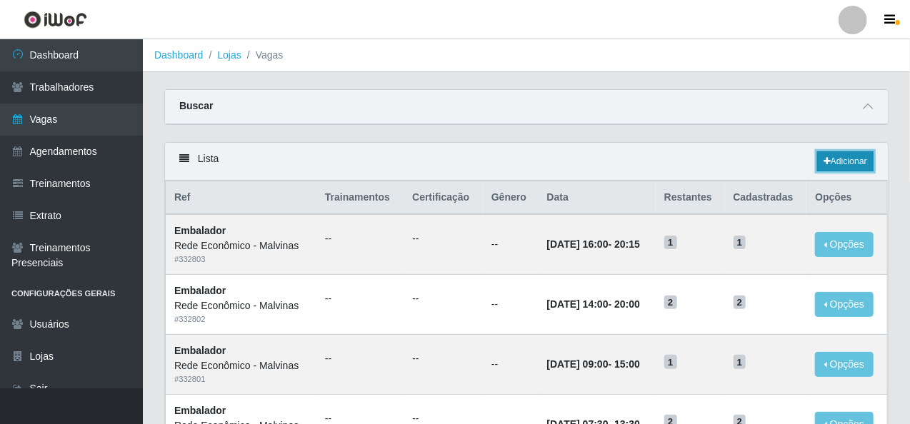
click at [863, 162] on link "Adicionar" at bounding box center [845, 161] width 56 height 20
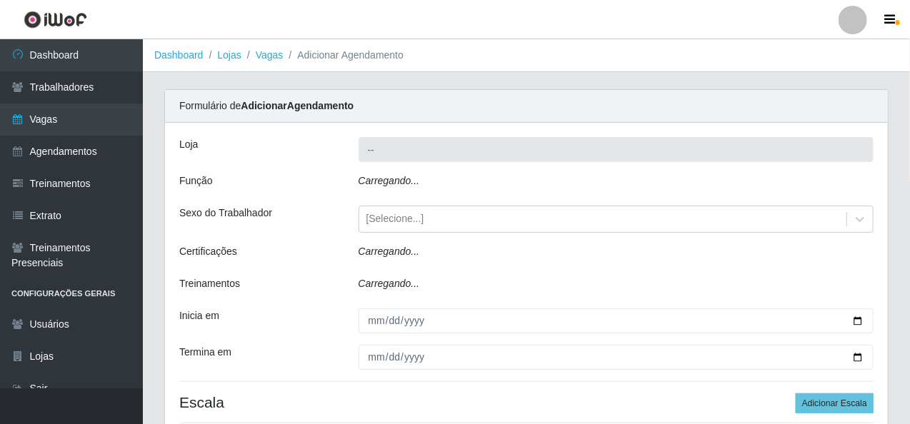
type input "Rede Econômico - Malvinas"
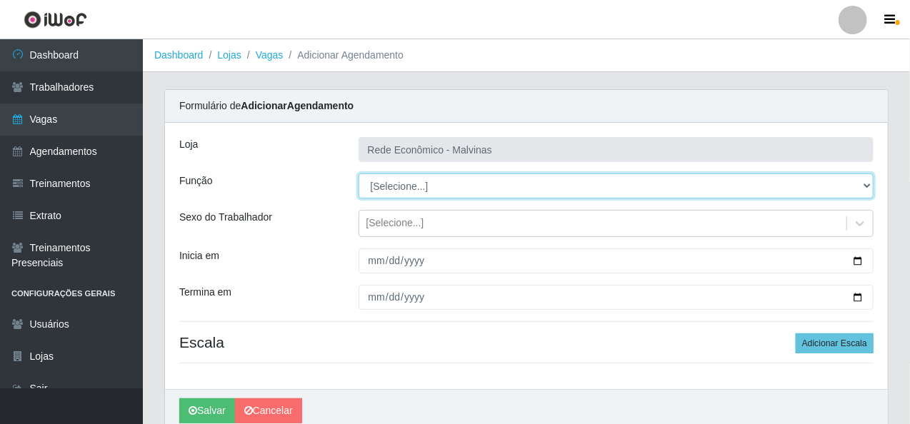
click at [373, 193] on select "[Selecione...] Embalador Embalador + Embalador ++ Operador de Caixa Operador de…" at bounding box center [617, 186] width 516 height 25
select select "1"
click at [359, 174] on select "[Selecione...] Embalador Embalador + Embalador ++ Operador de Caixa Operador de…" at bounding box center [617, 186] width 516 height 25
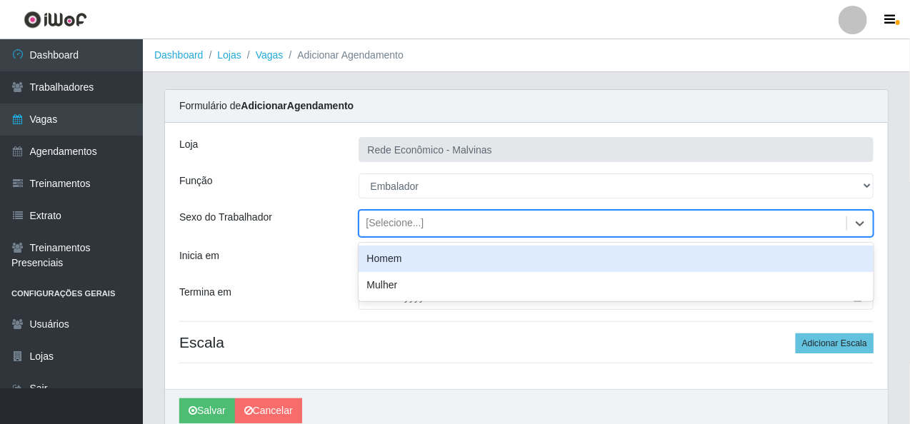
click at [372, 227] on div "[Selecione...]" at bounding box center [396, 224] width 58 height 15
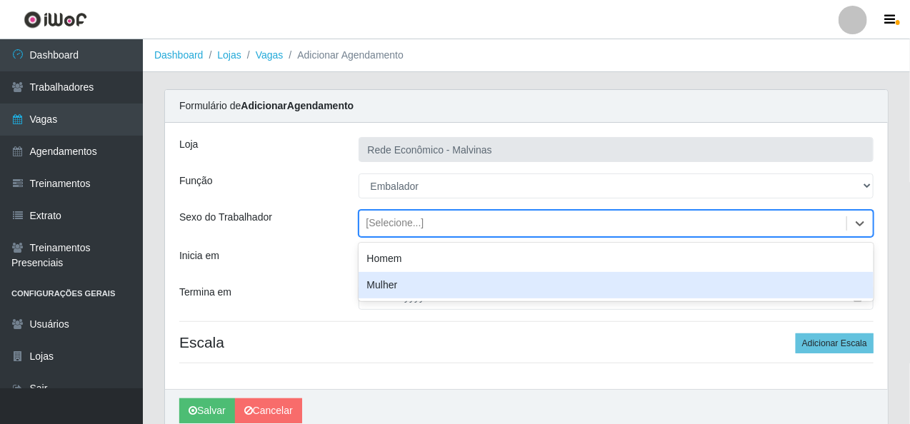
click at [495, 339] on h4 "Escala Adicionar Escala" at bounding box center [526, 343] width 695 height 18
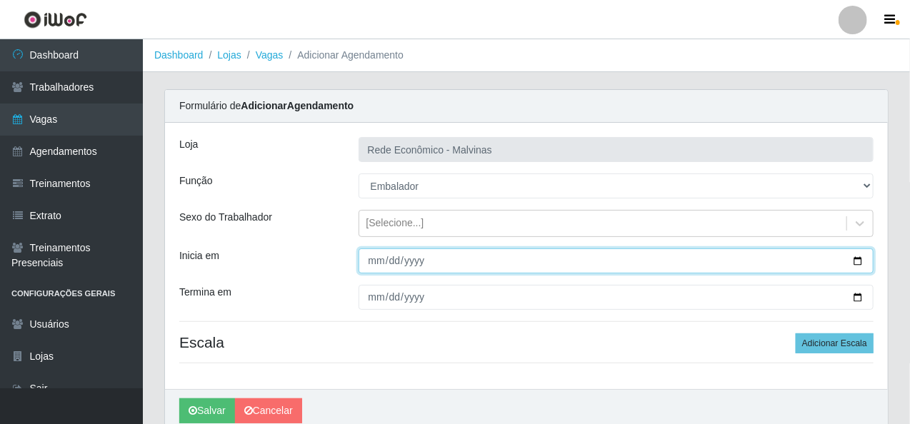
click at [378, 258] on input "Inicia em" at bounding box center [617, 261] width 516 height 25
type input "[DATE]"
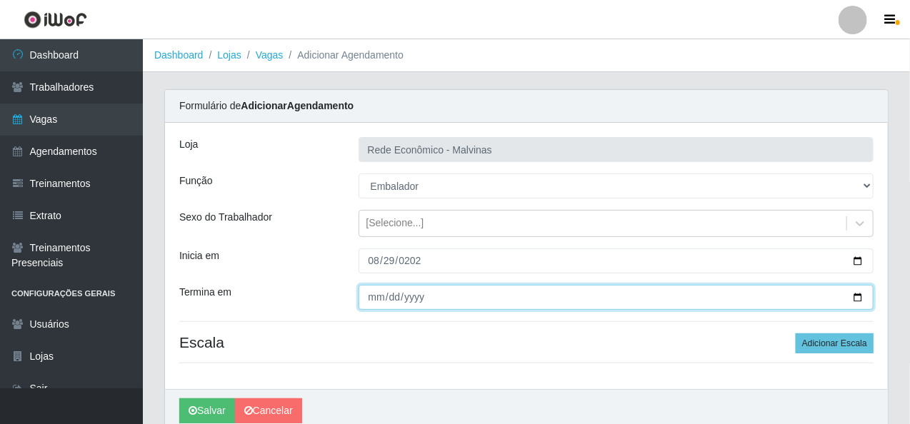
click at [364, 306] on input "Termina em" at bounding box center [617, 297] width 516 height 25
type input "[DATE]"
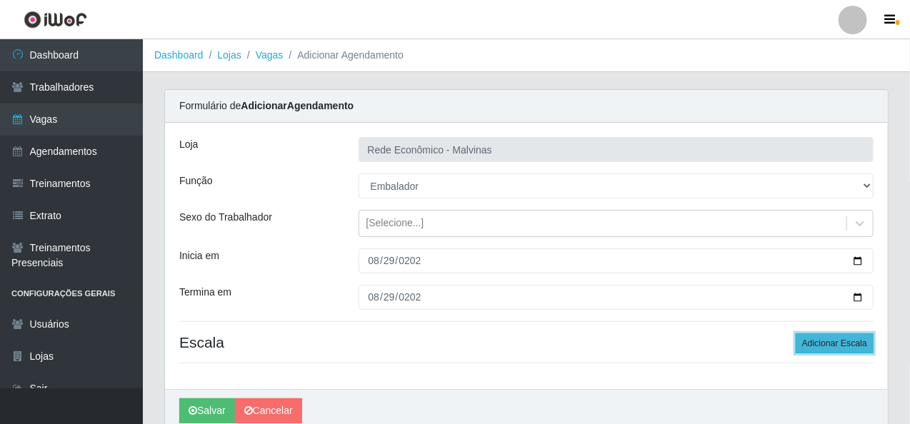
click at [835, 346] on button "Adicionar Escala" at bounding box center [835, 344] width 78 height 20
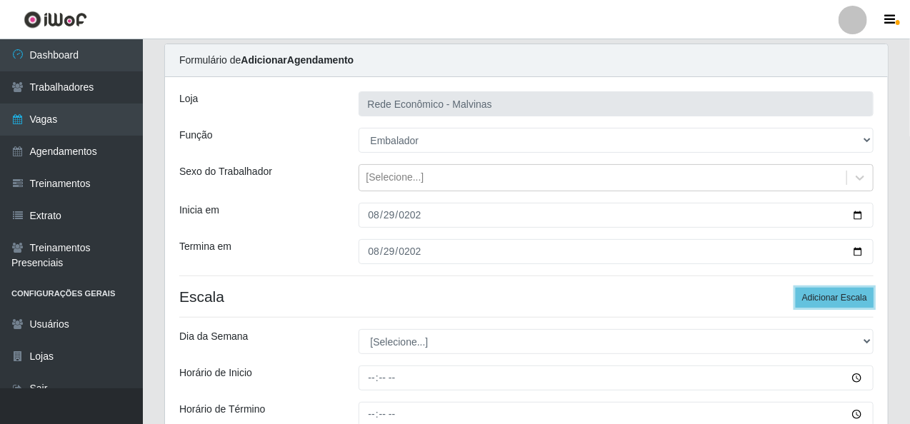
scroll to position [71, 0]
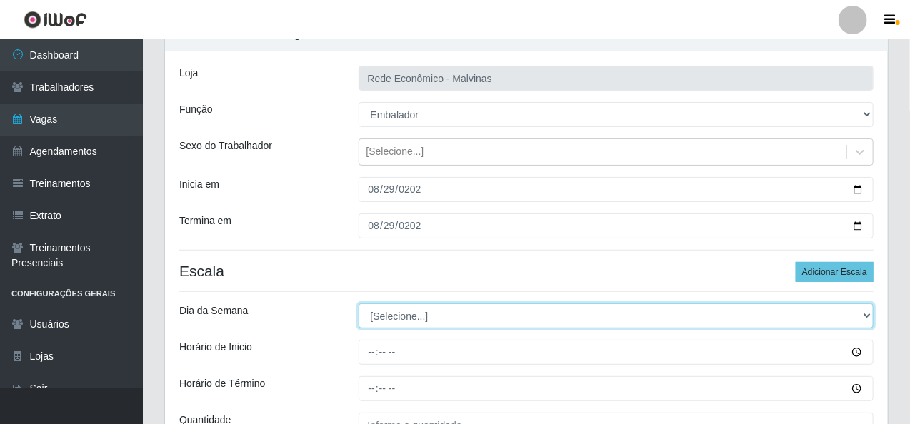
click at [400, 321] on select "[Selecione...] Segunda Terça Quarta Quinta Sexta Sábado Domingo" at bounding box center [617, 316] width 516 height 25
select select "5"
click at [359, 304] on select "[Selecione...] Segunda Terça Quarta Quinta Sexta Sábado Domingo" at bounding box center [617, 316] width 516 height 25
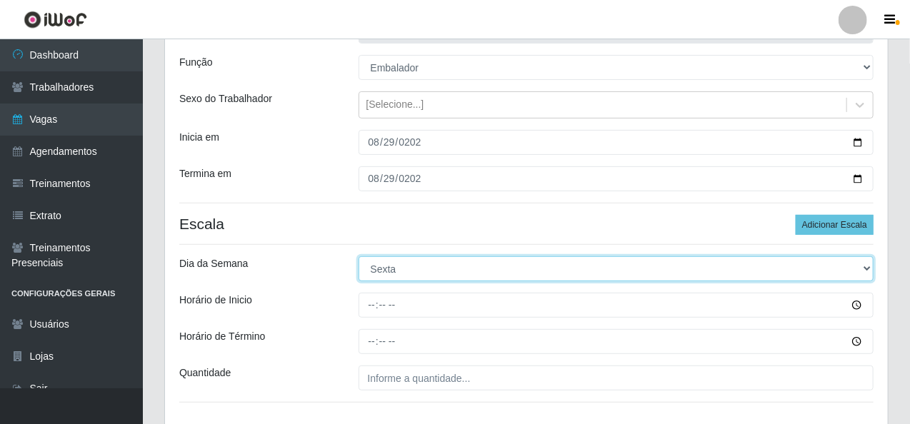
scroll to position [143, 0]
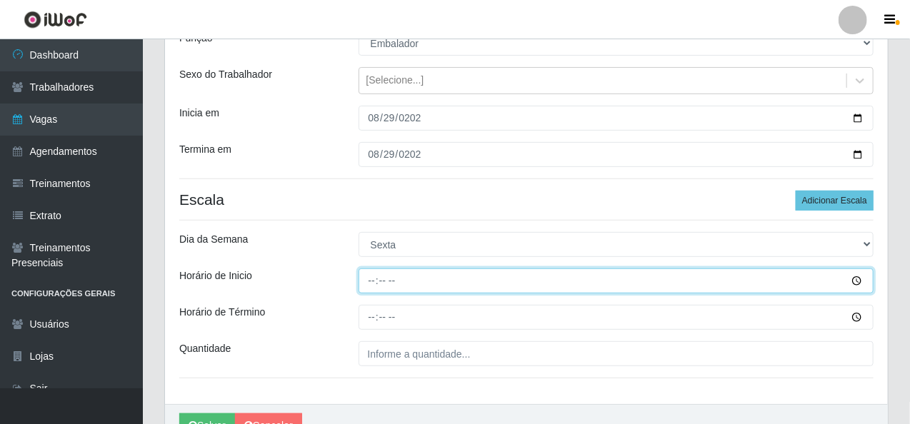
click at [374, 282] on input "Horário de Inicio" at bounding box center [617, 281] width 516 height 25
type input "07:30"
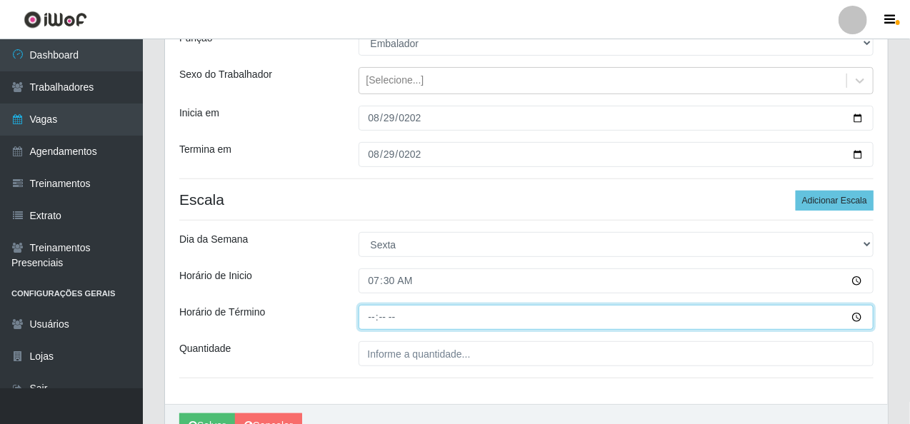
click at [365, 324] on input "Horário de Término" at bounding box center [617, 317] width 516 height 25
type input "13:30"
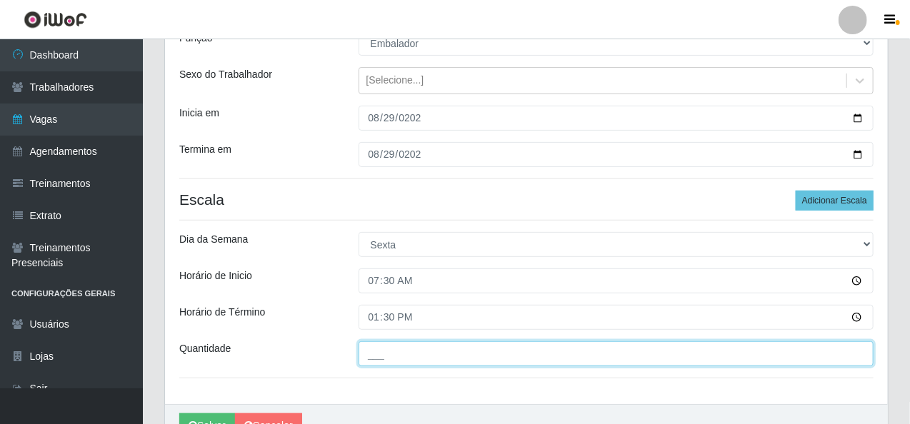
click at [369, 354] on input "___" at bounding box center [617, 354] width 516 height 25
type input "2__"
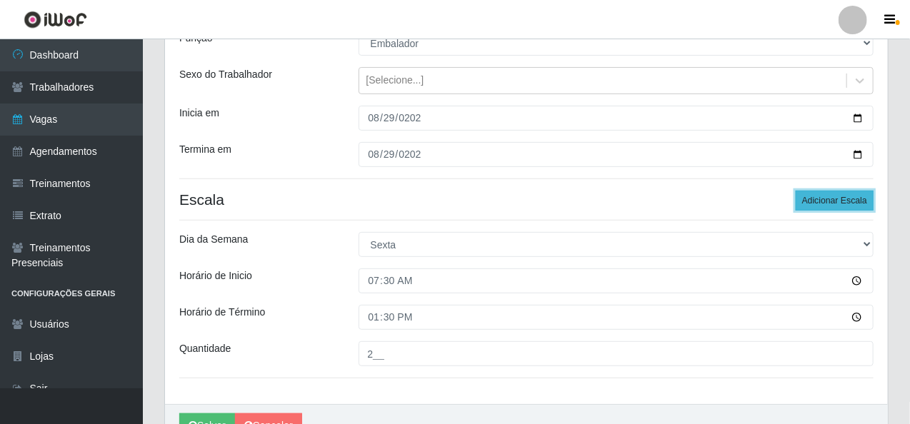
click at [819, 200] on button "Adicionar Escala" at bounding box center [835, 201] width 78 height 20
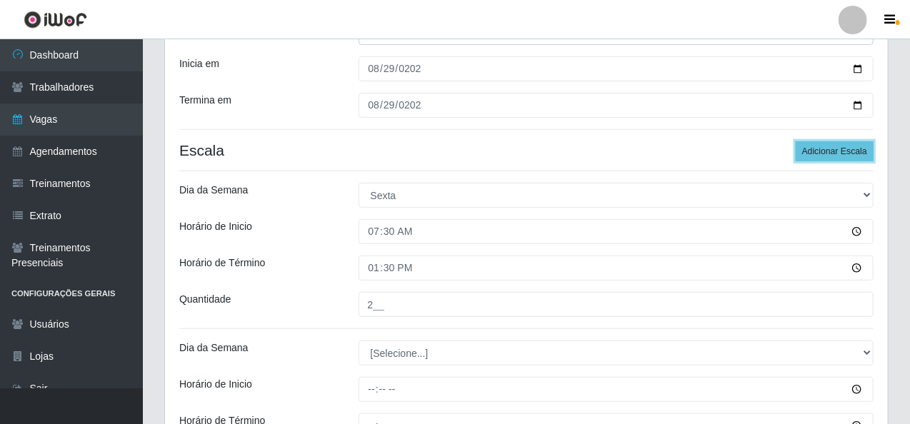
scroll to position [286, 0]
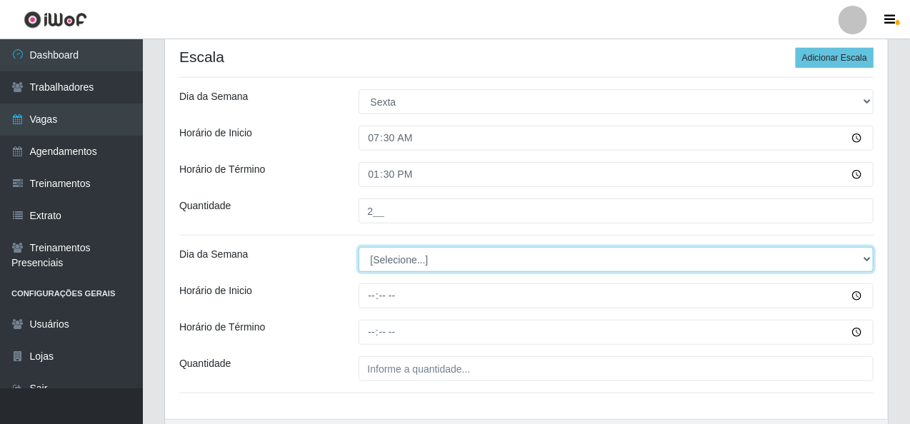
click at [420, 267] on select "[Selecione...] Segunda Terça Quarta Quinta Sexta Sábado Domingo" at bounding box center [617, 259] width 516 height 25
select select "5"
click at [359, 247] on select "[Selecione...] Segunda Terça Quarta Quinta Sexta Sábado Domingo" at bounding box center [617, 259] width 516 height 25
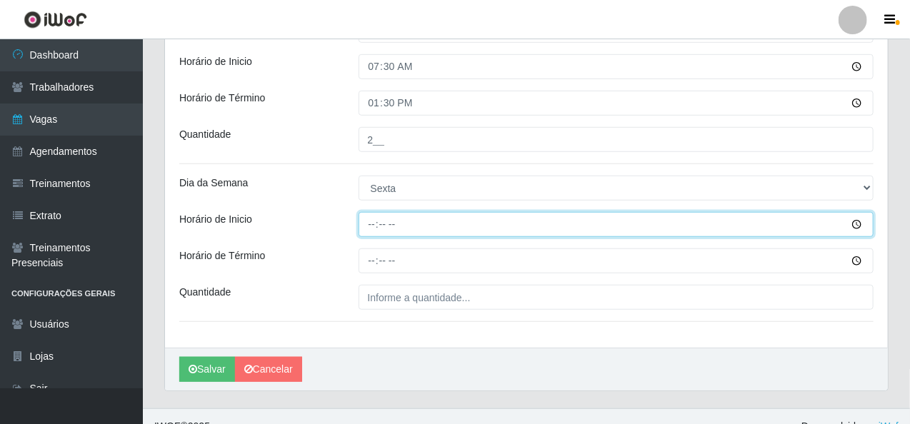
click at [371, 228] on input "Horário de Inicio" at bounding box center [617, 224] width 516 height 25
type input "08:30"
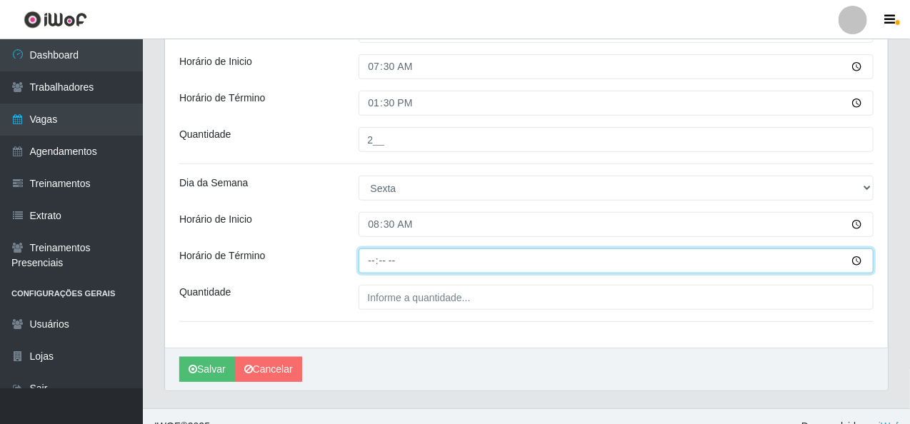
click at [369, 255] on input "Horário de Término" at bounding box center [617, 261] width 516 height 25
type input "14:30"
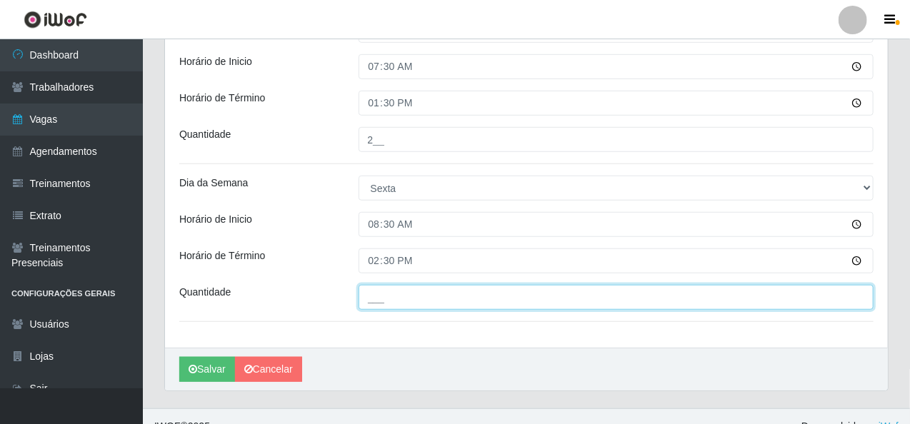
click at [374, 293] on input "___" at bounding box center [617, 297] width 516 height 25
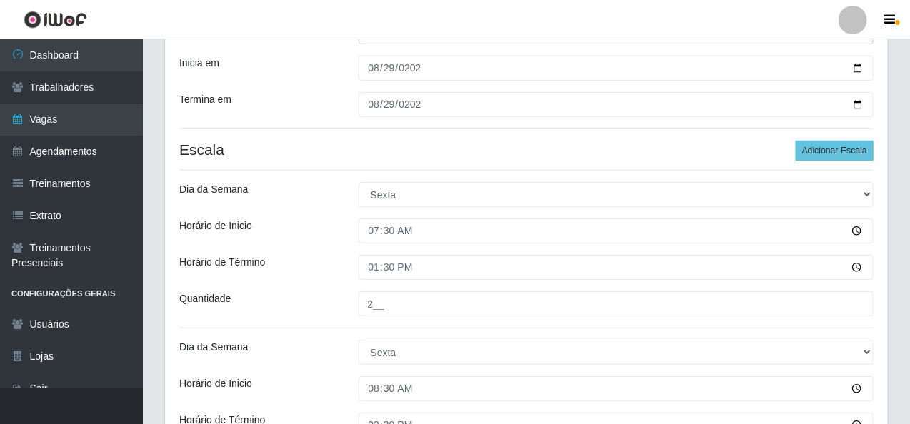
scroll to position [161, 0]
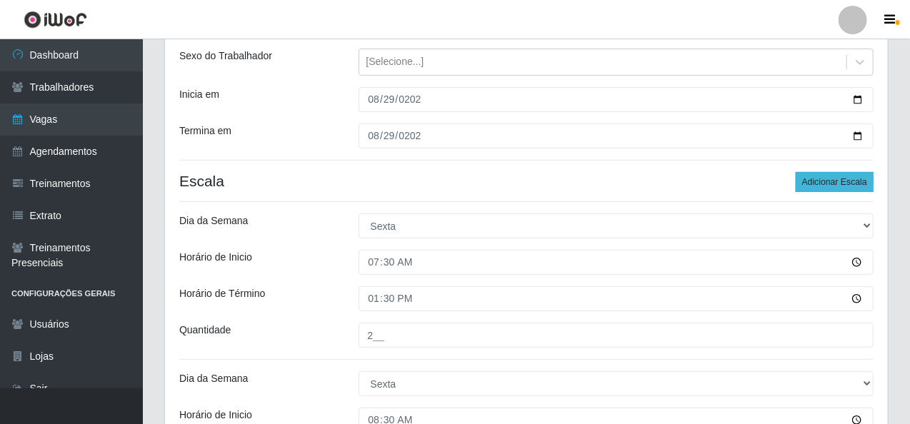
type input "1__"
click at [847, 174] on button "Adicionar Escala" at bounding box center [835, 182] width 78 height 20
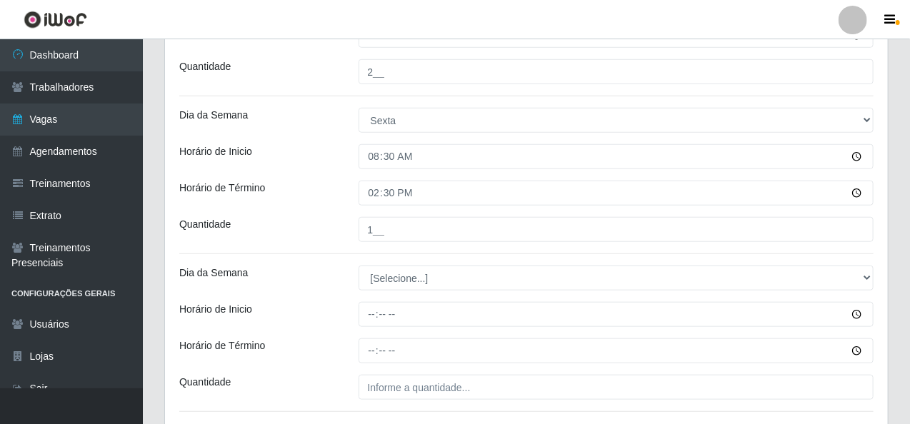
scroll to position [447, 0]
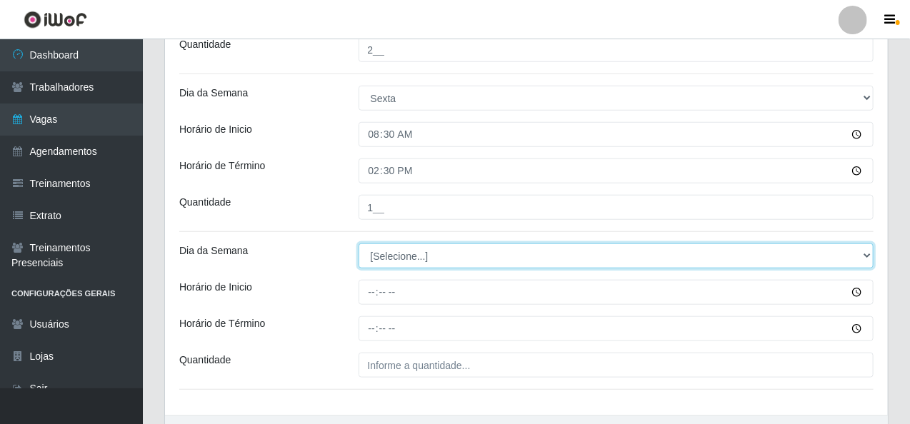
click at [400, 259] on select "[Selecione...] Segunda Terça Quarta Quinta Sexta Sábado Domingo" at bounding box center [617, 256] width 516 height 25
select select "5"
click at [359, 244] on select "[Selecione...] Segunda Terça Quarta Quinta Sexta Sábado Domingo" at bounding box center [617, 256] width 516 height 25
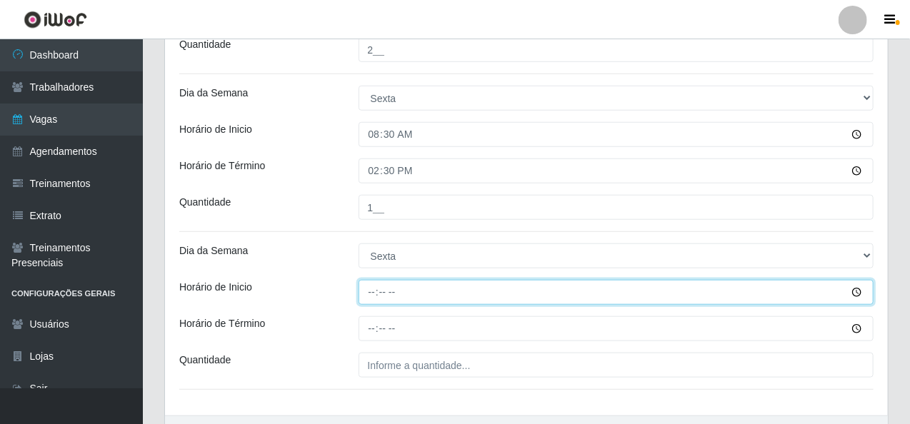
click at [361, 295] on input "Horário de Inicio" at bounding box center [617, 292] width 516 height 25
type input "14:00"
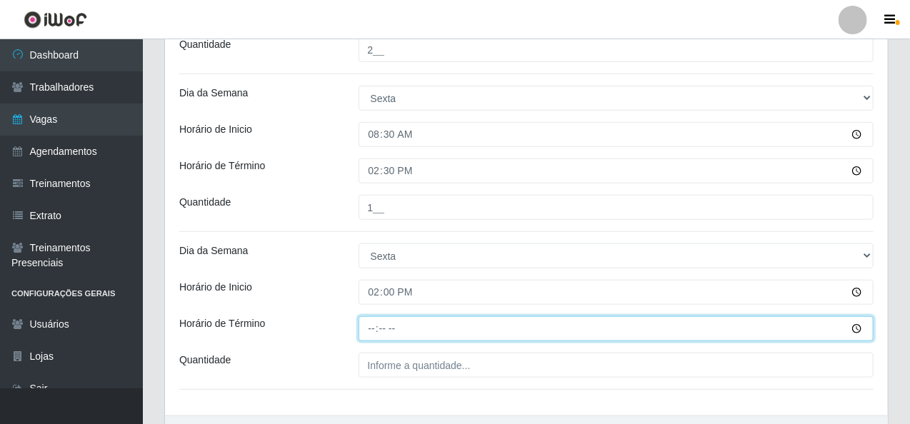
click at [363, 332] on input "Horário de Término" at bounding box center [617, 329] width 516 height 25
type input "20:00"
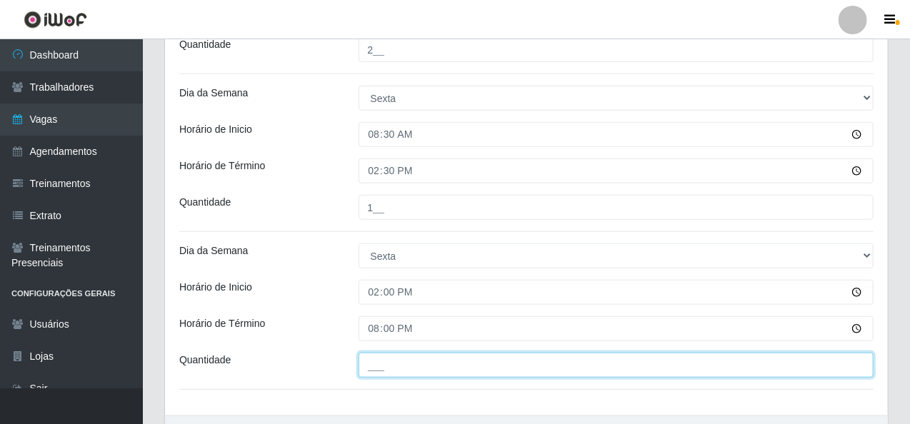
click at [372, 368] on input "___" at bounding box center [617, 365] width 516 height 25
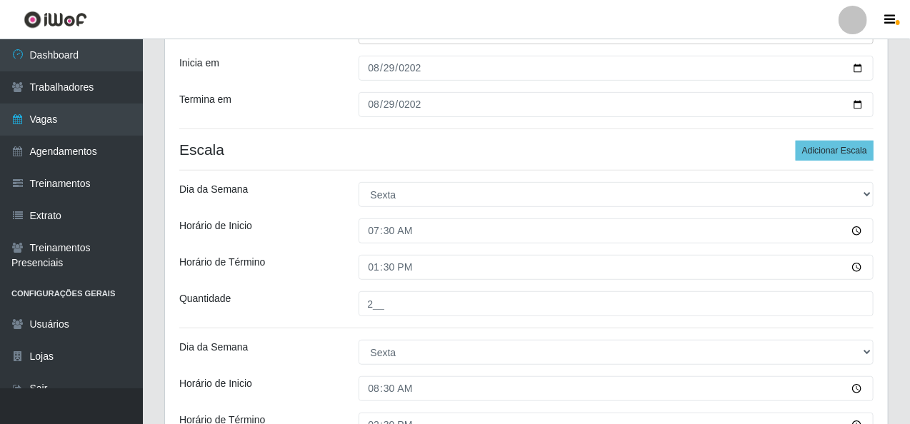
scroll to position [161, 0]
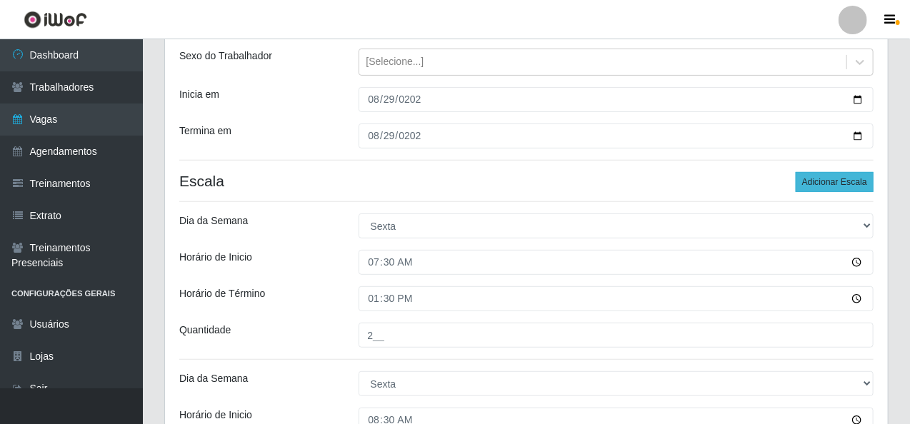
type input "2__"
click at [812, 181] on button "Adicionar Escala" at bounding box center [835, 182] width 78 height 20
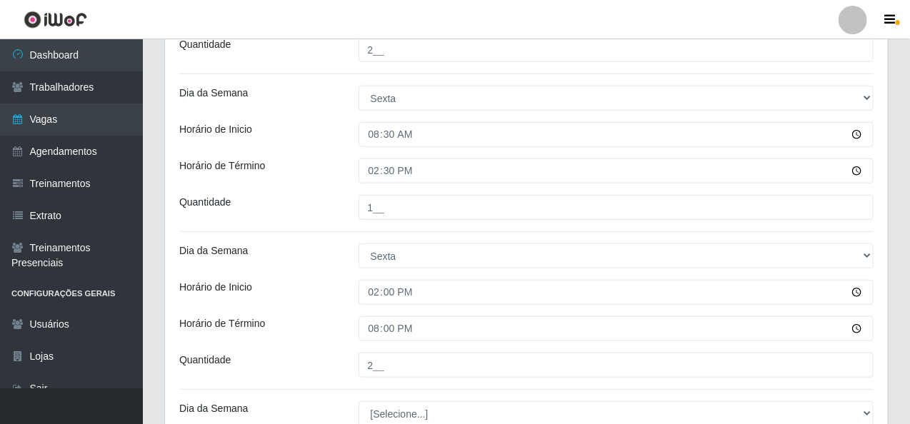
scroll to position [519, 0]
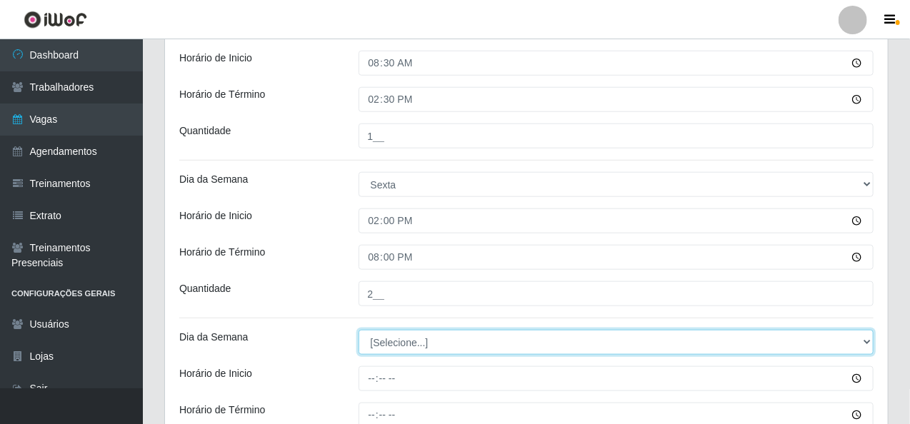
click at [382, 347] on select "[Selecione...] Segunda Terça Quarta Quinta Sexta Sábado Domingo" at bounding box center [617, 342] width 516 height 25
select select "5"
click at [359, 330] on select "[Selecione...] Segunda Terça Quarta Quinta Sexta Sábado Domingo" at bounding box center [617, 342] width 516 height 25
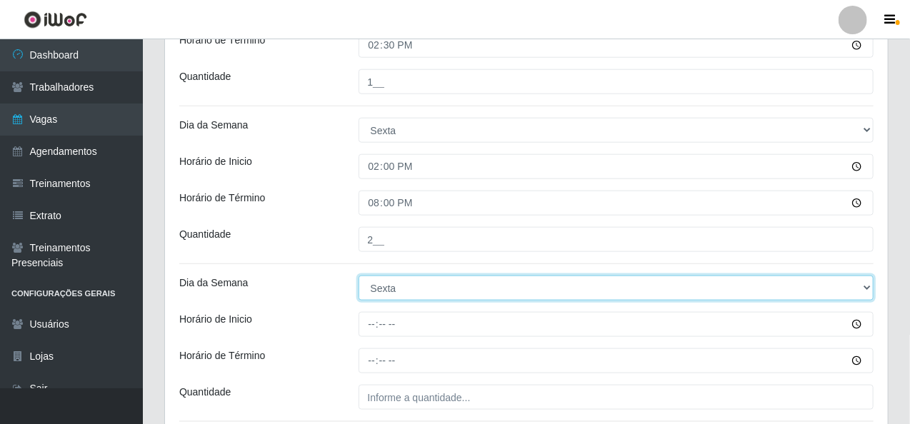
scroll to position [662, 0]
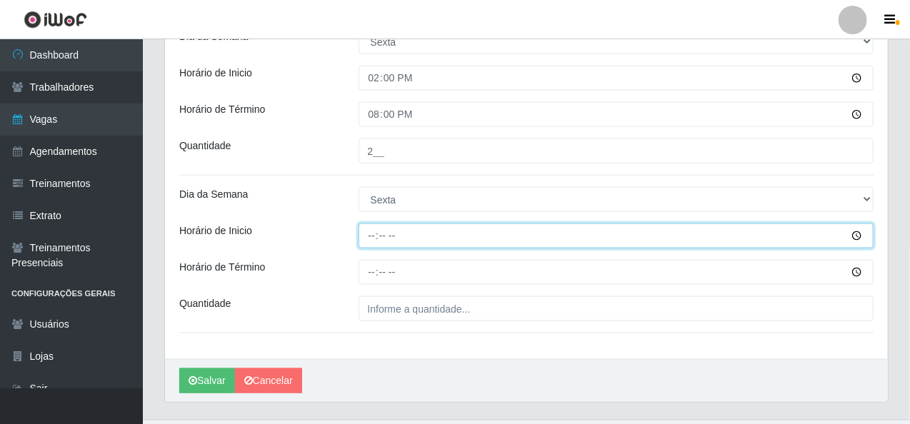
click at [368, 237] on input "Horário de Inicio" at bounding box center [617, 236] width 516 height 25
type input "16:00"
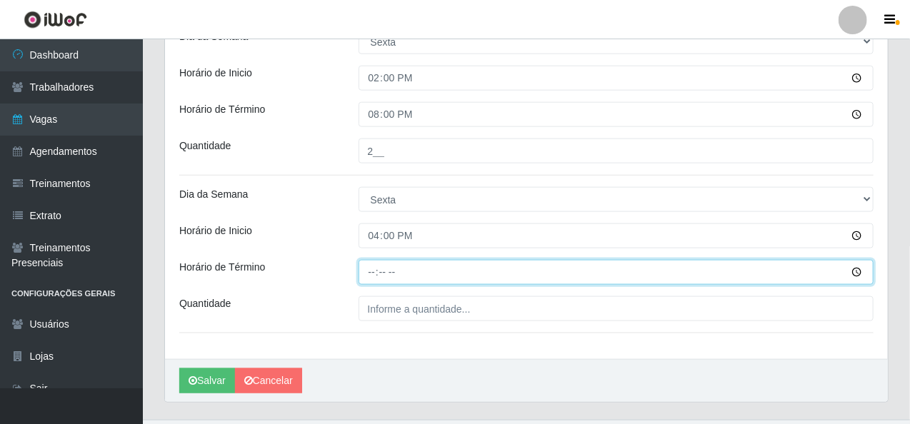
click at [364, 267] on input "Horário de Término" at bounding box center [617, 272] width 516 height 25
type input "20:15"
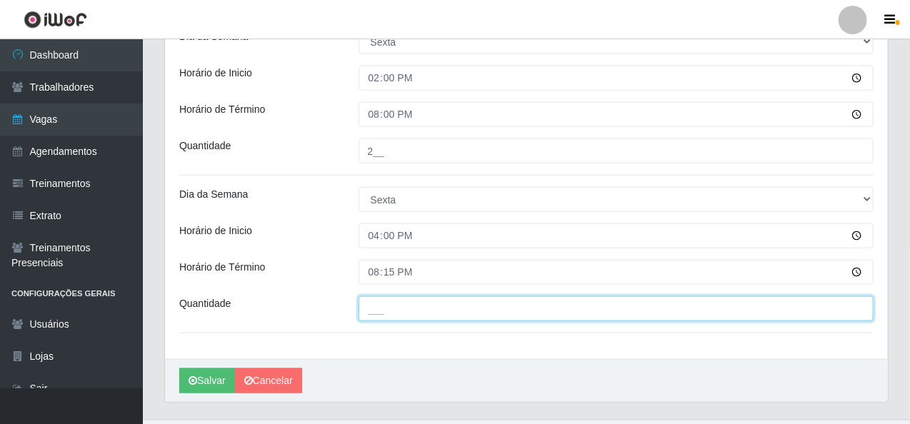
click at [372, 306] on input "___" at bounding box center [617, 309] width 516 height 25
type input "1__"
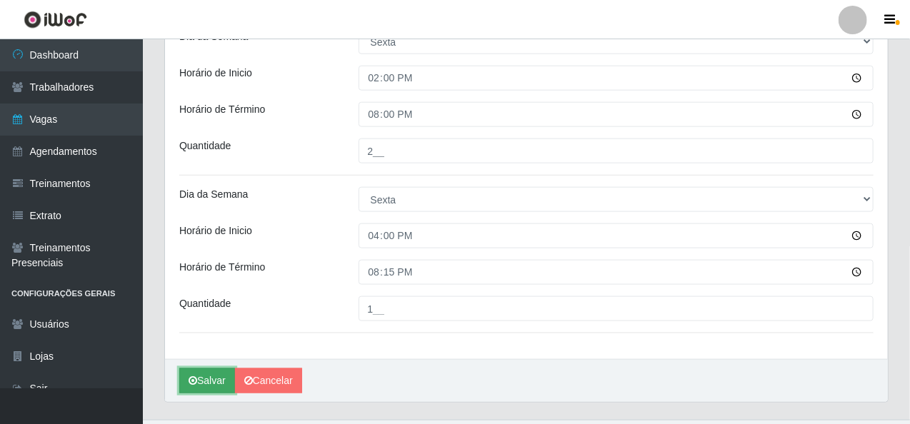
click at [207, 387] on button "Salvar" at bounding box center [207, 381] width 56 height 25
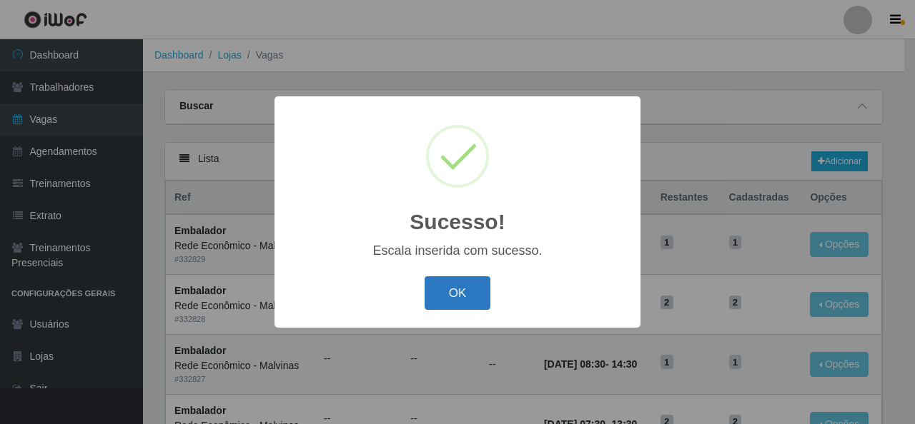
click at [449, 292] on button "OK" at bounding box center [457, 294] width 66 height 34
